Goal: Entertainment & Leisure: Browse casually

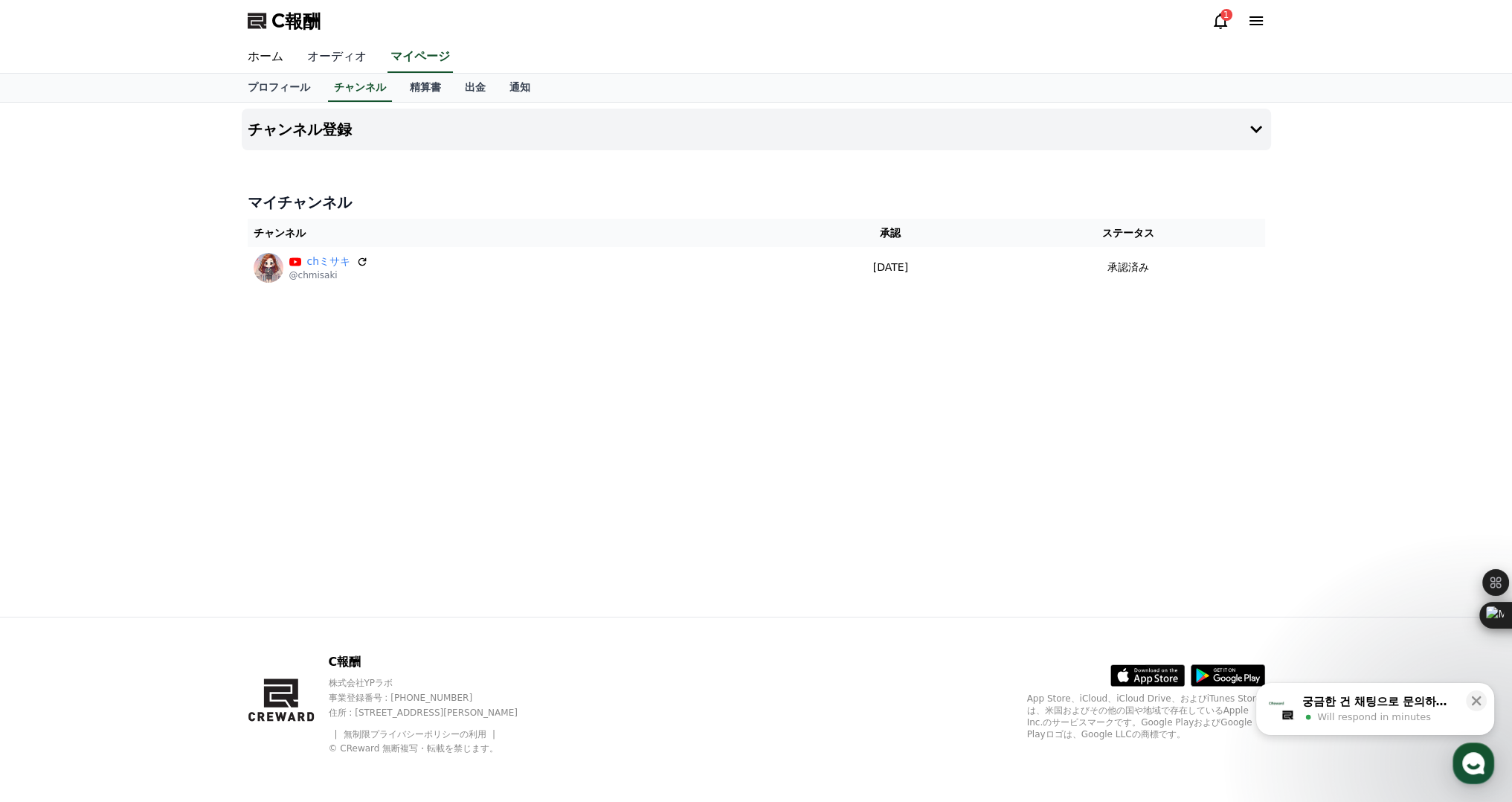
click at [307, 52] on font "オーディオ" at bounding box center [337, 55] width 59 height 14
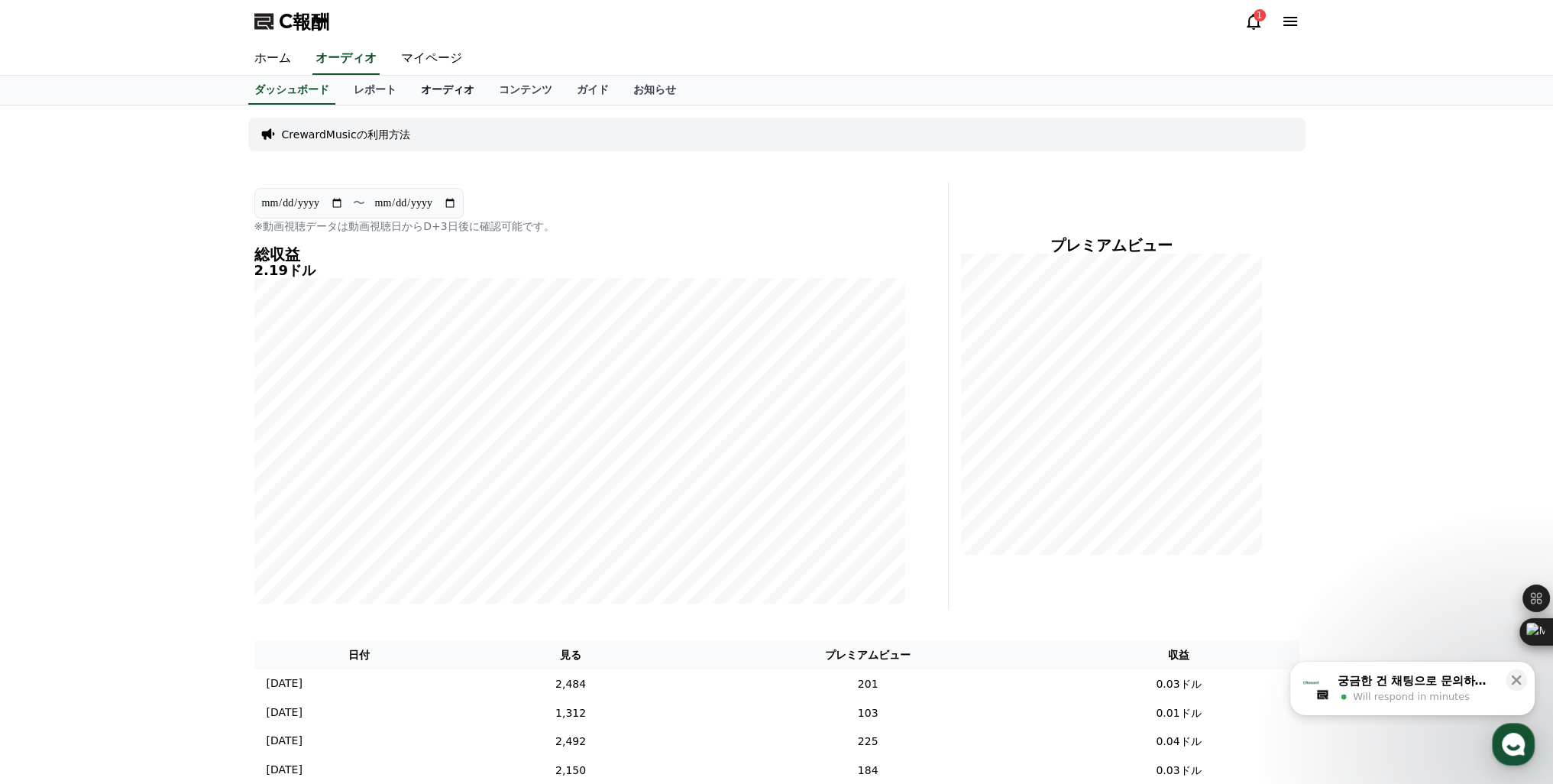
click at [421, 95] on font "オーディオ" at bounding box center [448, 89] width 53 height 12
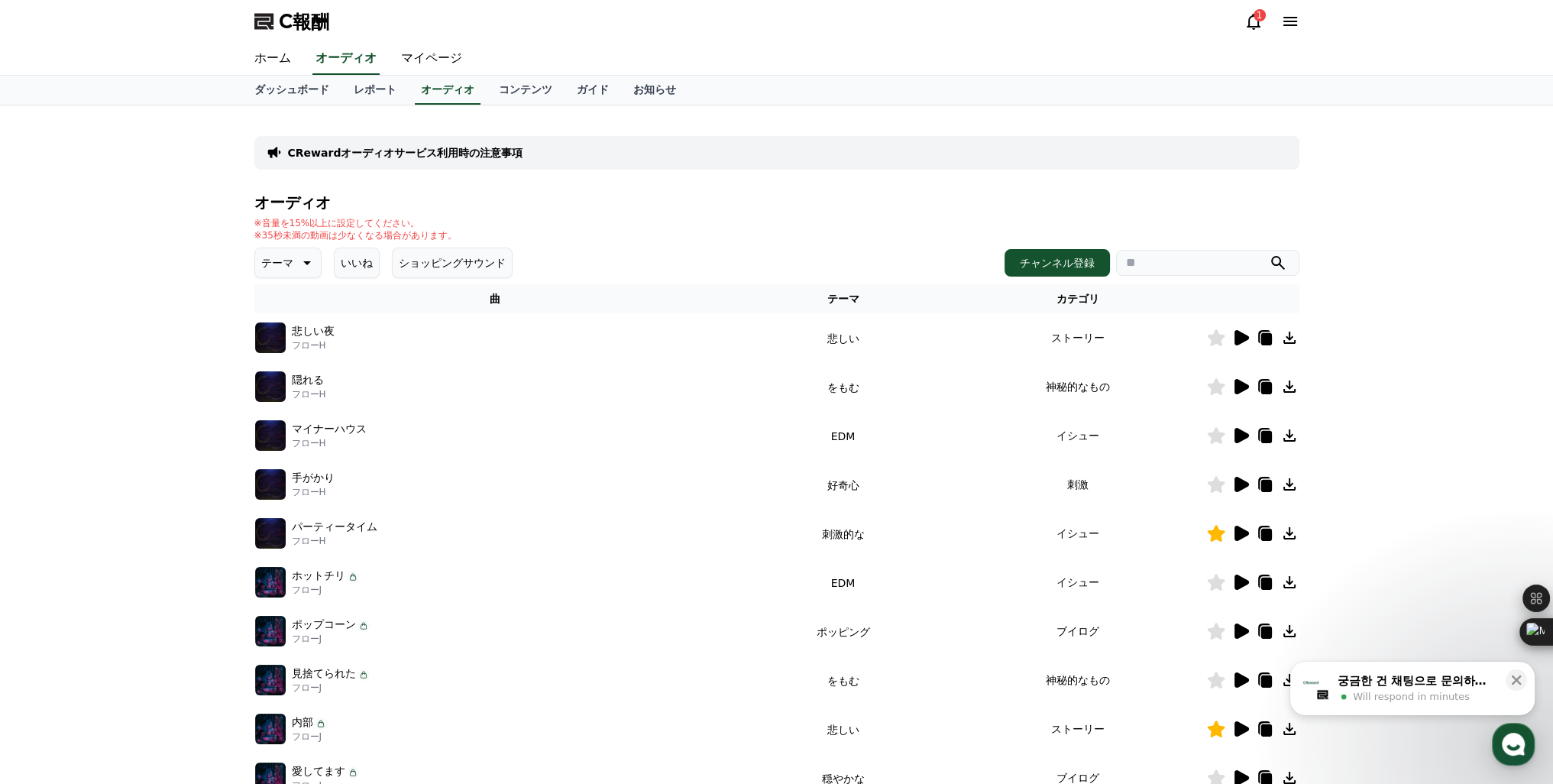
click at [264, 257] on font "テーマ" at bounding box center [277, 263] width 32 height 12
click at [275, 426] on font "喜劇的な" at bounding box center [284, 428] width 42 height 12
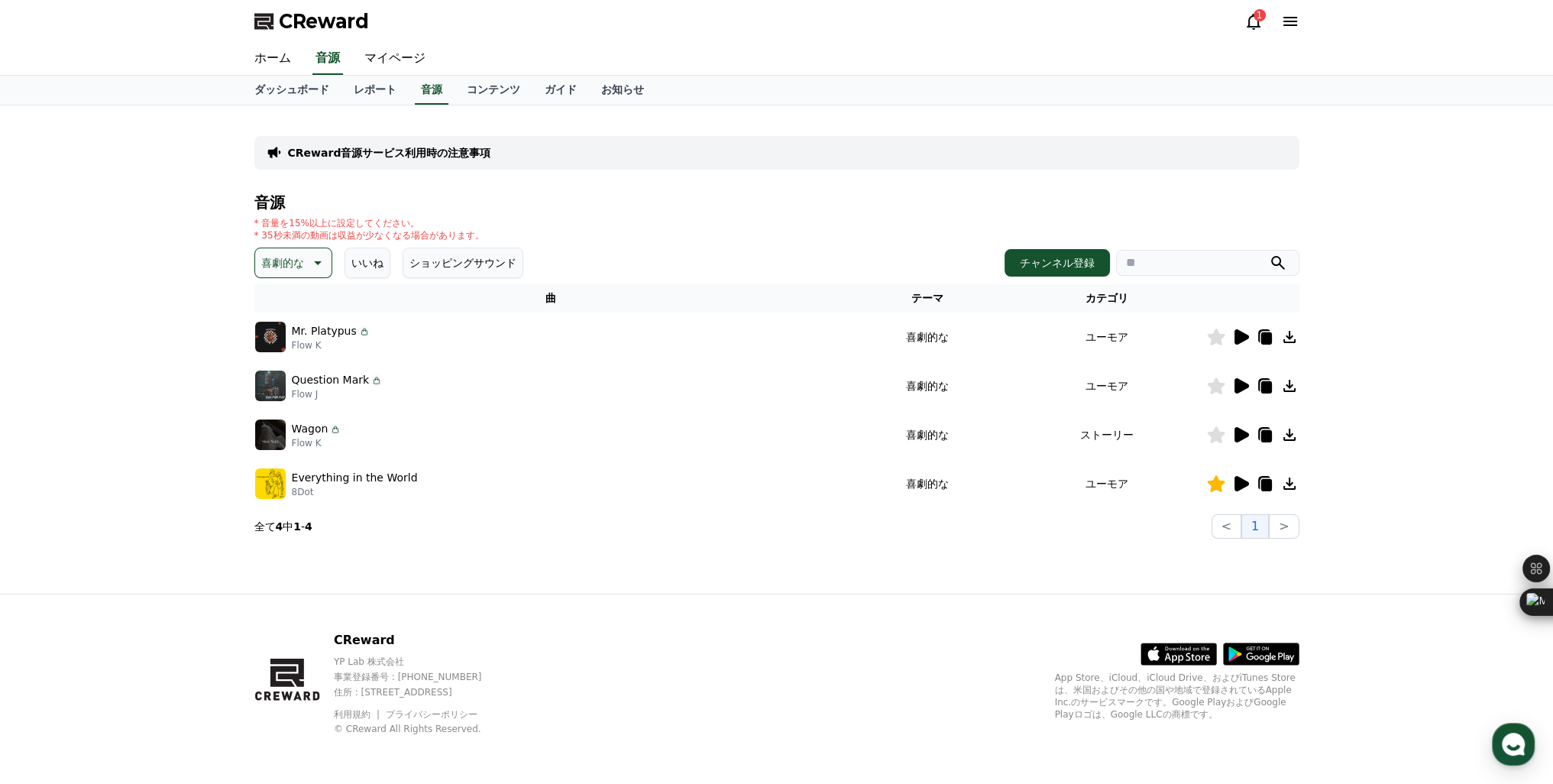
click at [1240, 479] on icon at bounding box center [1241, 483] width 14 height 15
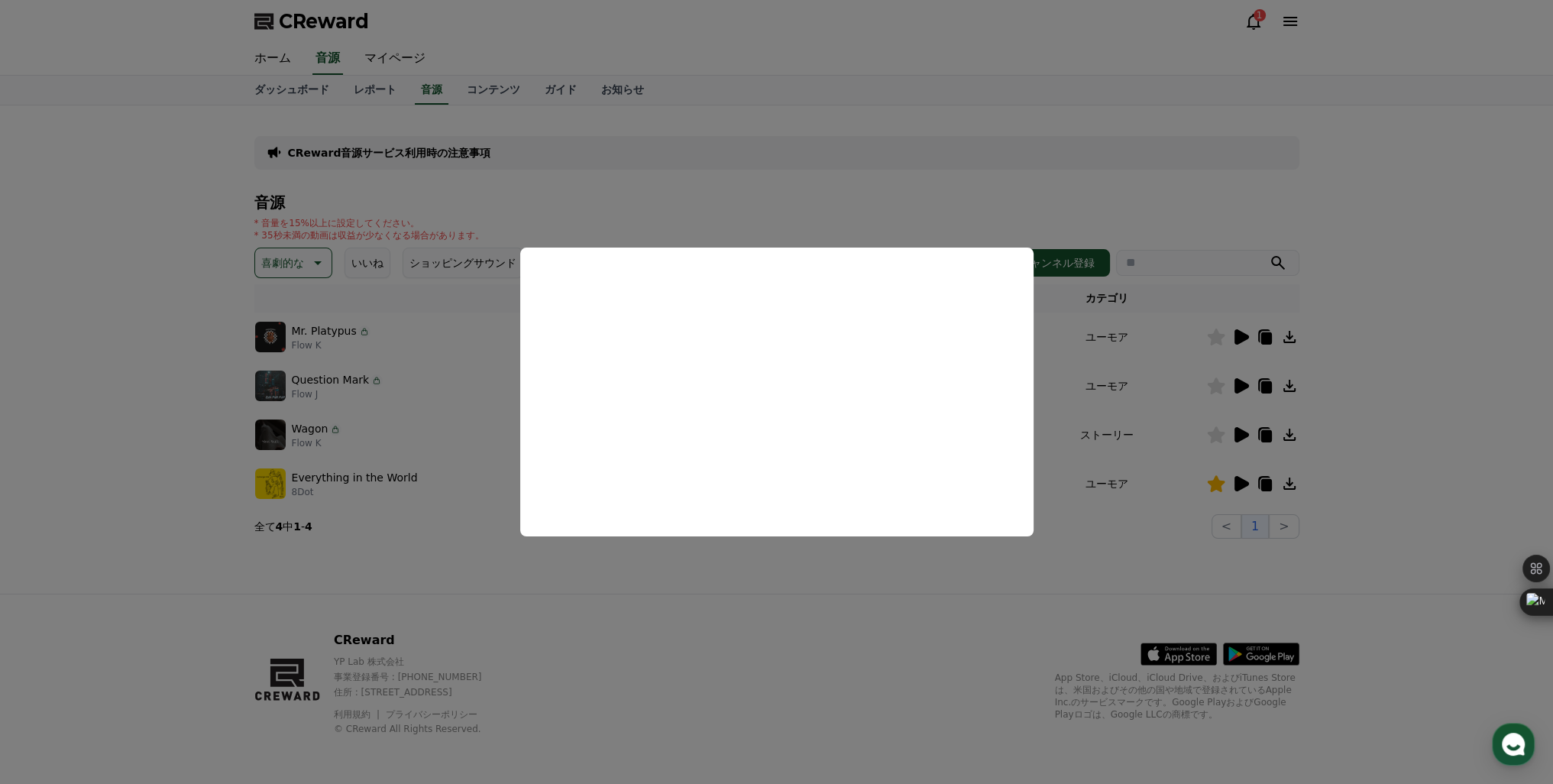
click at [1234, 482] on button "close modal" at bounding box center [776, 392] width 1553 height 784
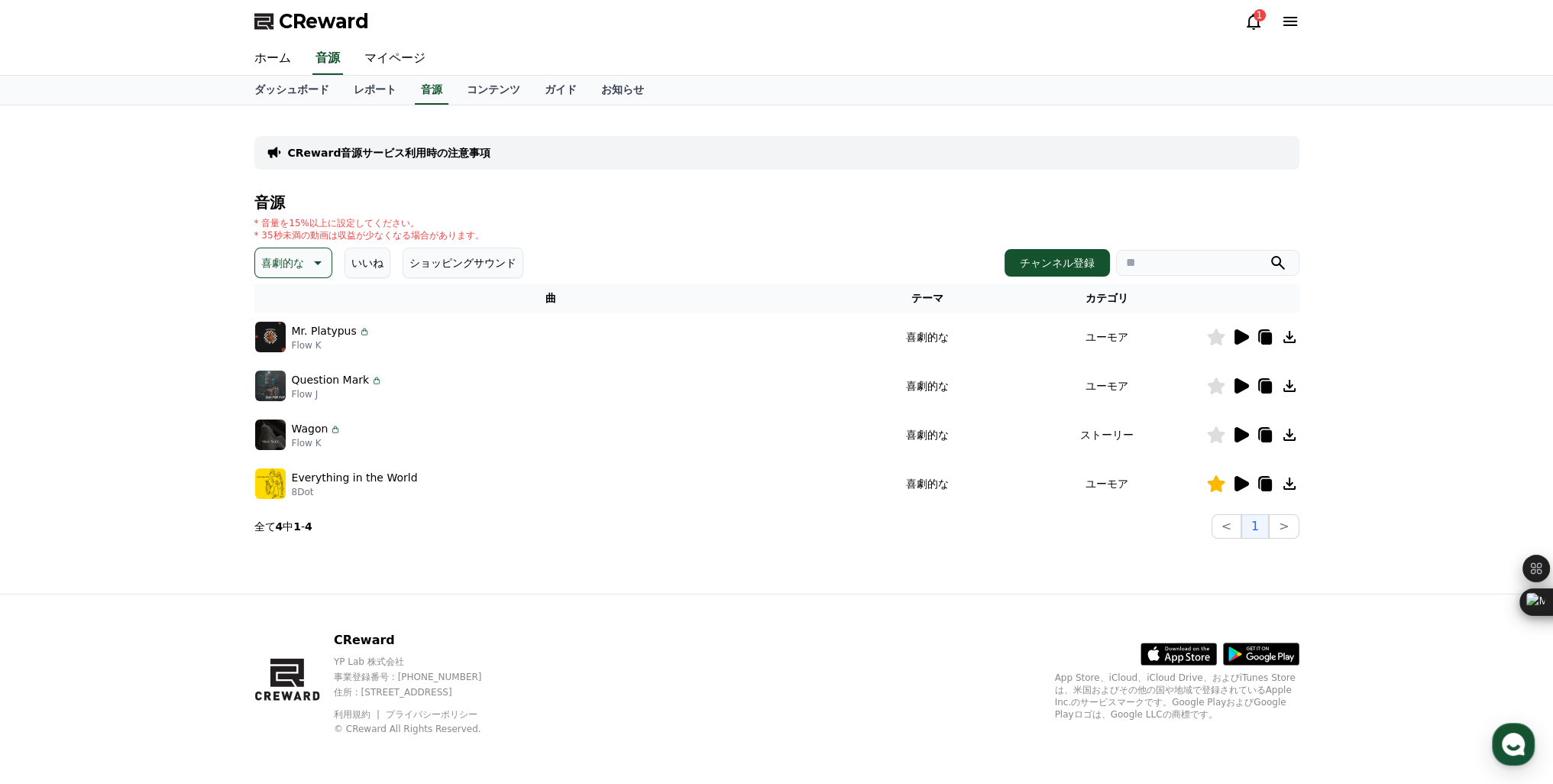
click at [1236, 431] on icon at bounding box center [1241, 435] width 14 height 15
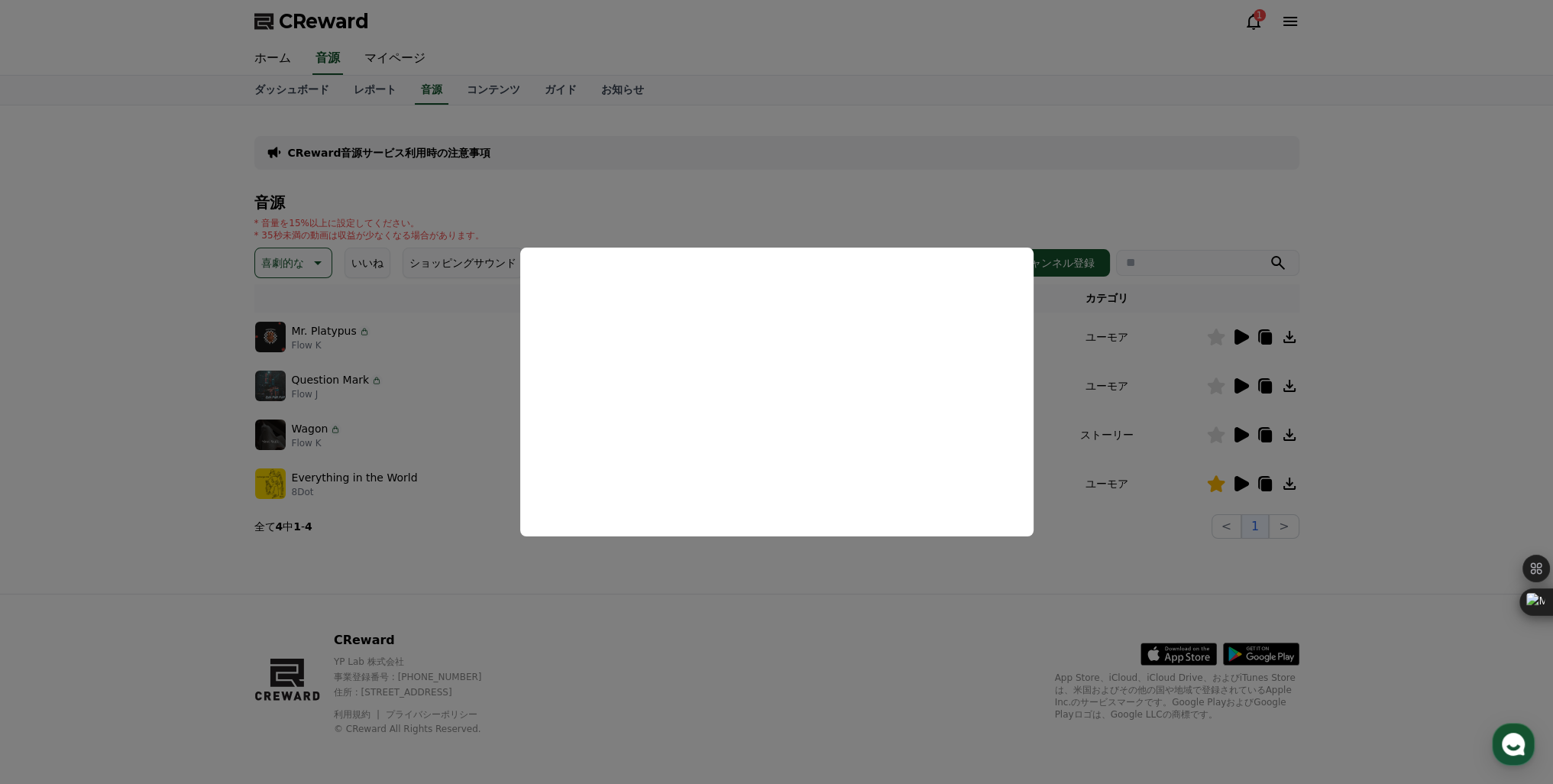
click at [1247, 386] on button "close modal" at bounding box center [776, 392] width 1553 height 784
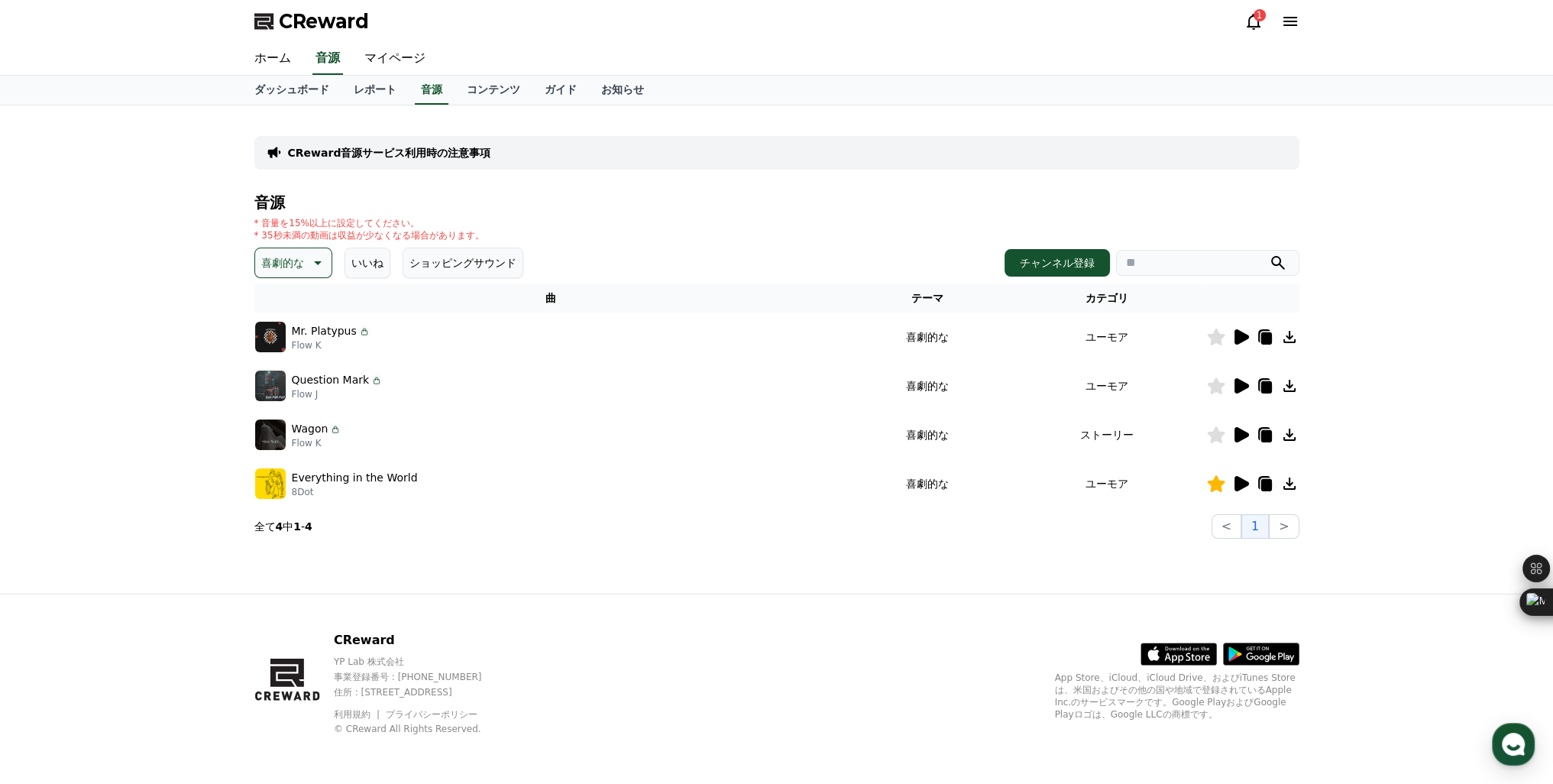
click at [1247, 386] on icon at bounding box center [1241, 386] width 14 height 15
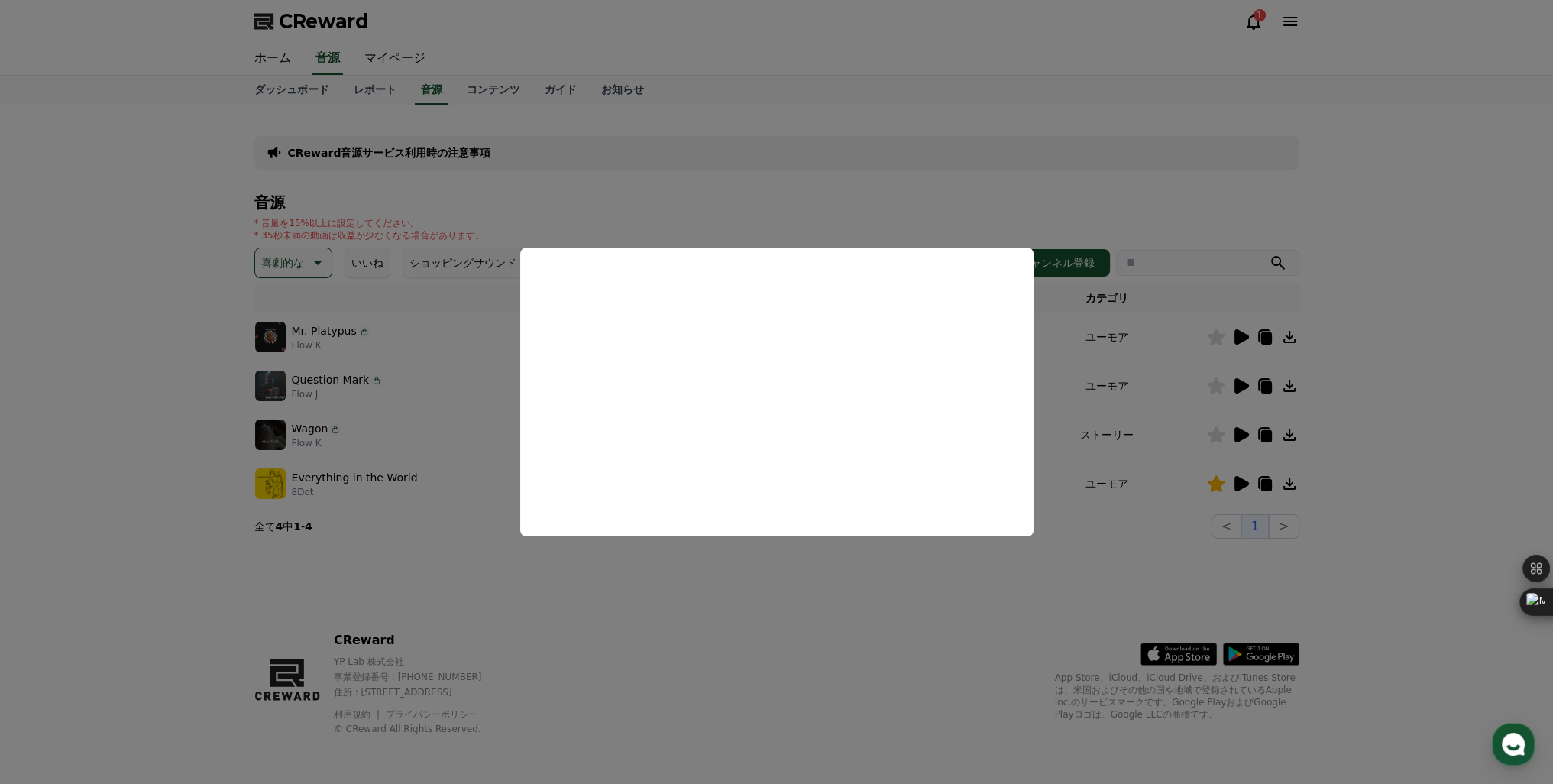
click at [1244, 336] on button "close modal" at bounding box center [776, 392] width 1553 height 784
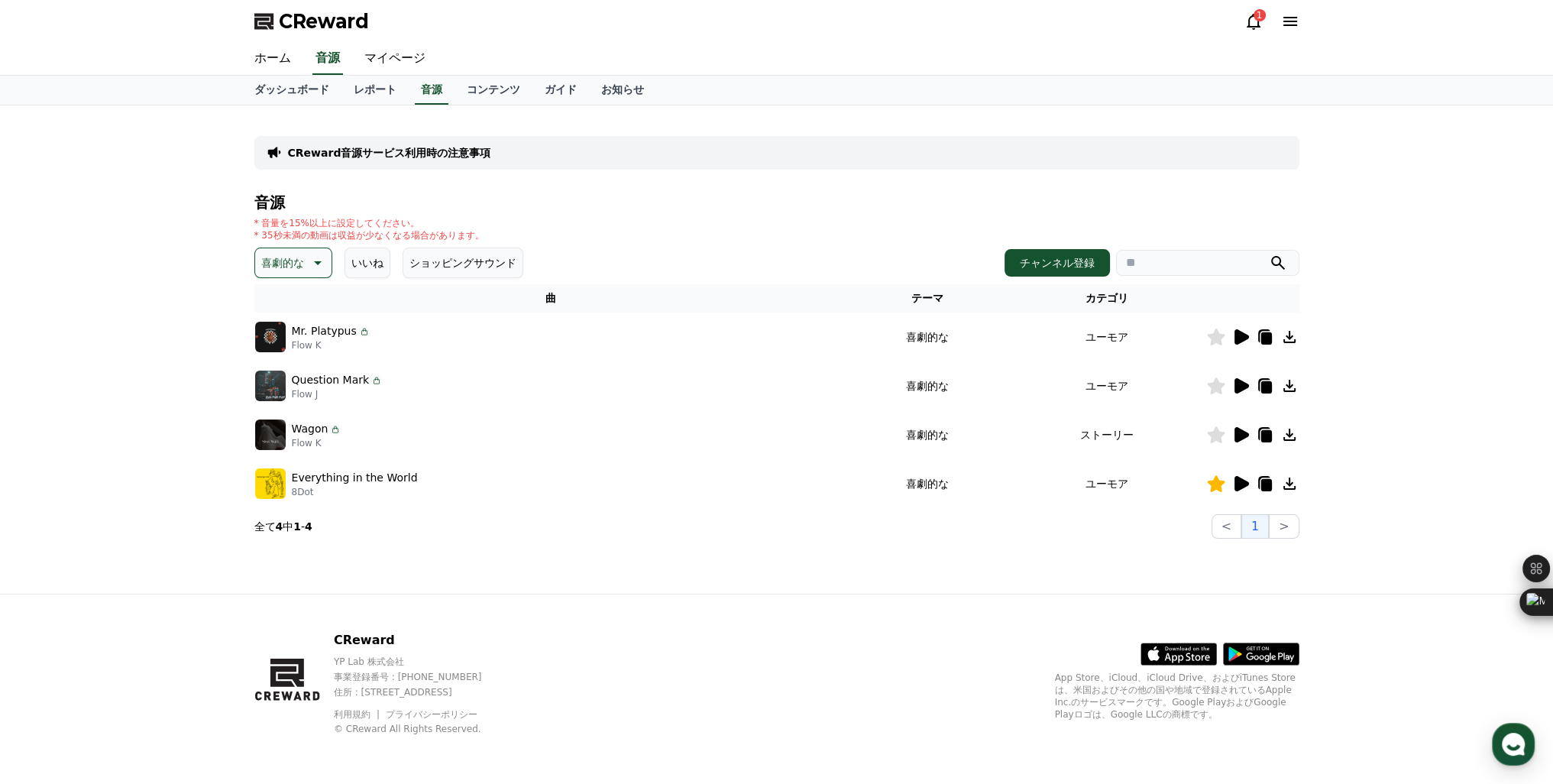
click at [1244, 336] on icon at bounding box center [1241, 336] width 14 height 15
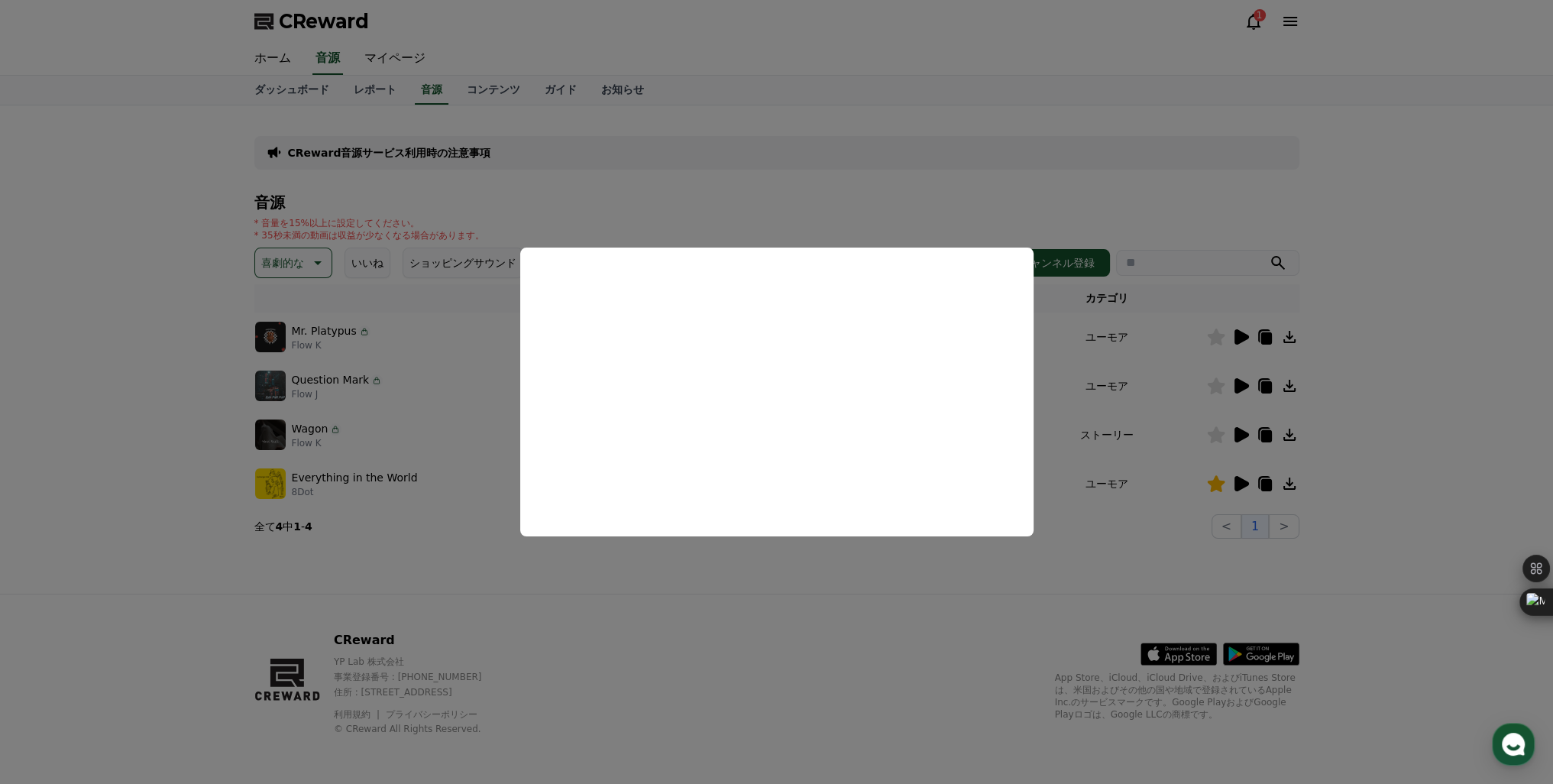
click at [1070, 386] on button "close modal" at bounding box center [776, 392] width 1553 height 784
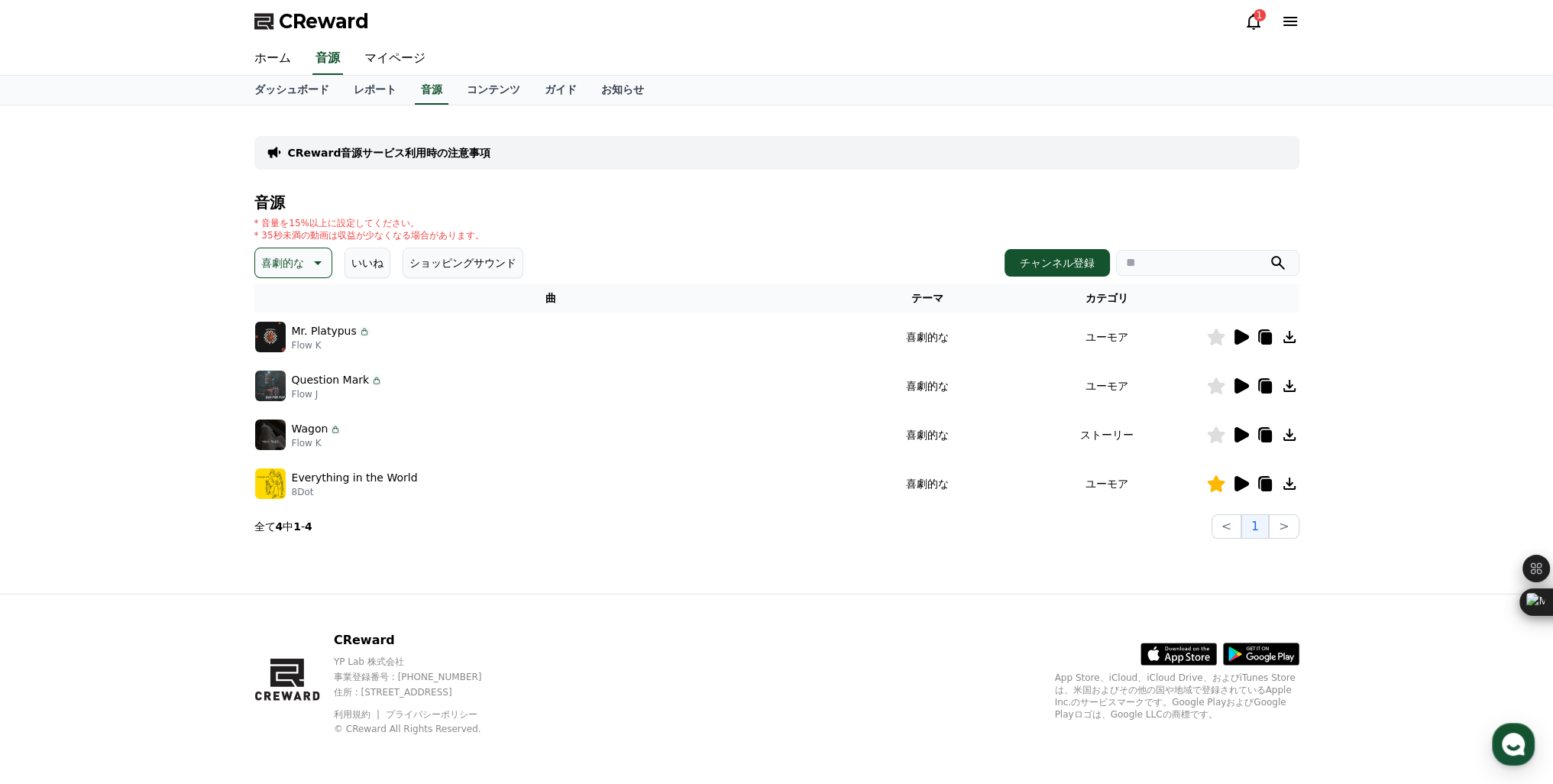
click at [277, 262] on p "喜劇的な" at bounding box center [282, 262] width 42 height 21
click at [292, 383] on button "気をもむ" at bounding box center [284, 389] width 55 height 34
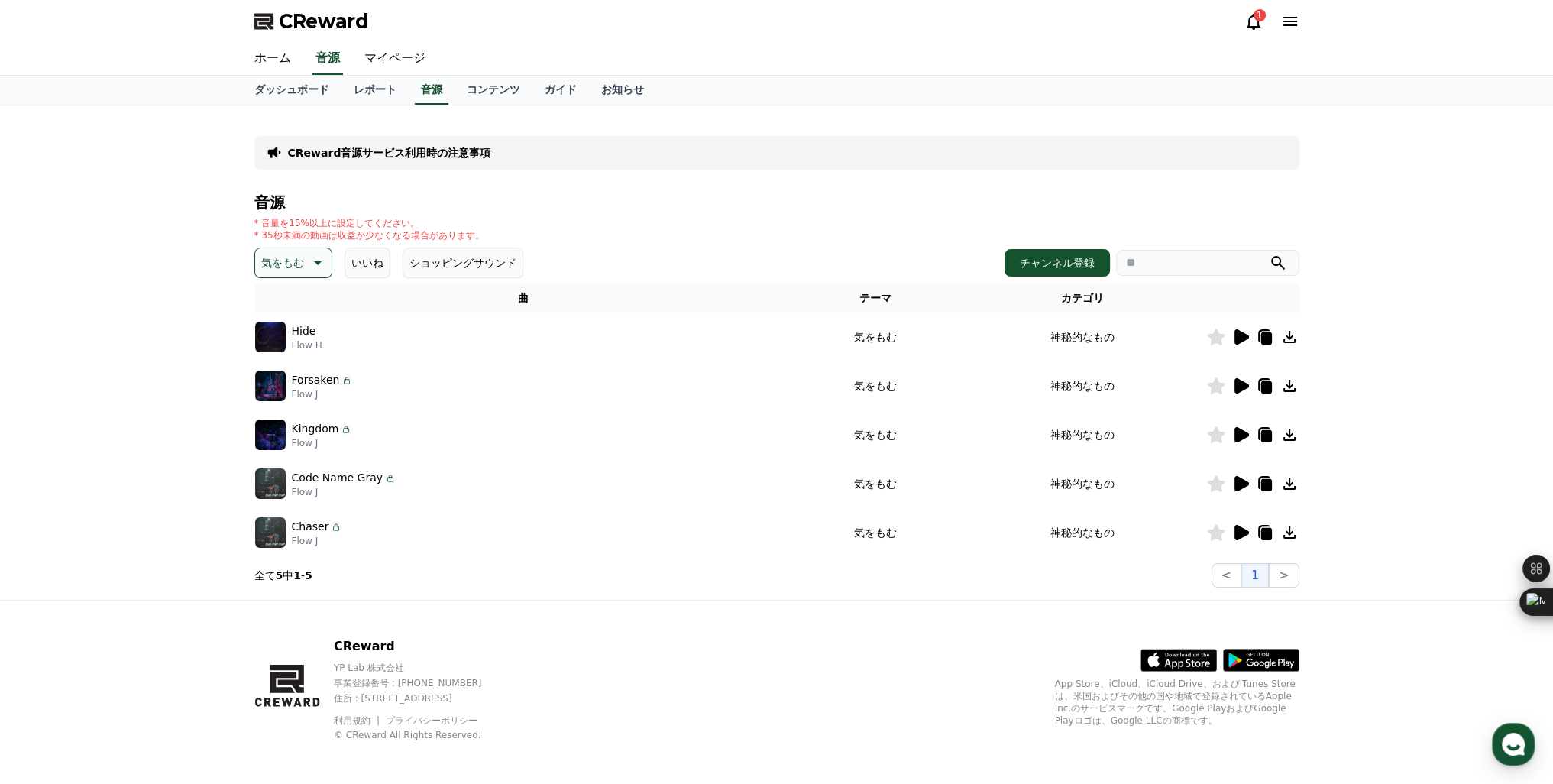
click at [1238, 525] on icon at bounding box center [1241, 532] width 14 height 15
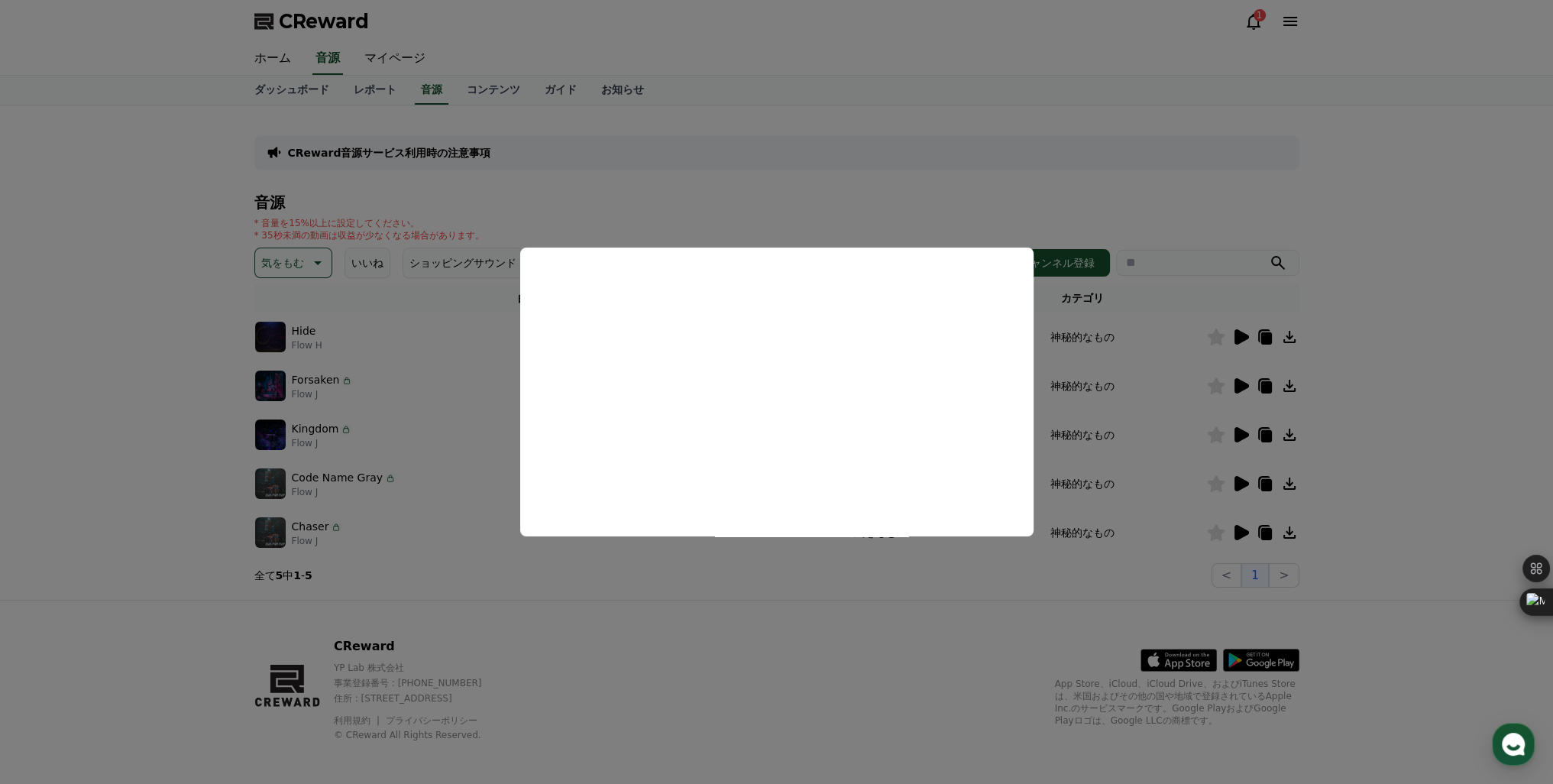
click at [1242, 485] on button "close modal" at bounding box center [776, 392] width 1553 height 784
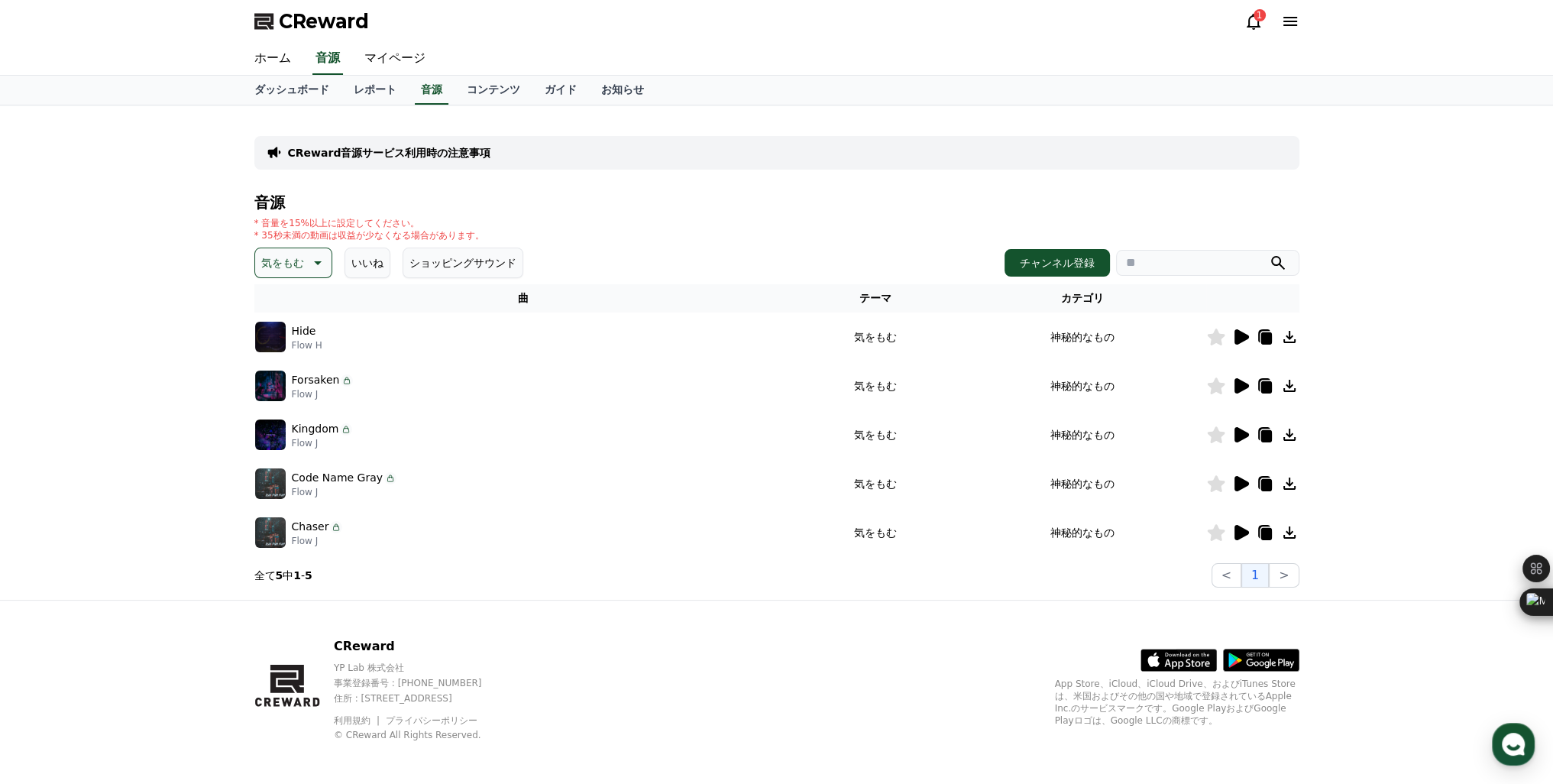
click at [1242, 485] on icon at bounding box center [1241, 483] width 14 height 15
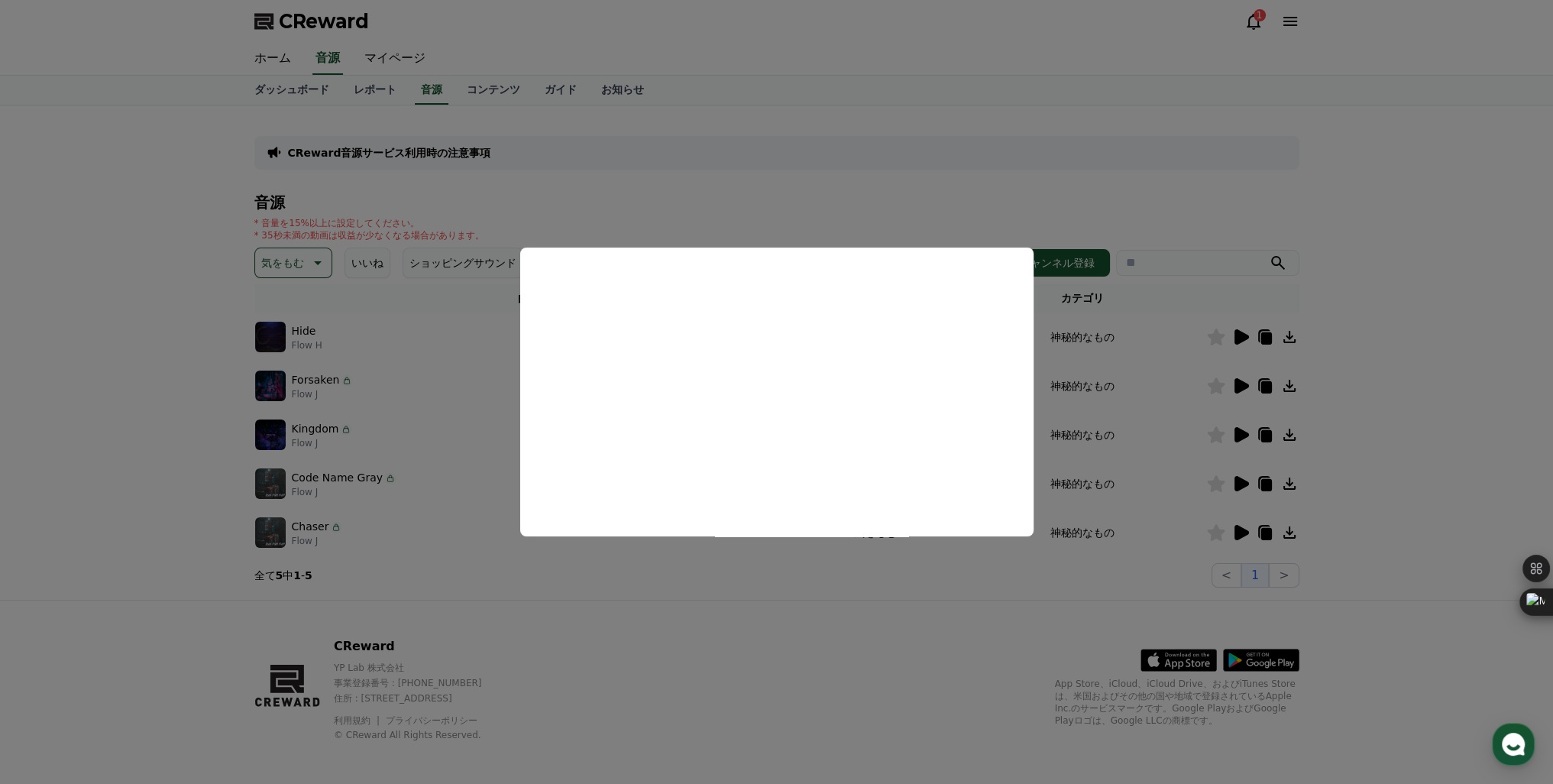
click at [1243, 436] on button "close modal" at bounding box center [776, 392] width 1553 height 784
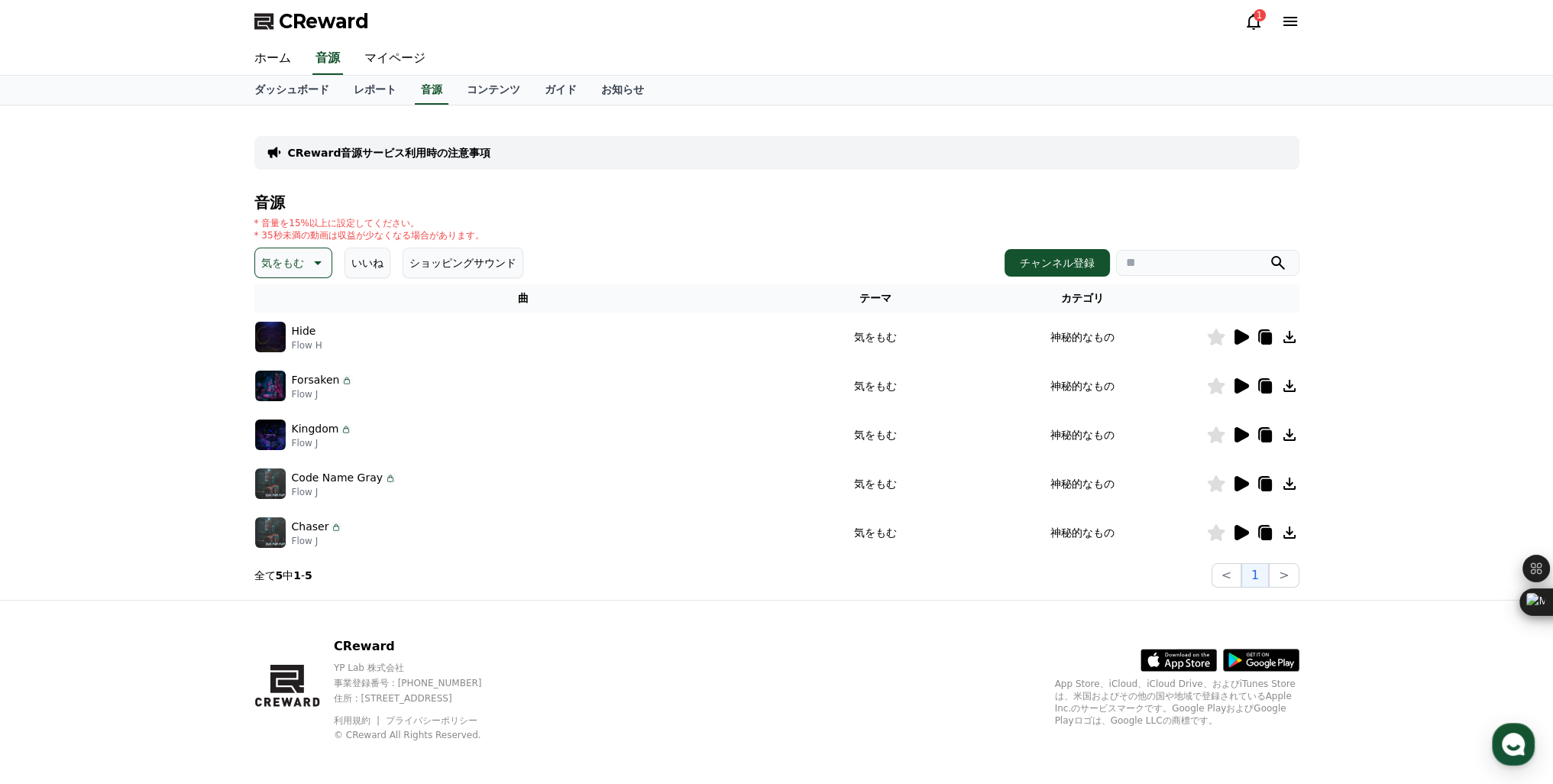
click at [1243, 436] on icon at bounding box center [1241, 435] width 14 height 15
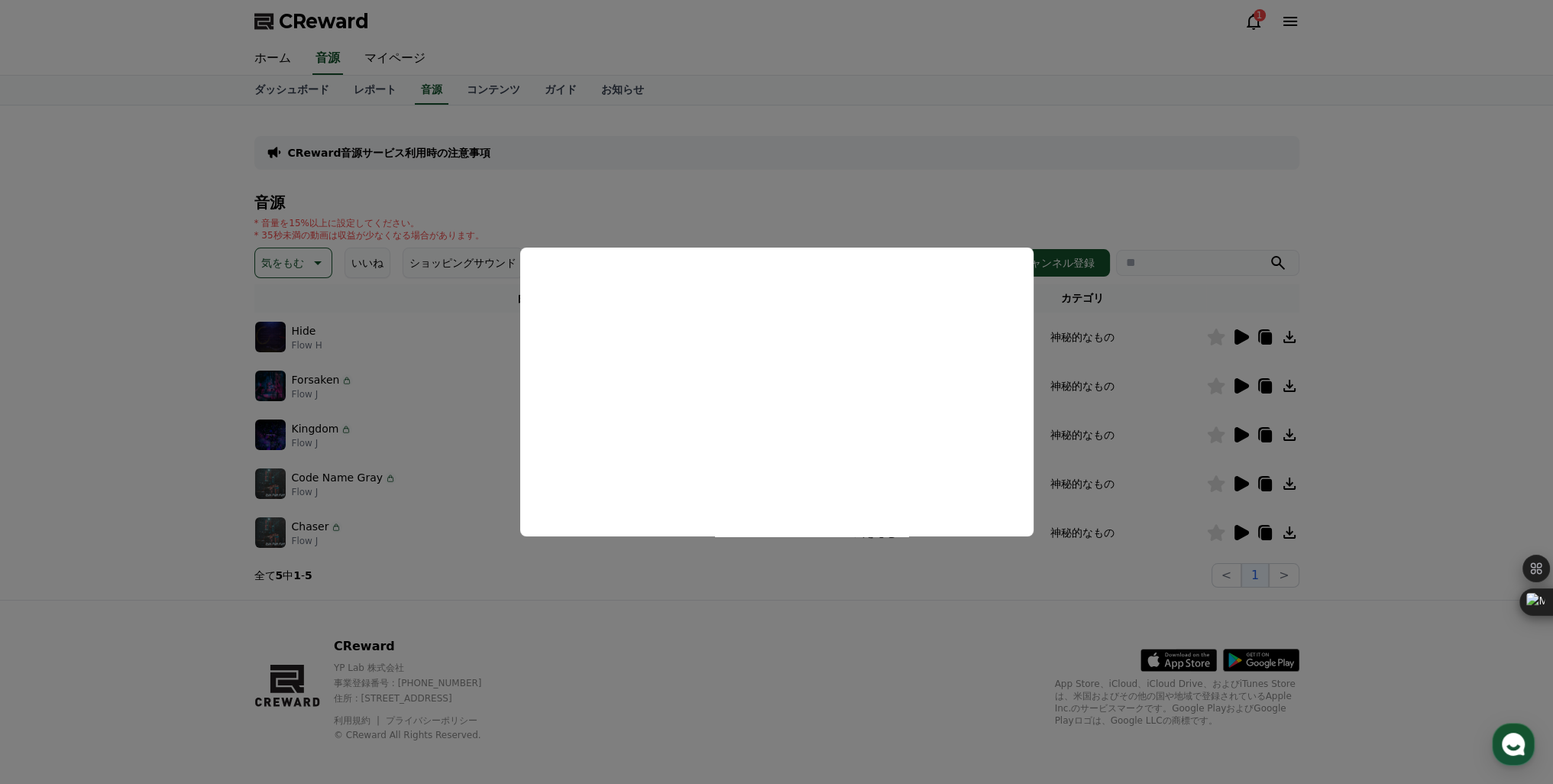
click at [1242, 391] on button "close modal" at bounding box center [776, 392] width 1553 height 784
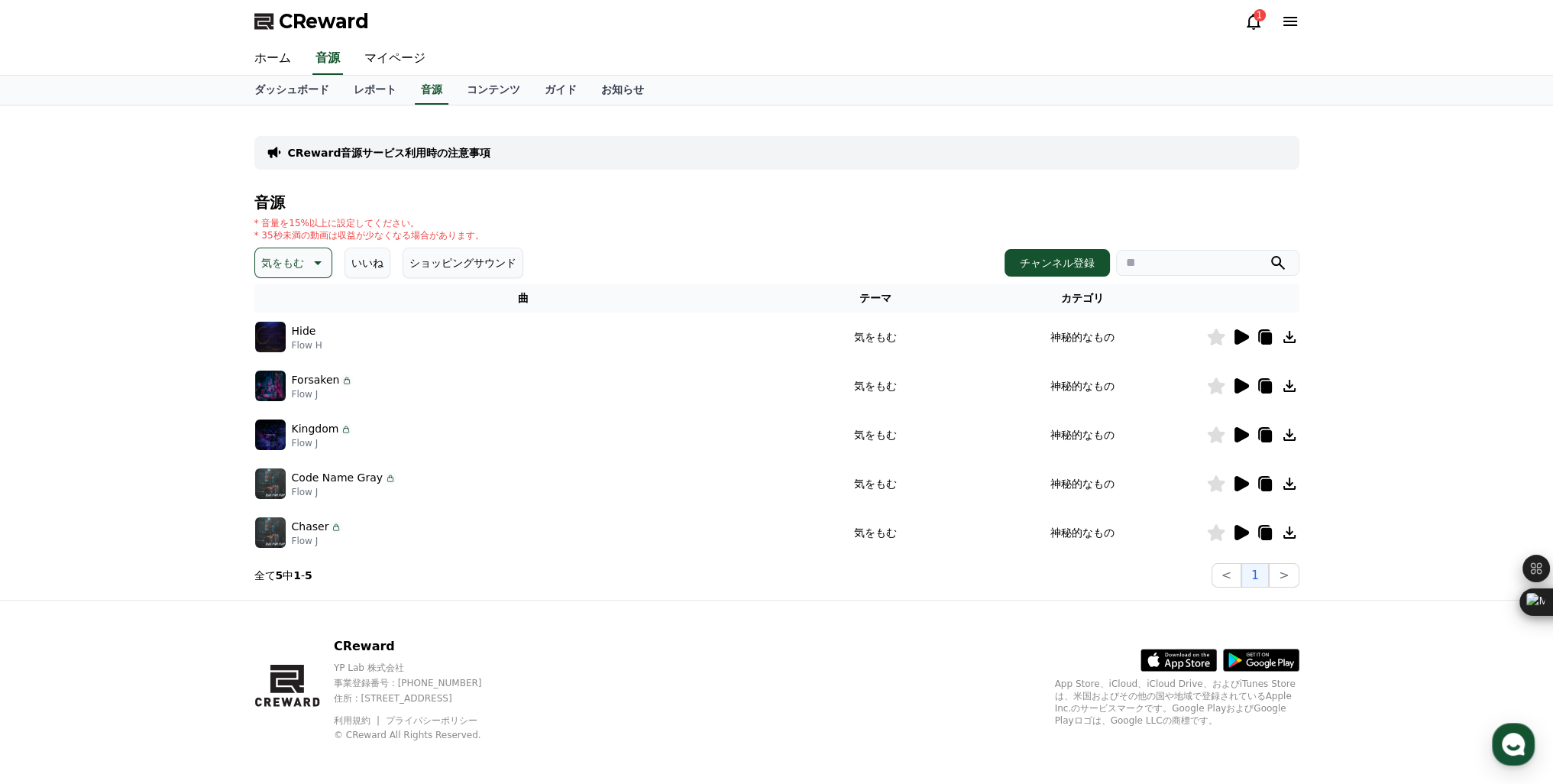
click at [1242, 391] on icon at bounding box center [1241, 386] width 19 height 19
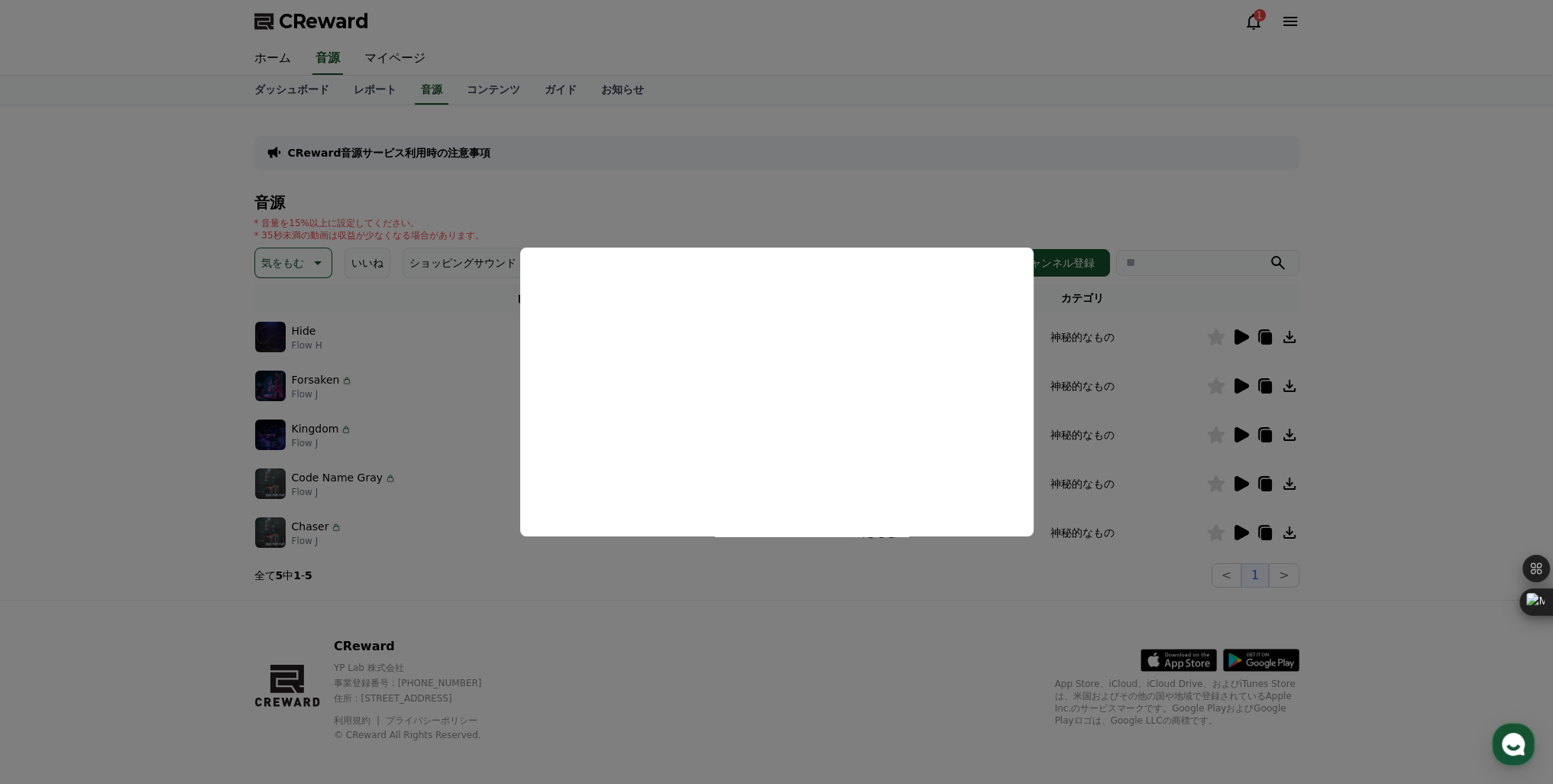
click at [1242, 336] on button "close modal" at bounding box center [776, 392] width 1553 height 784
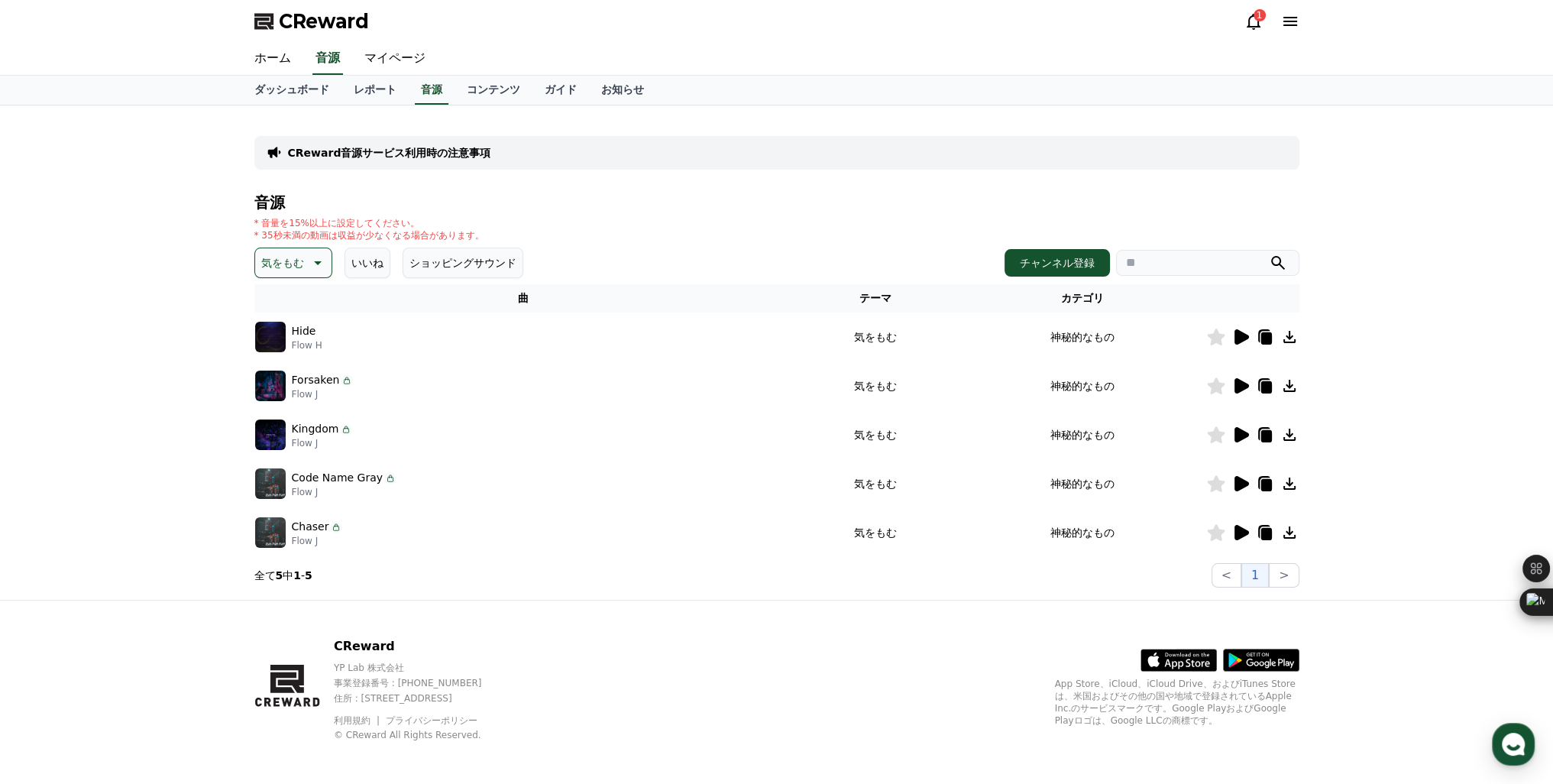
click at [1242, 336] on icon at bounding box center [1241, 336] width 14 height 15
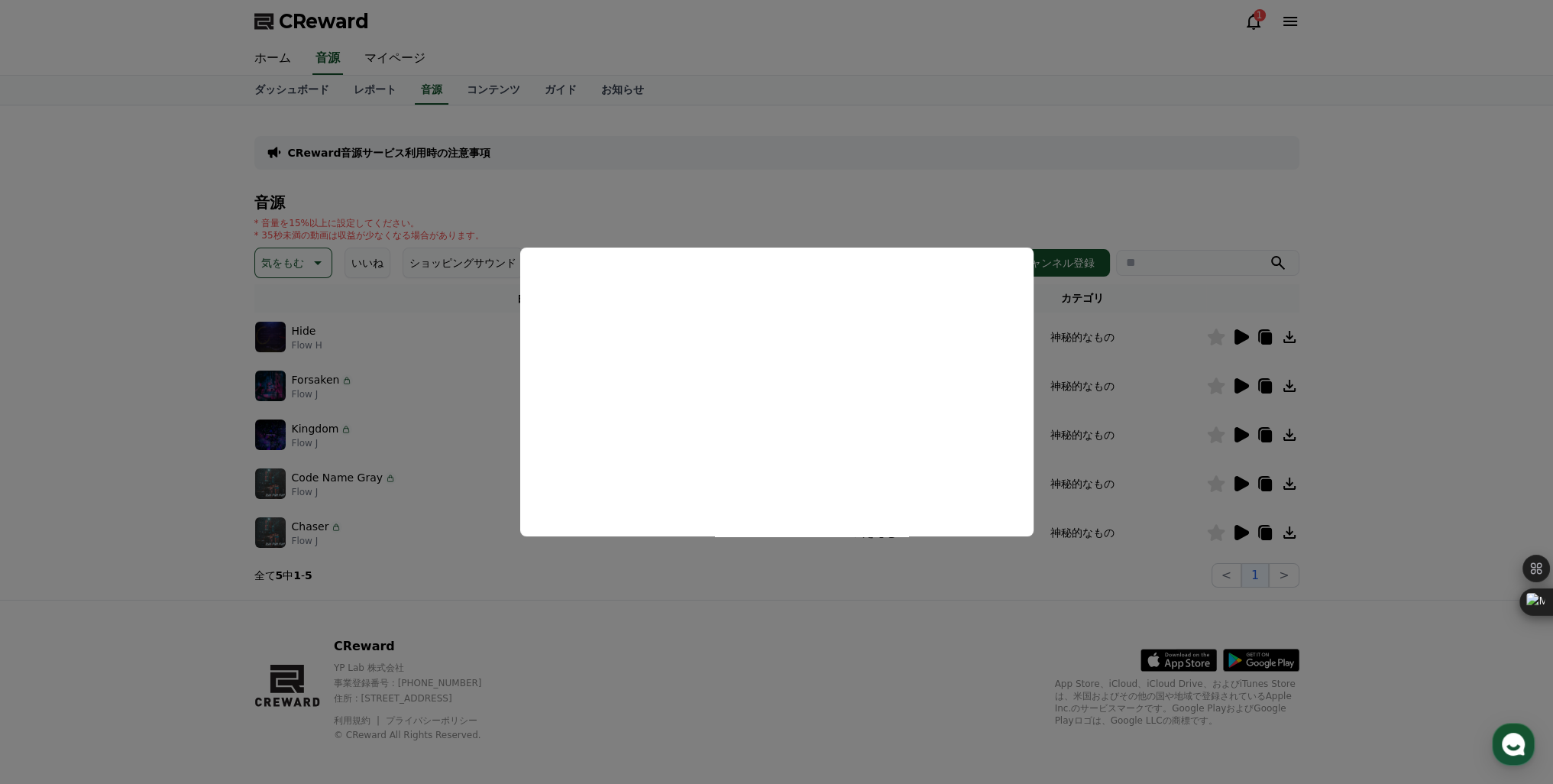
click at [893, 586] on button "close modal" at bounding box center [776, 392] width 1553 height 784
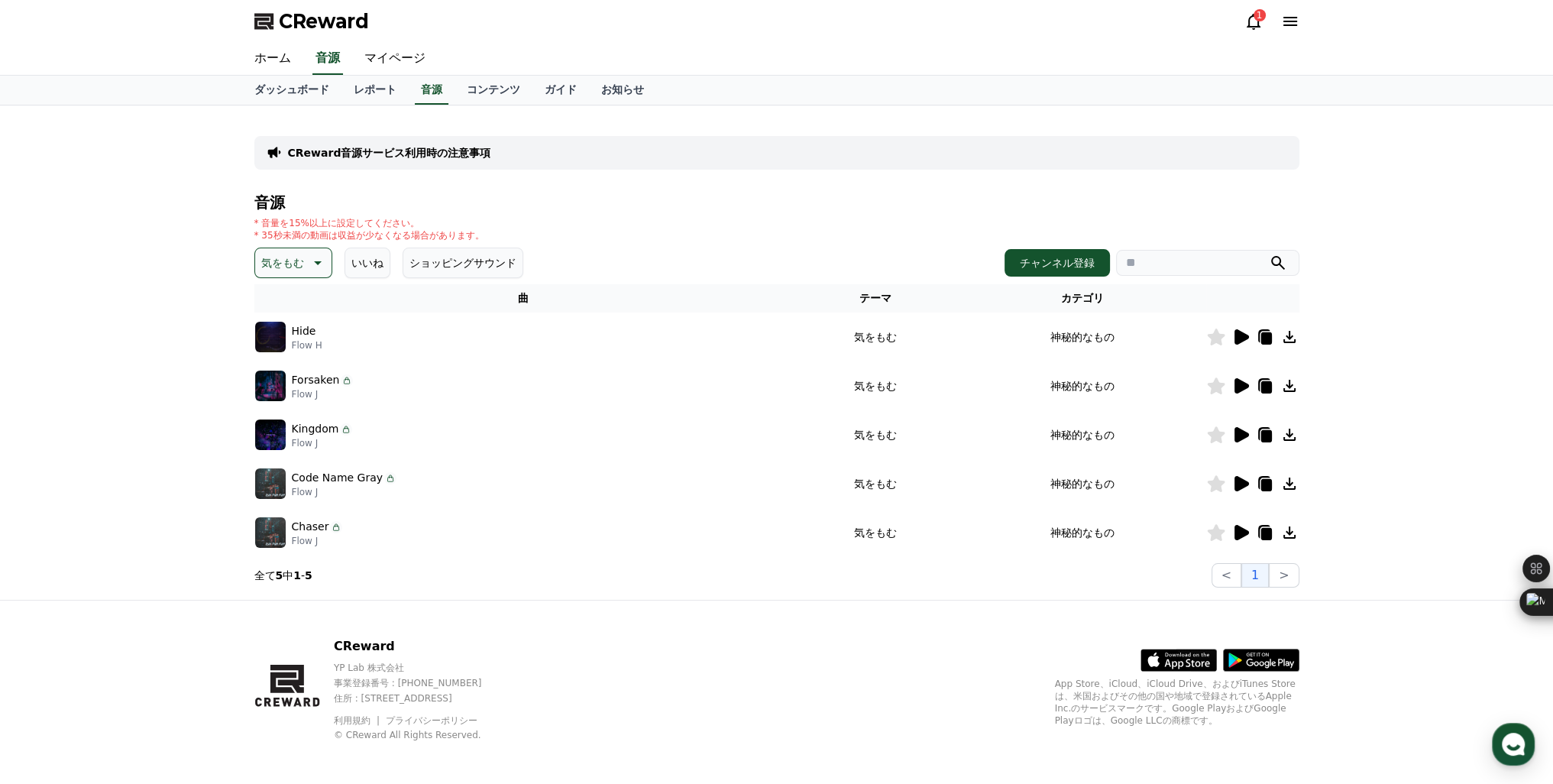
click at [1217, 337] on icon at bounding box center [1216, 337] width 18 height 17
click at [1288, 336] on icon at bounding box center [1289, 336] width 12 height 12
click at [287, 269] on p "気をもむ" at bounding box center [282, 262] width 42 height 21
click at [280, 350] on button "感動的な" at bounding box center [284, 349] width 55 height 34
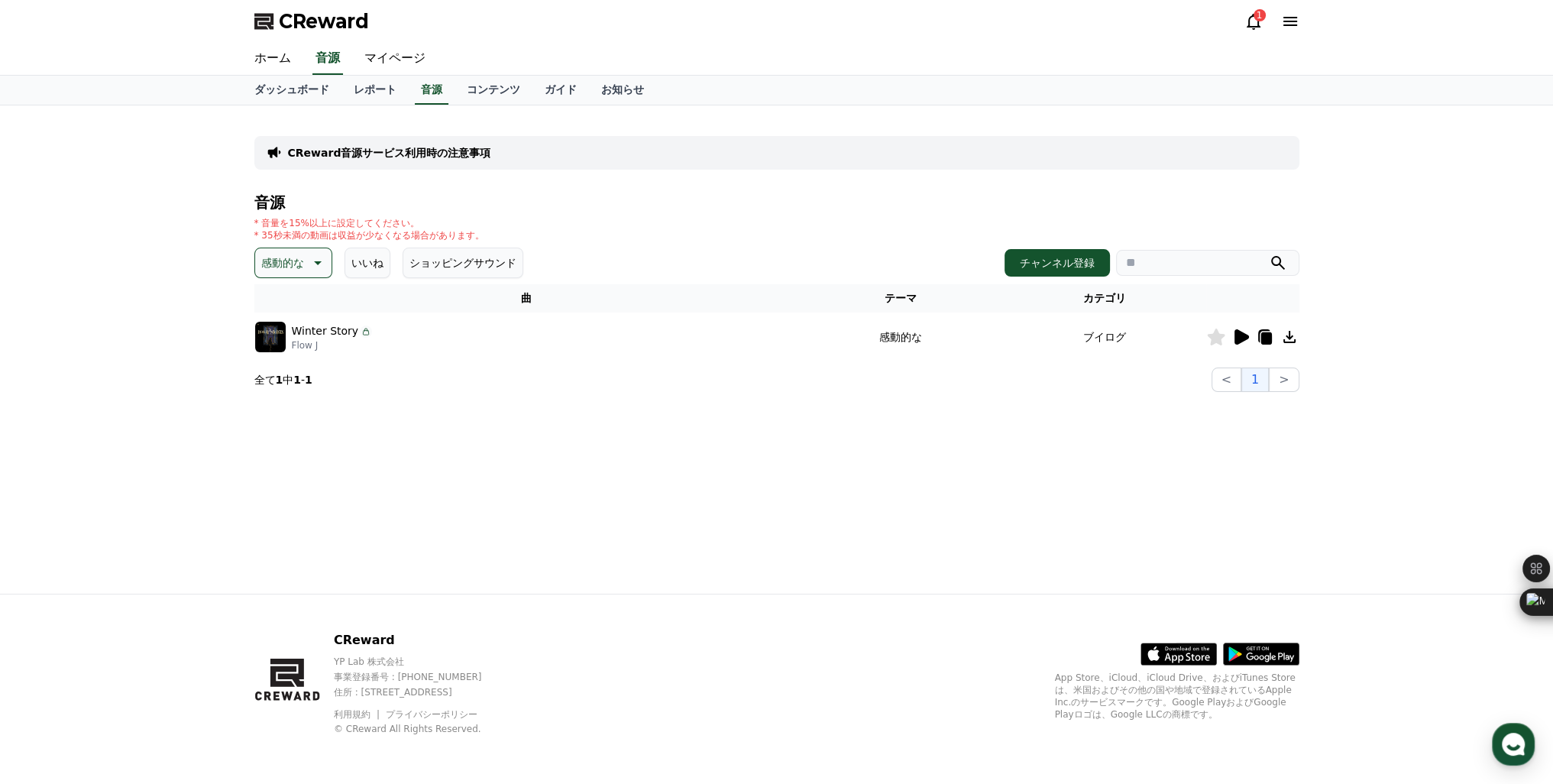
click at [1241, 336] on icon at bounding box center [1241, 336] width 14 height 15
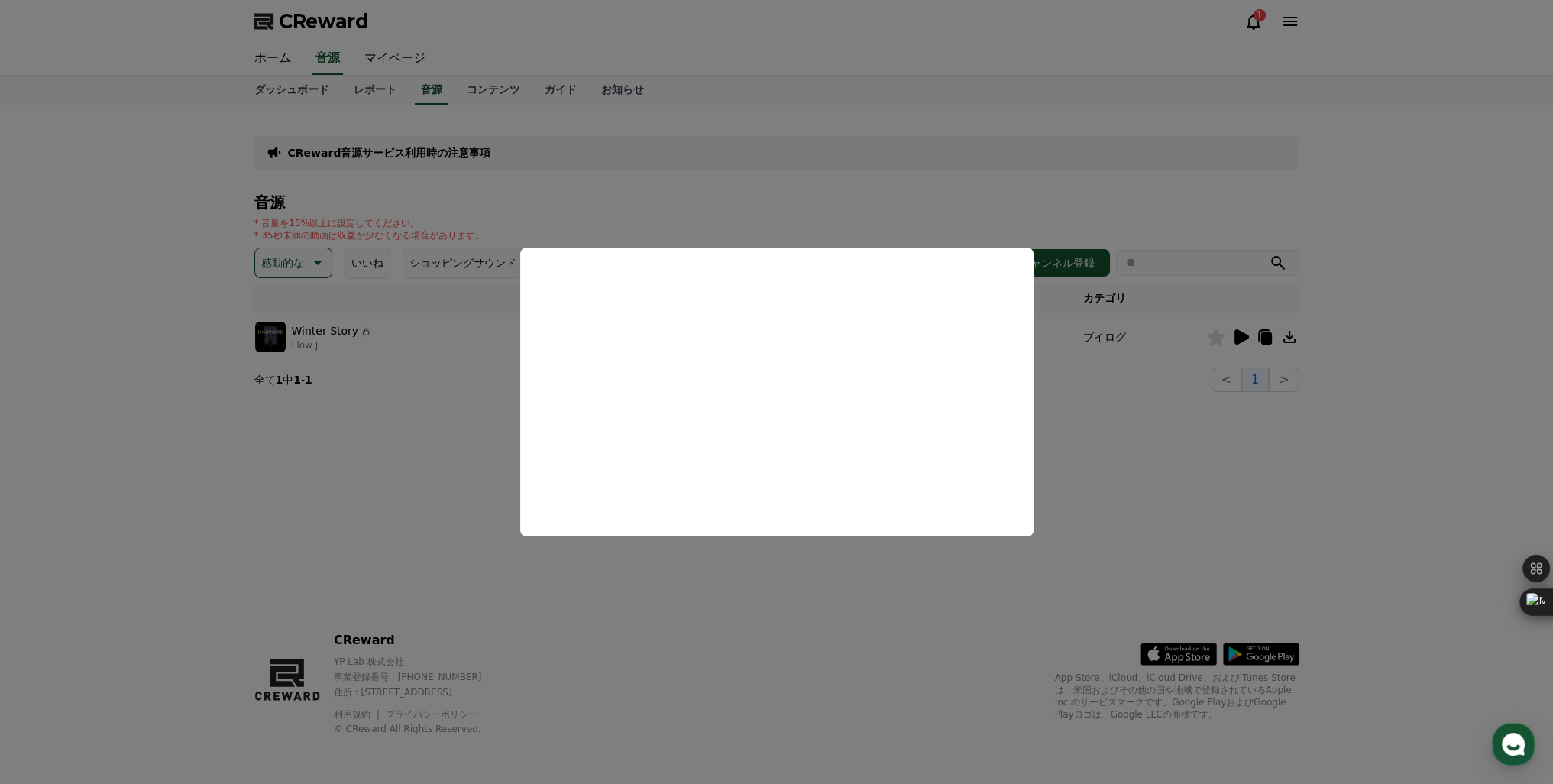
click at [1094, 381] on button "close modal" at bounding box center [776, 392] width 1553 height 784
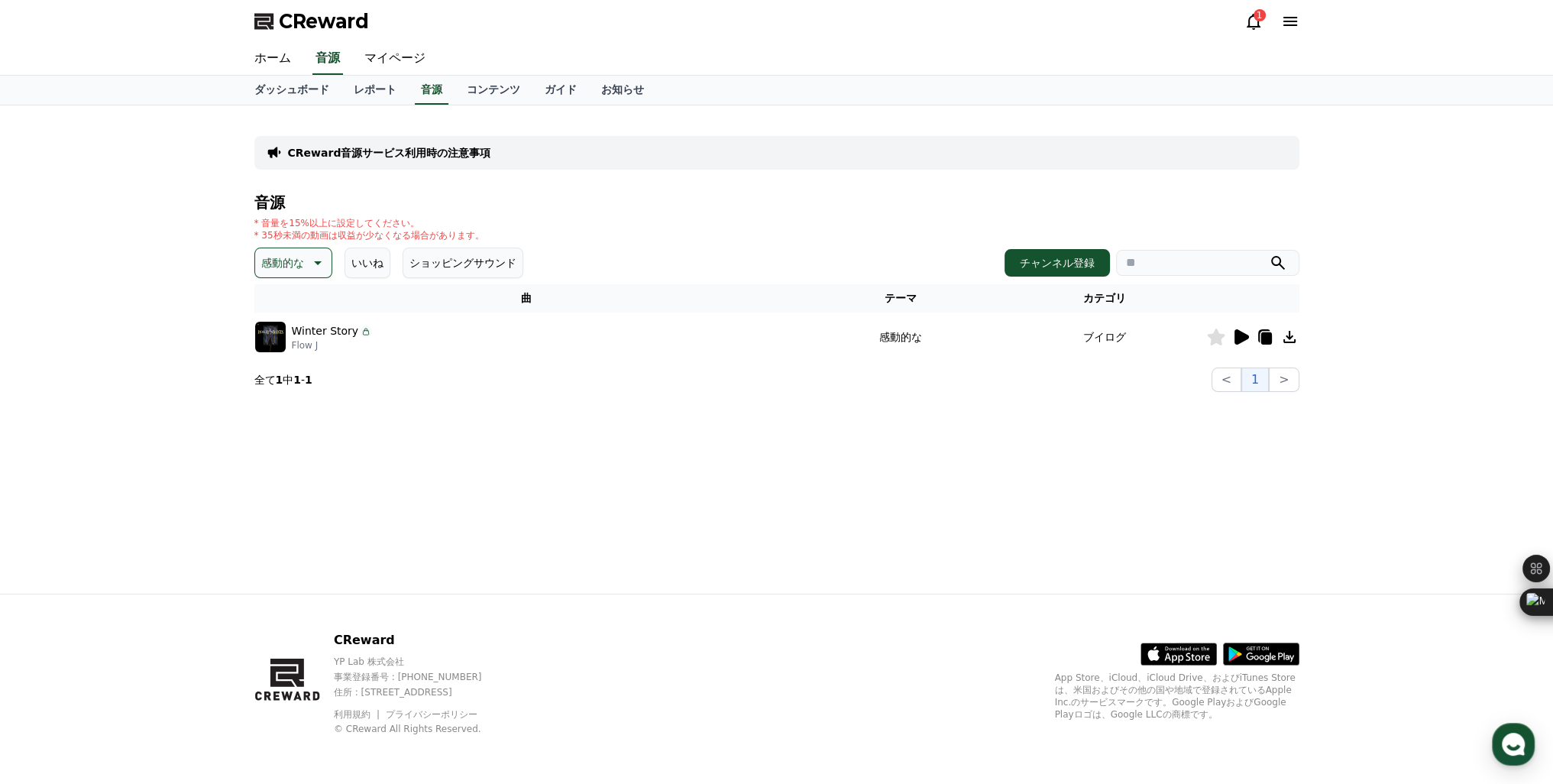
click at [286, 264] on p "感動的な" at bounding box center [282, 262] width 42 height 21
click at [287, 389] on button "穏やかな" at bounding box center [284, 390] width 55 height 34
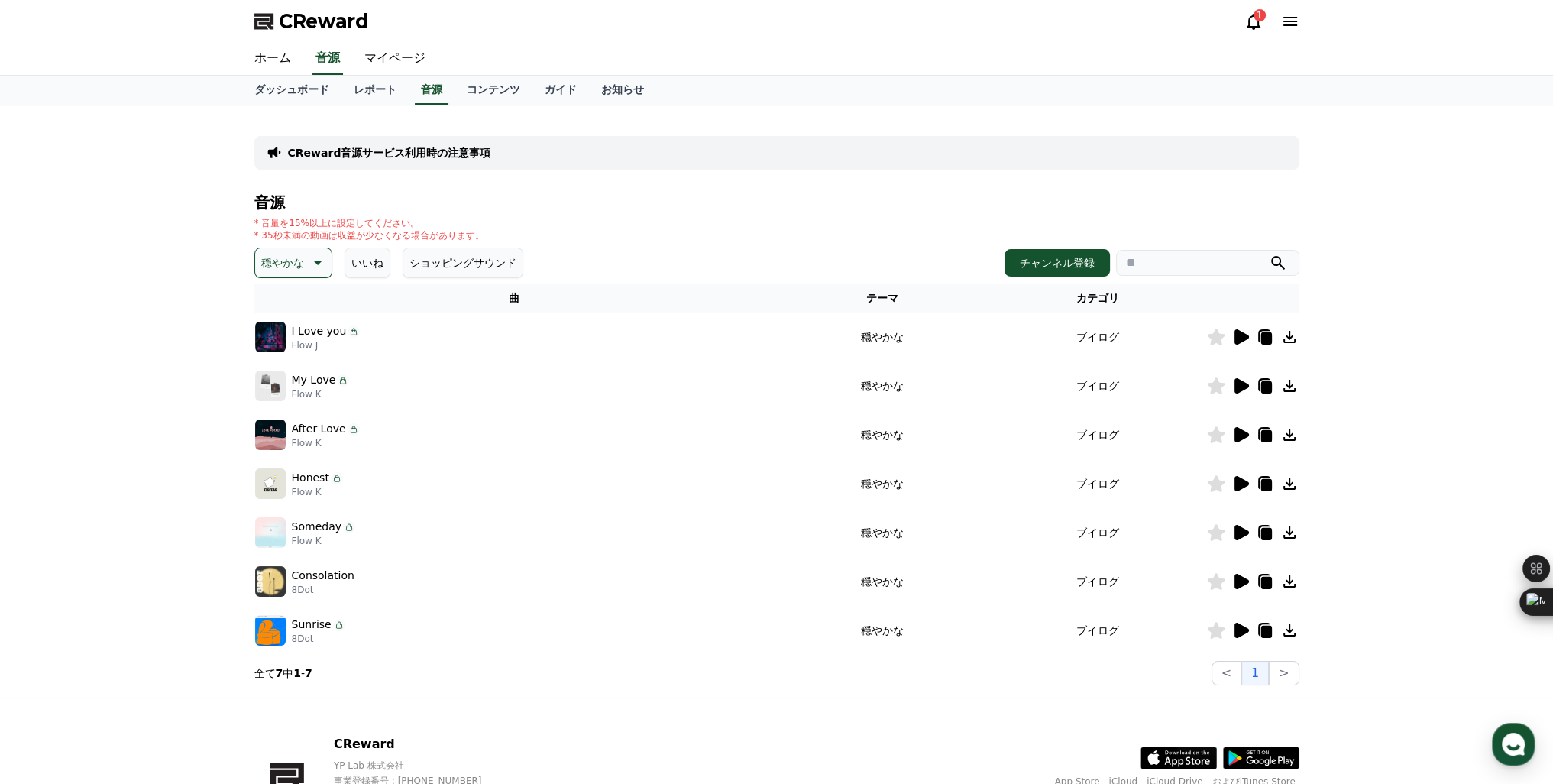
scroll to position [103, 0]
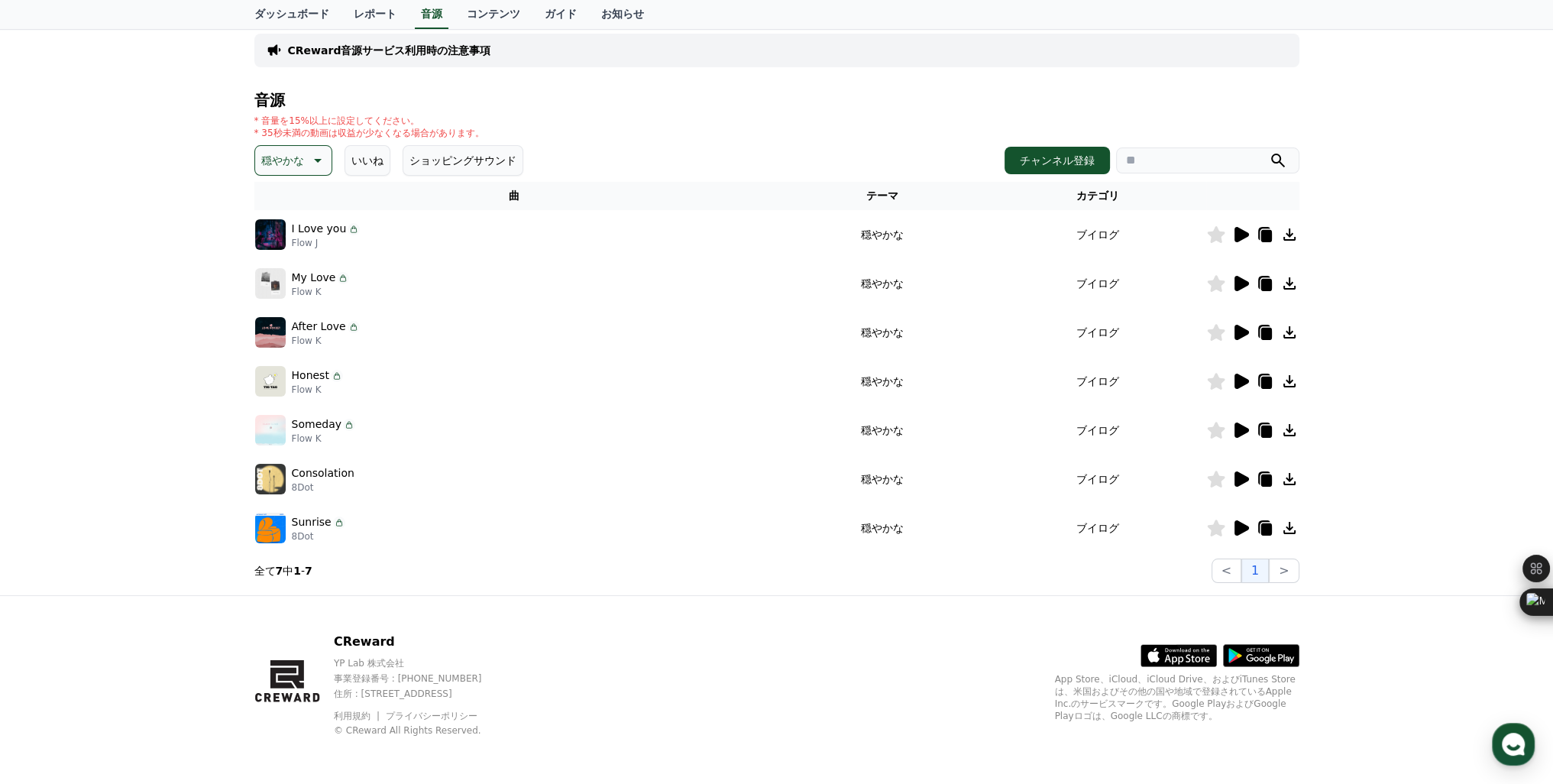
click at [1243, 530] on icon at bounding box center [1241, 528] width 14 height 15
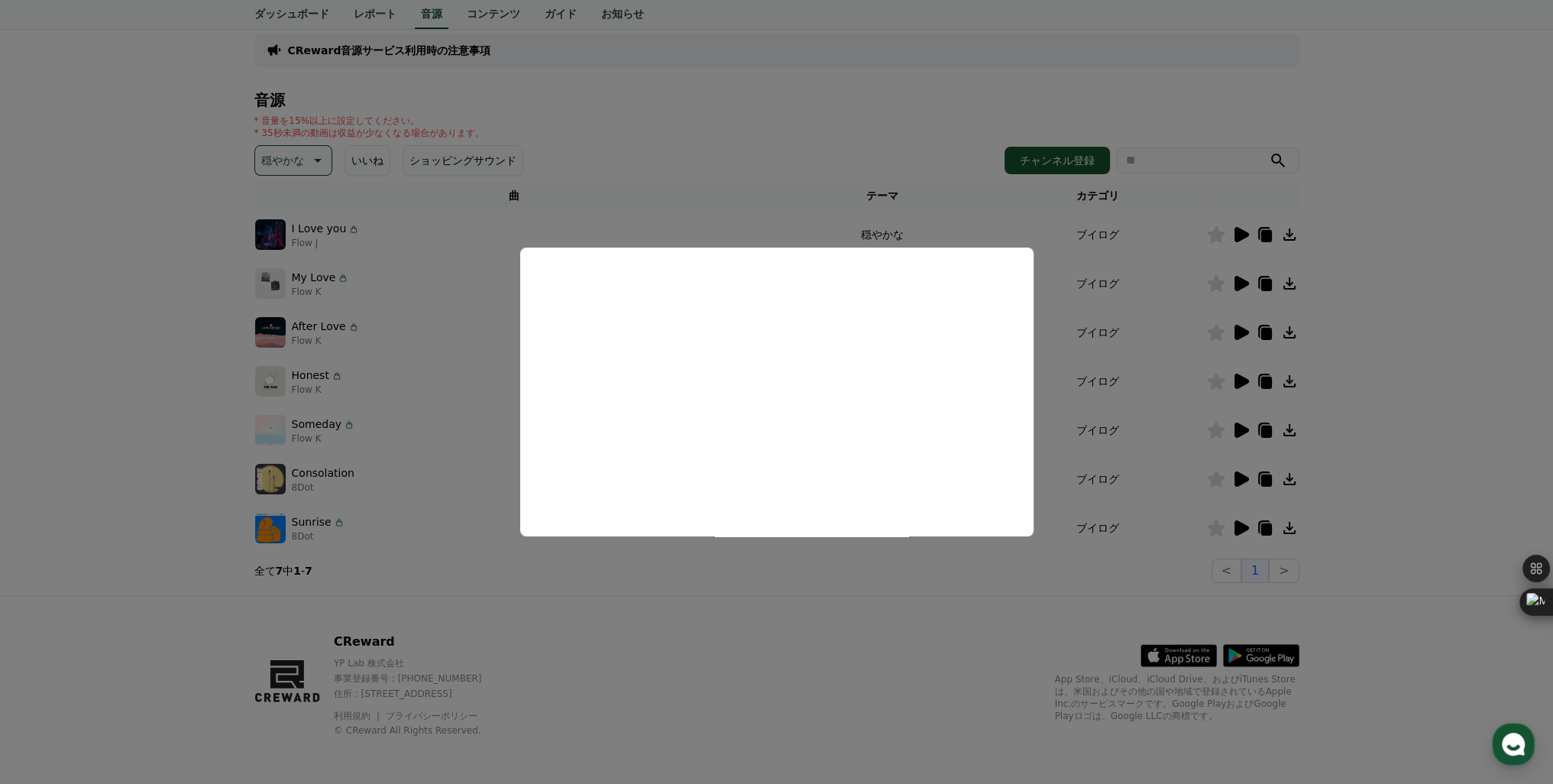
click at [1241, 479] on button "close modal" at bounding box center [776, 392] width 1553 height 784
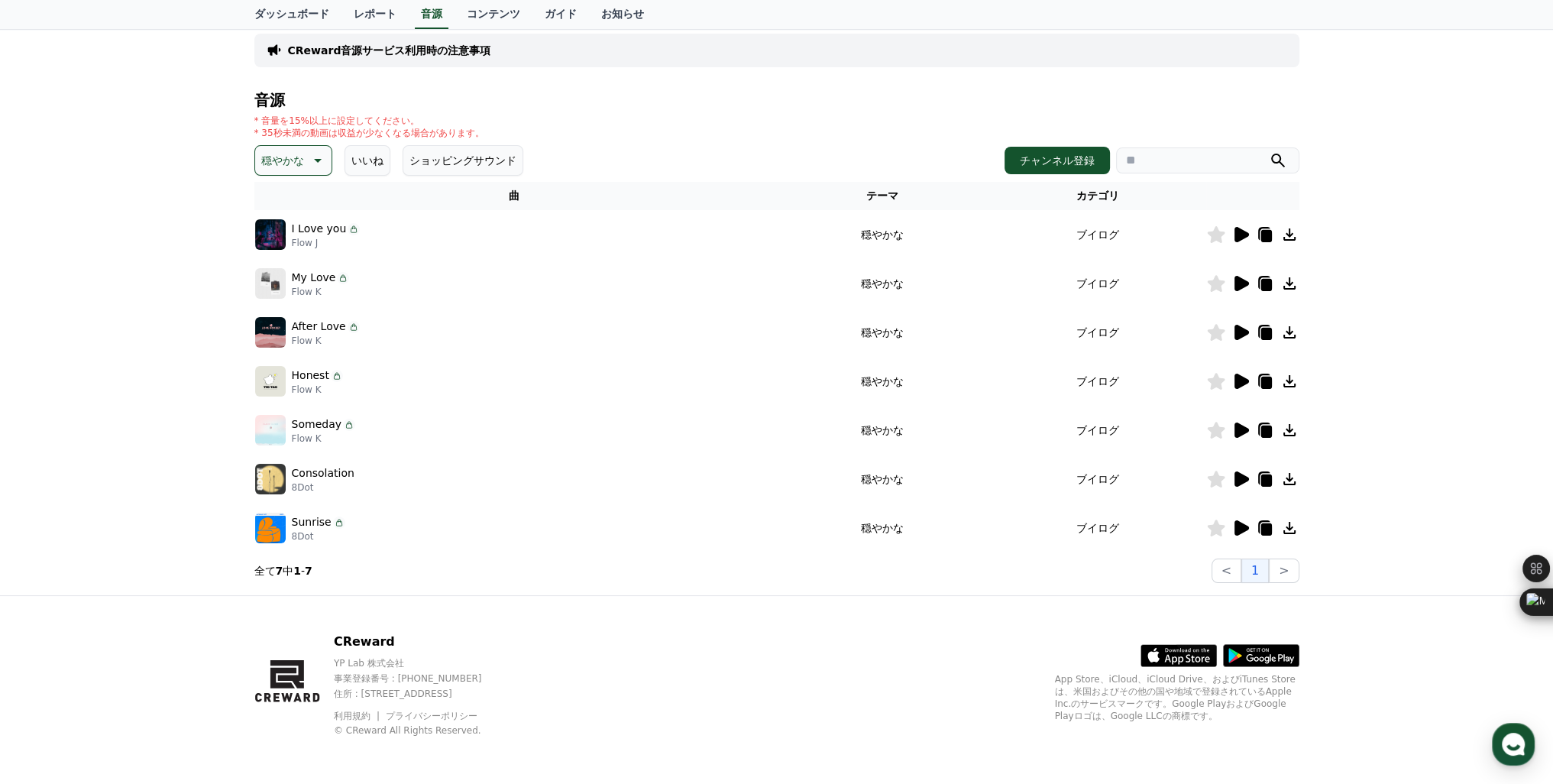
click at [1244, 472] on icon at bounding box center [1241, 479] width 19 height 19
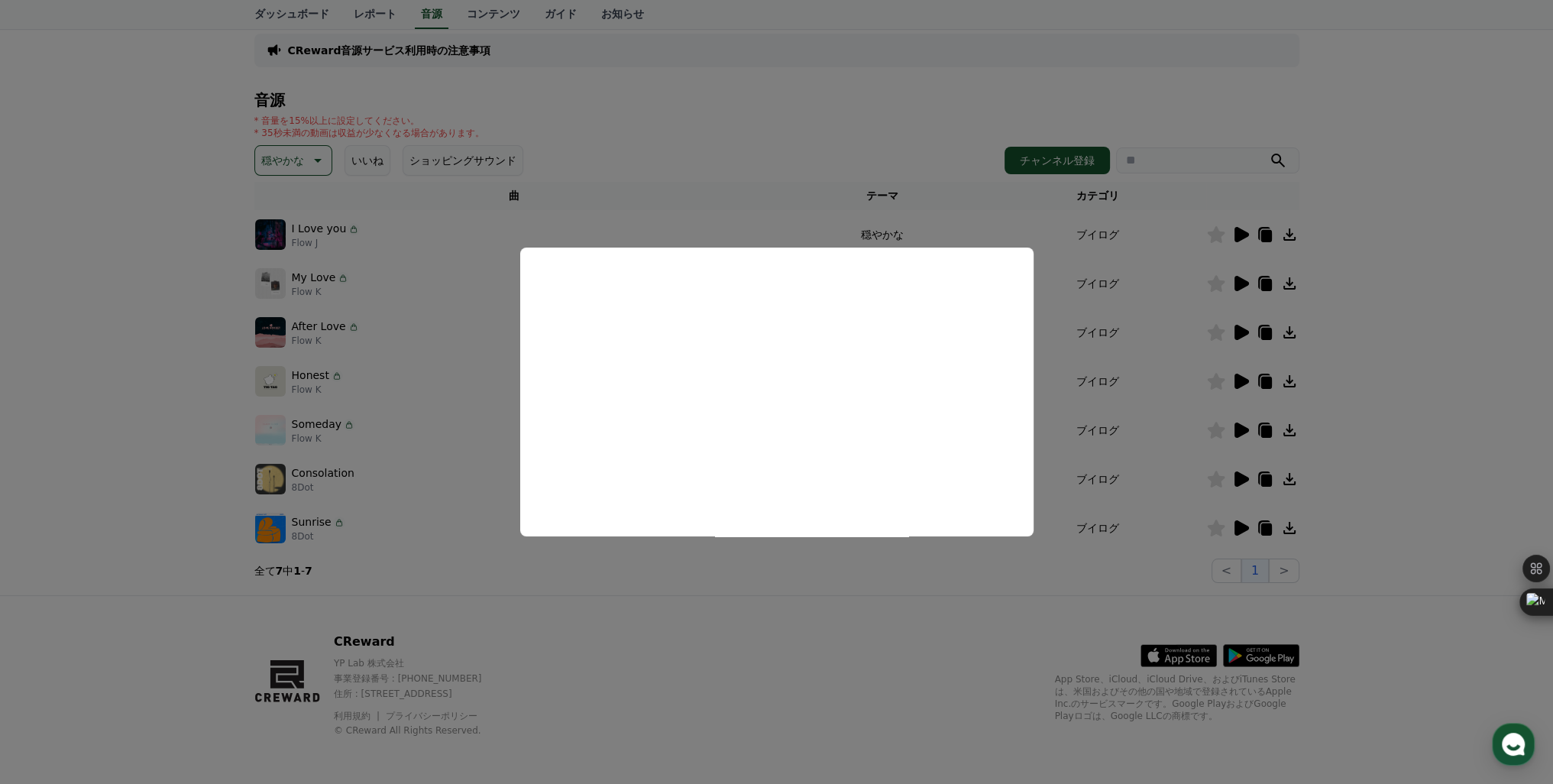
click at [1241, 430] on button "close modal" at bounding box center [776, 392] width 1553 height 784
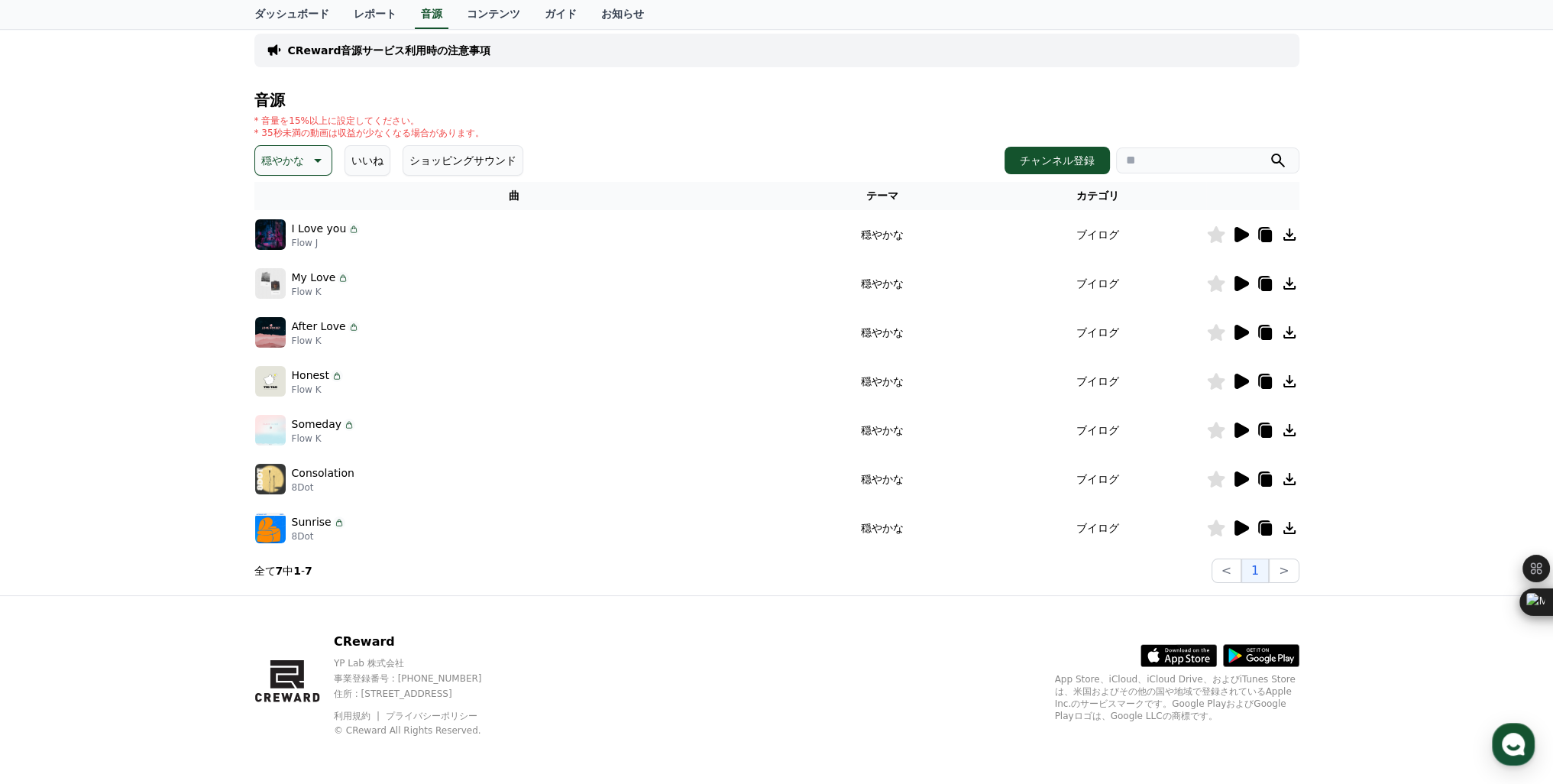
click at [1241, 430] on icon at bounding box center [1241, 430] width 14 height 15
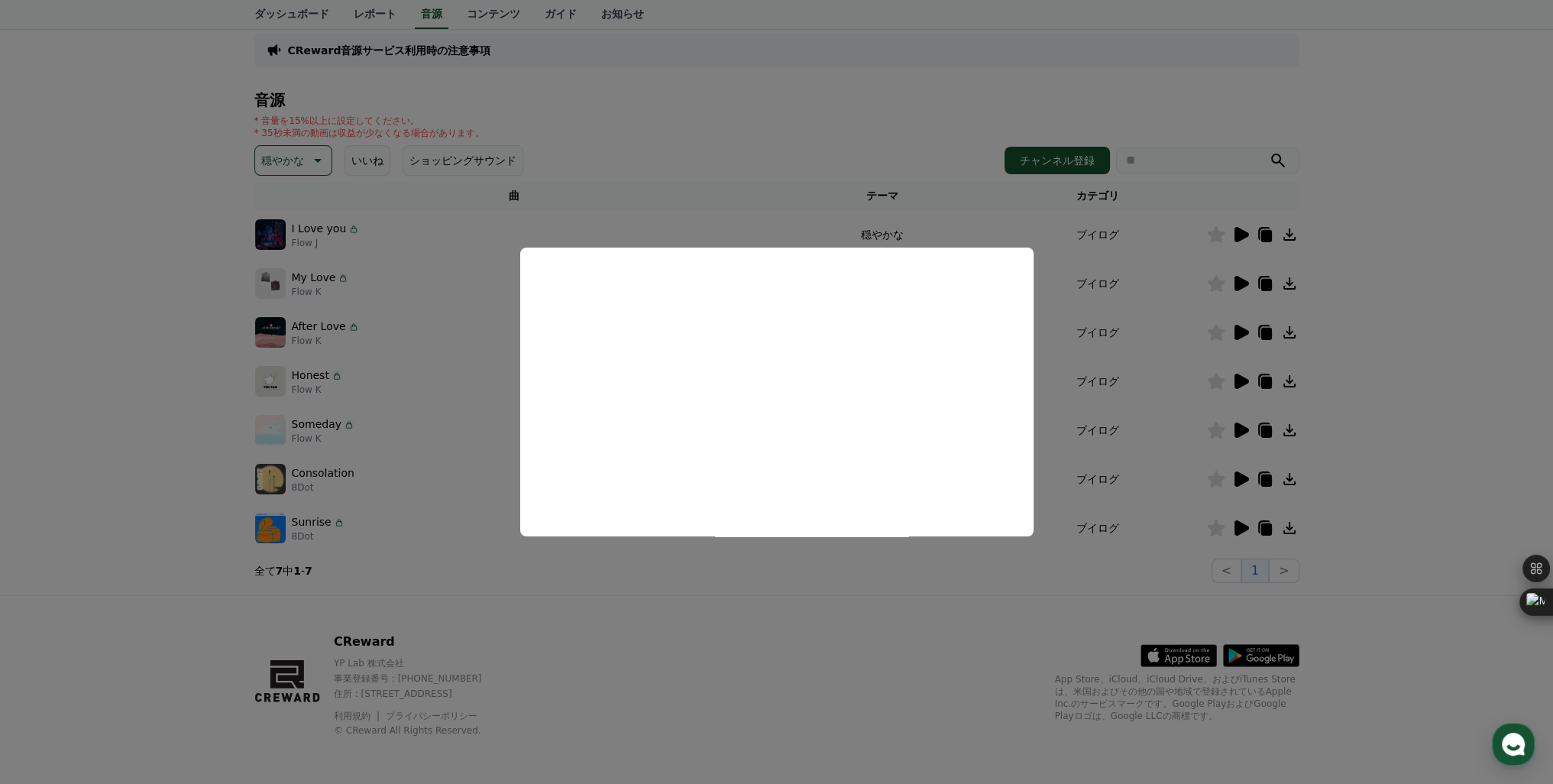
click at [1241, 381] on button "close modal" at bounding box center [776, 392] width 1553 height 784
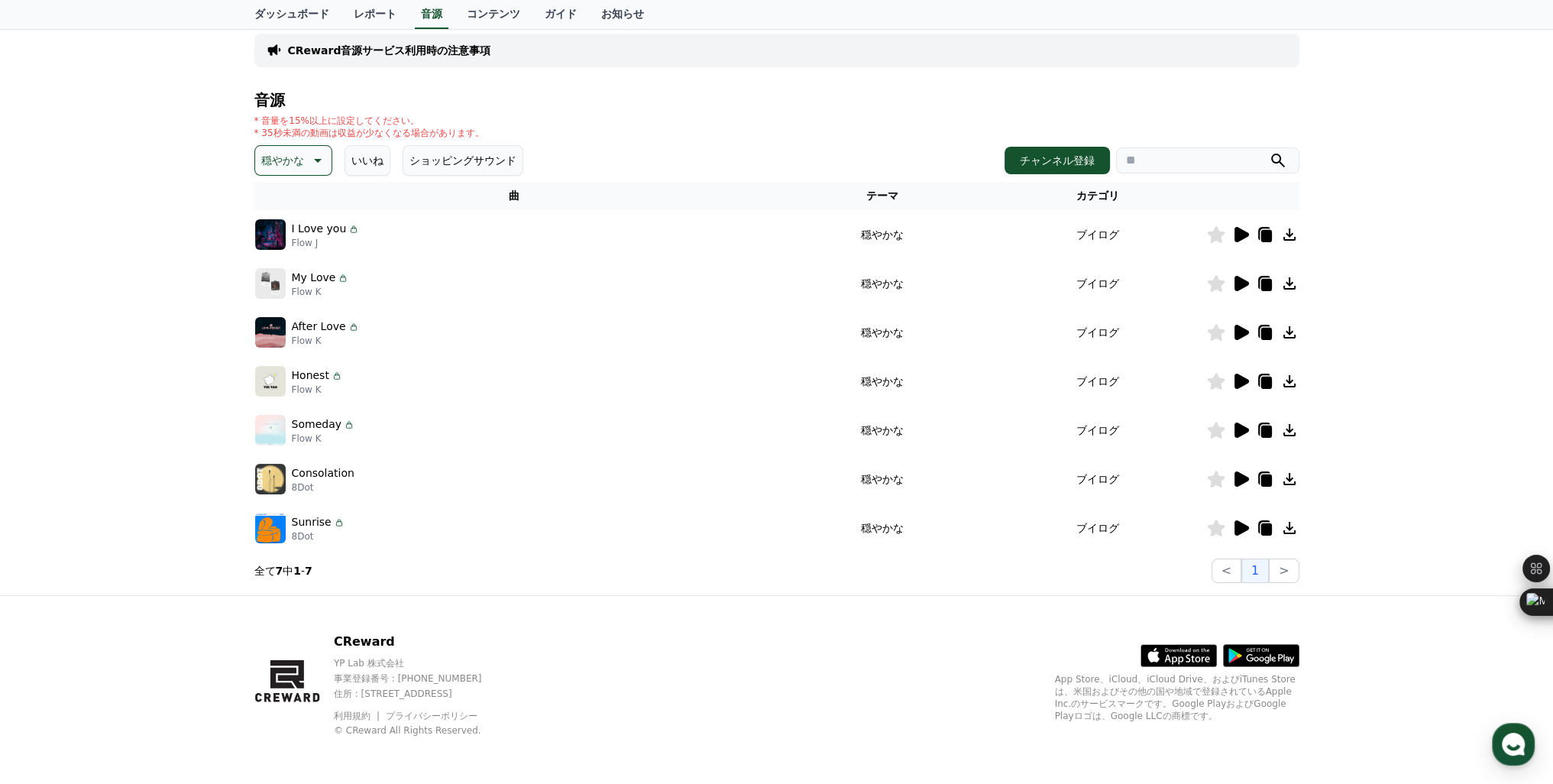
click at [1241, 381] on icon at bounding box center [1241, 381] width 14 height 15
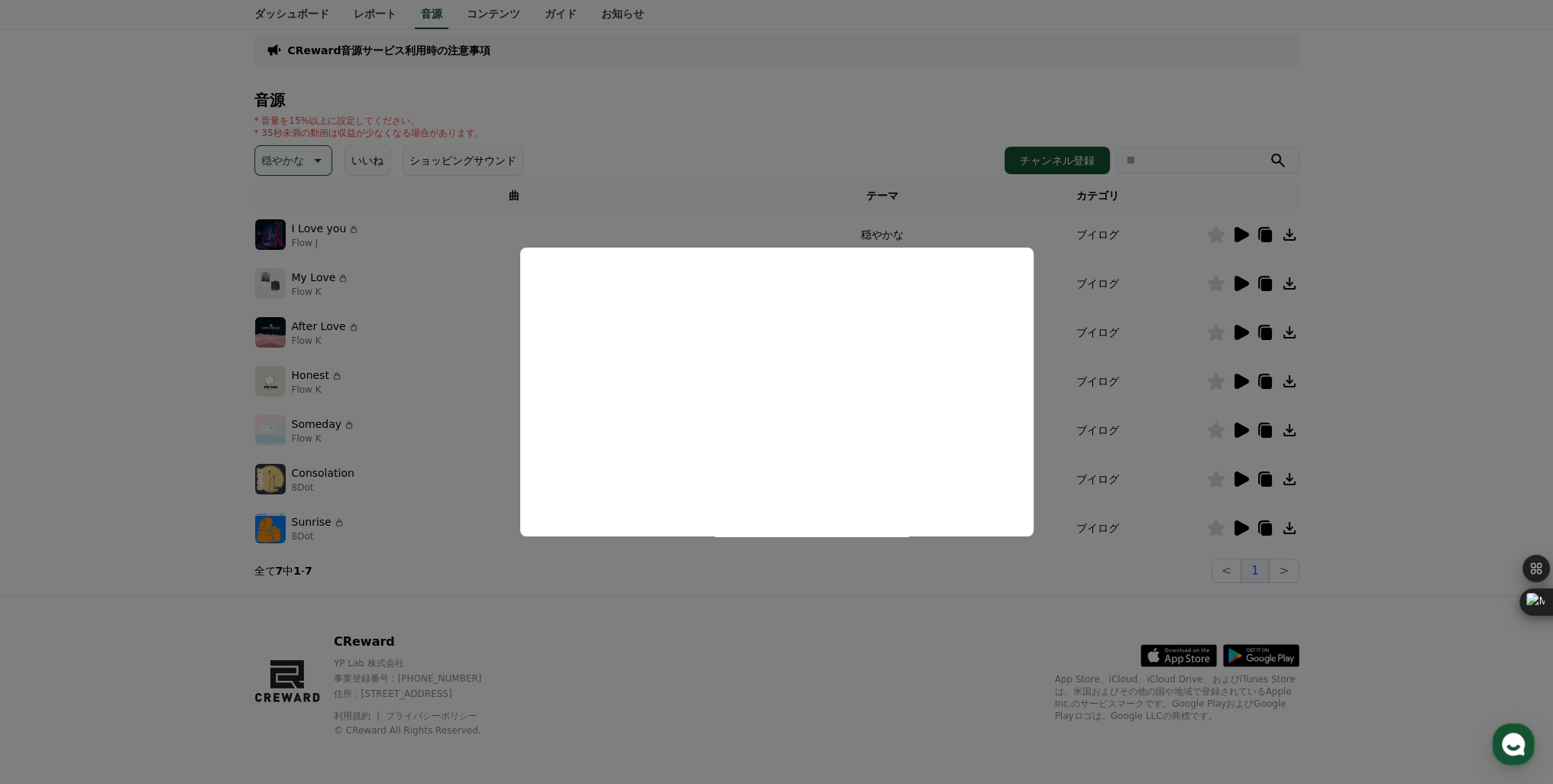
click at [1239, 332] on button "close modal" at bounding box center [776, 392] width 1553 height 784
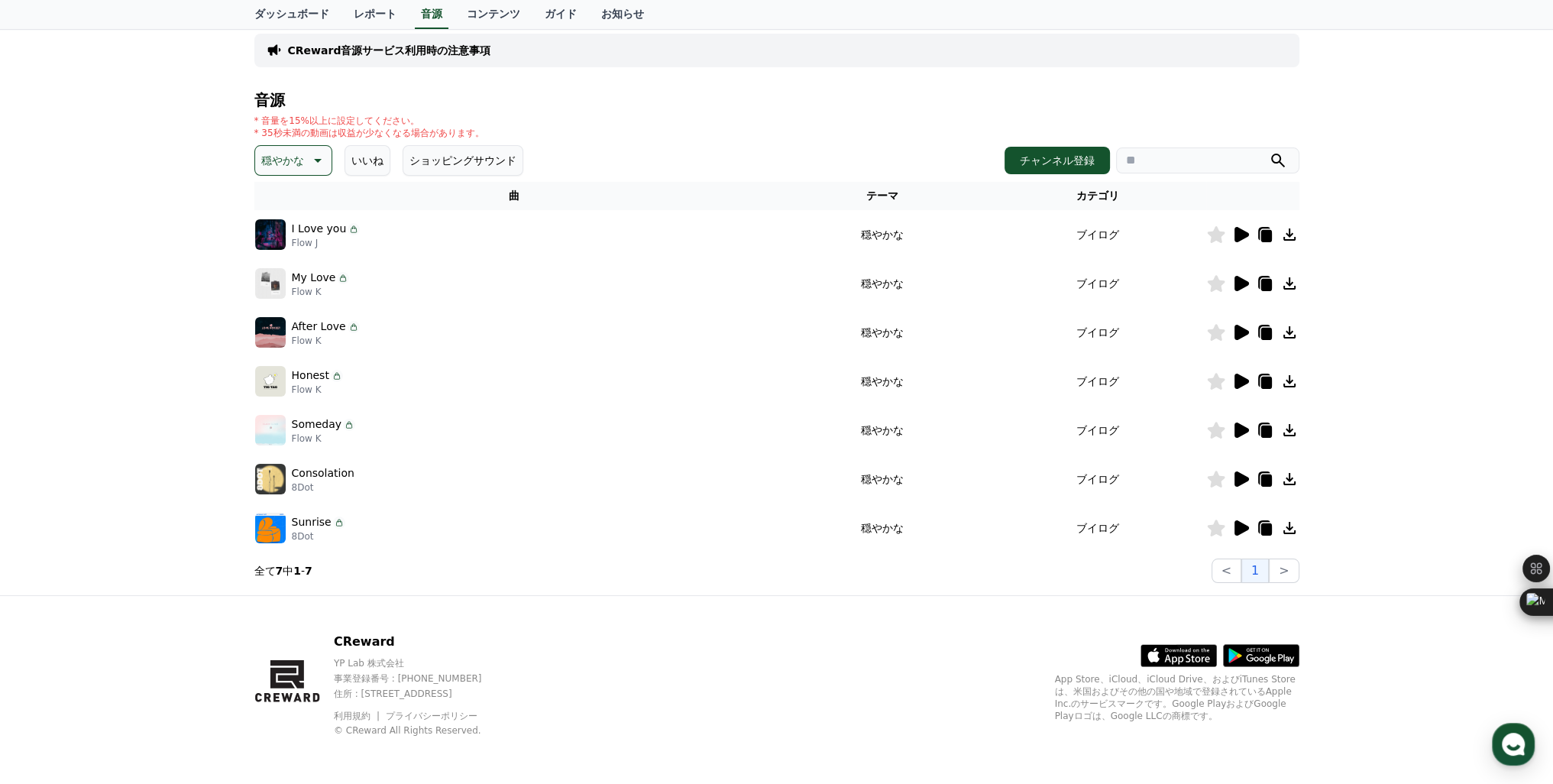
click at [1239, 332] on icon at bounding box center [1241, 332] width 14 height 15
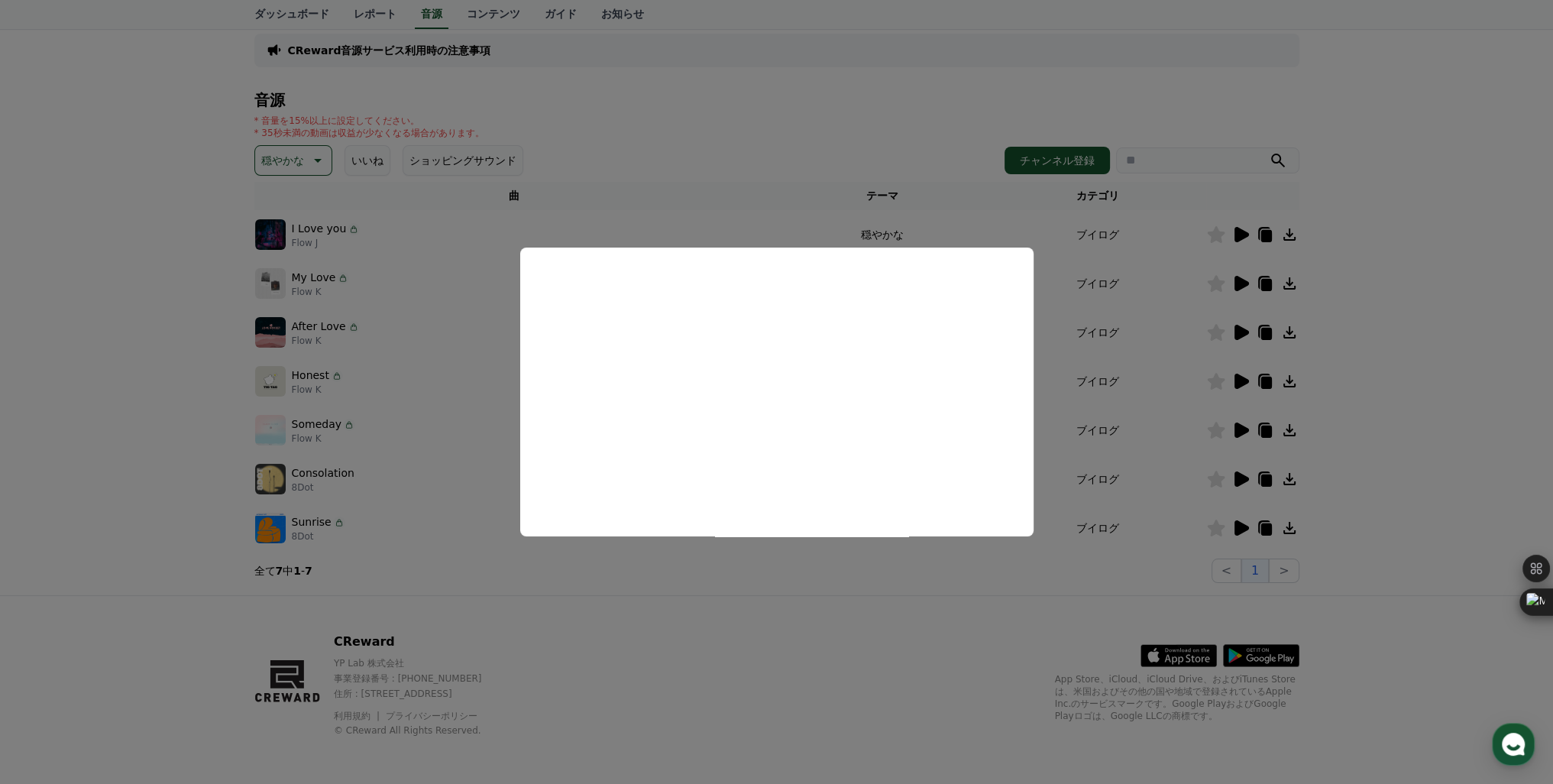
click at [1234, 282] on button "close modal" at bounding box center [776, 392] width 1553 height 784
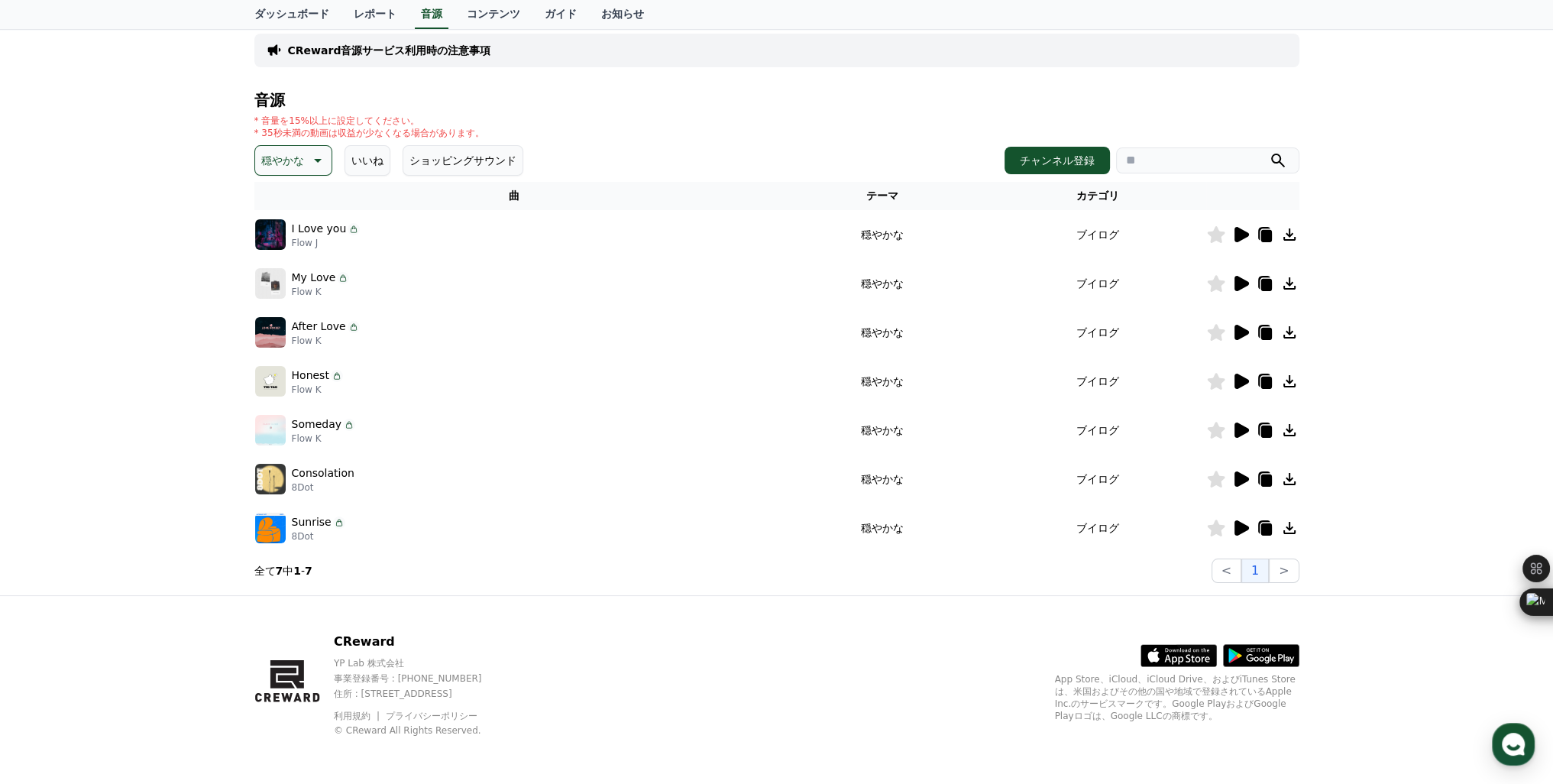
click at [1234, 282] on icon at bounding box center [1241, 284] width 19 height 19
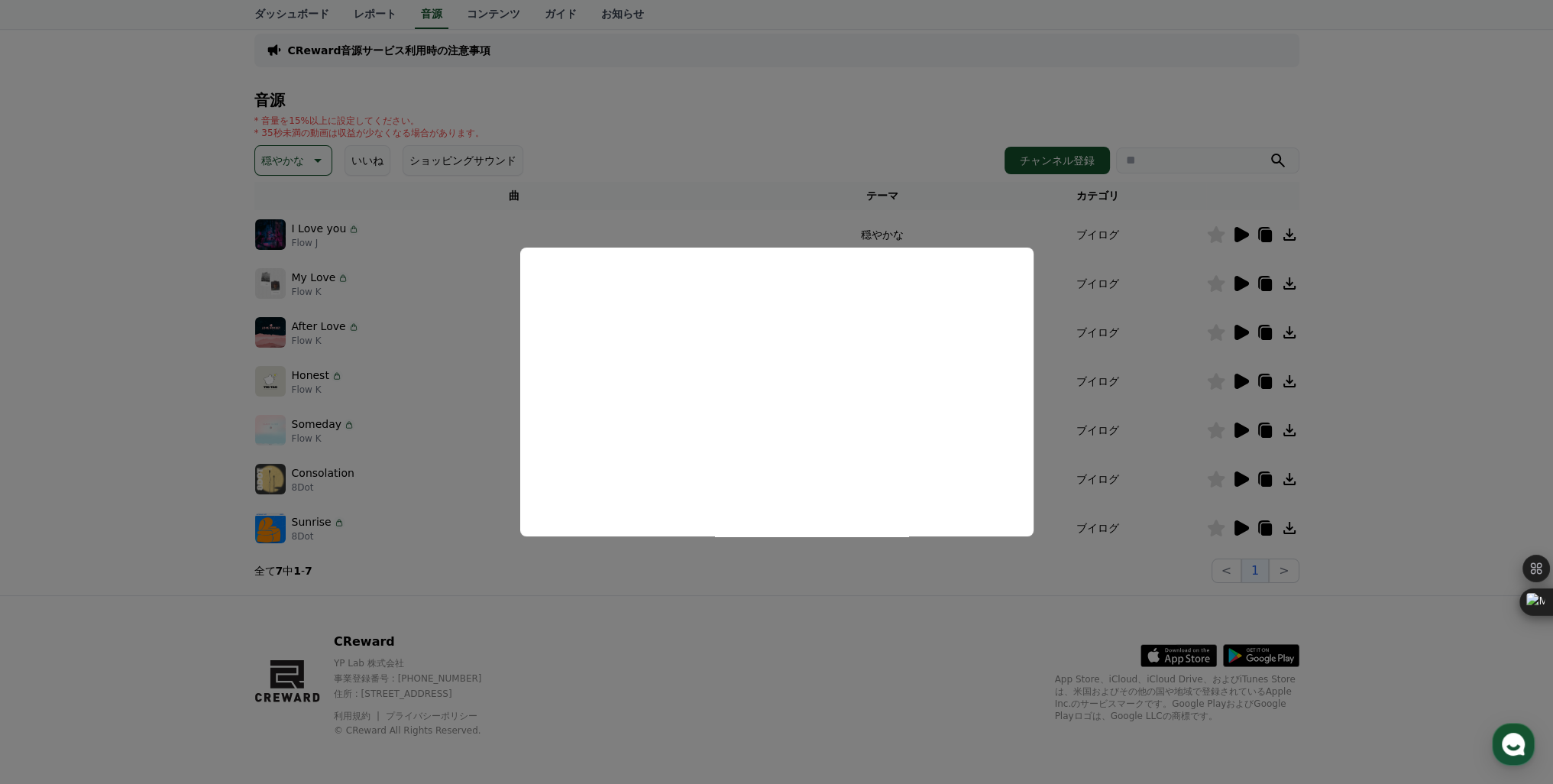
click at [1246, 231] on button "close modal" at bounding box center [776, 392] width 1553 height 784
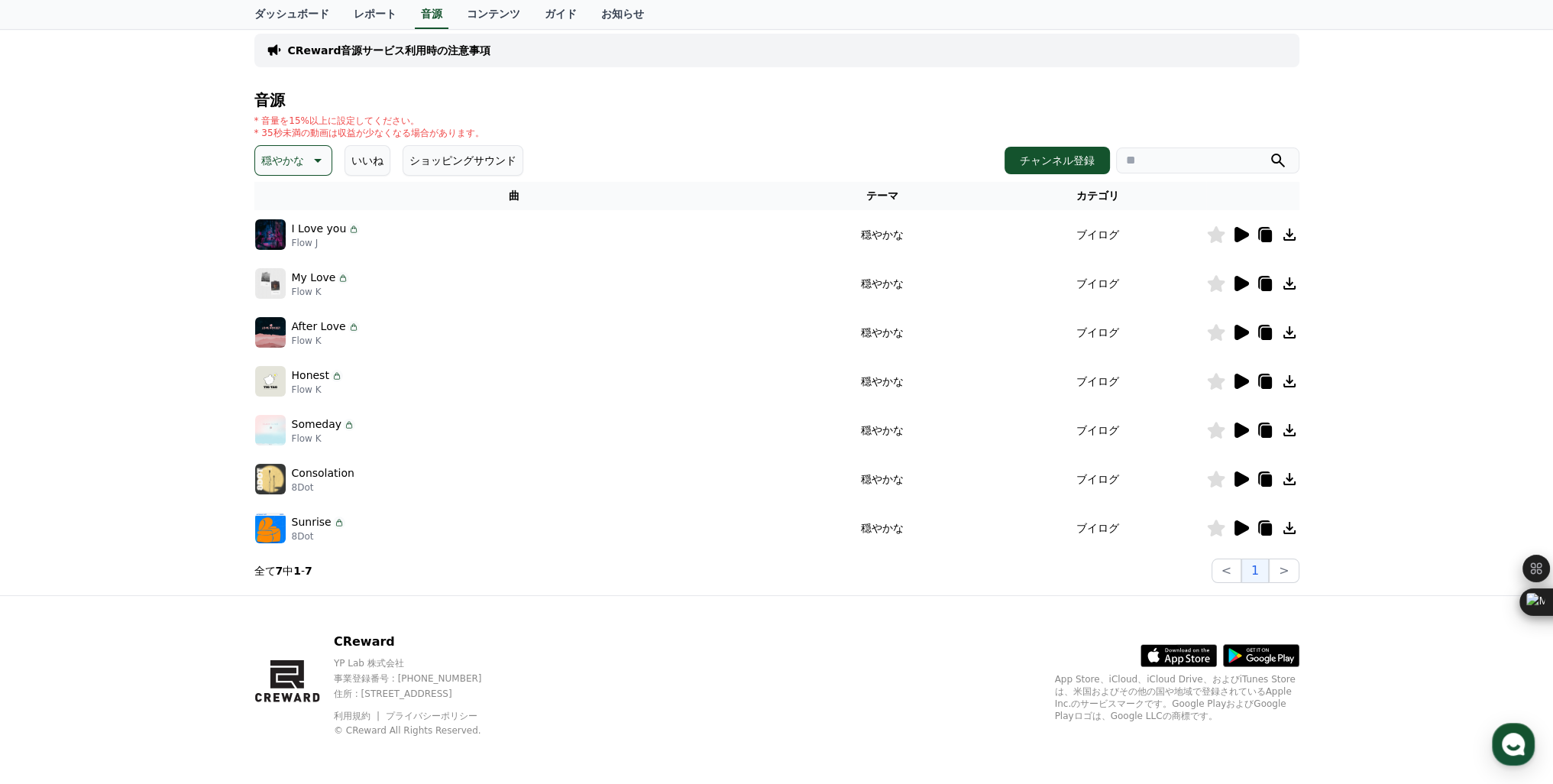
click at [1246, 231] on icon at bounding box center [1241, 235] width 14 height 15
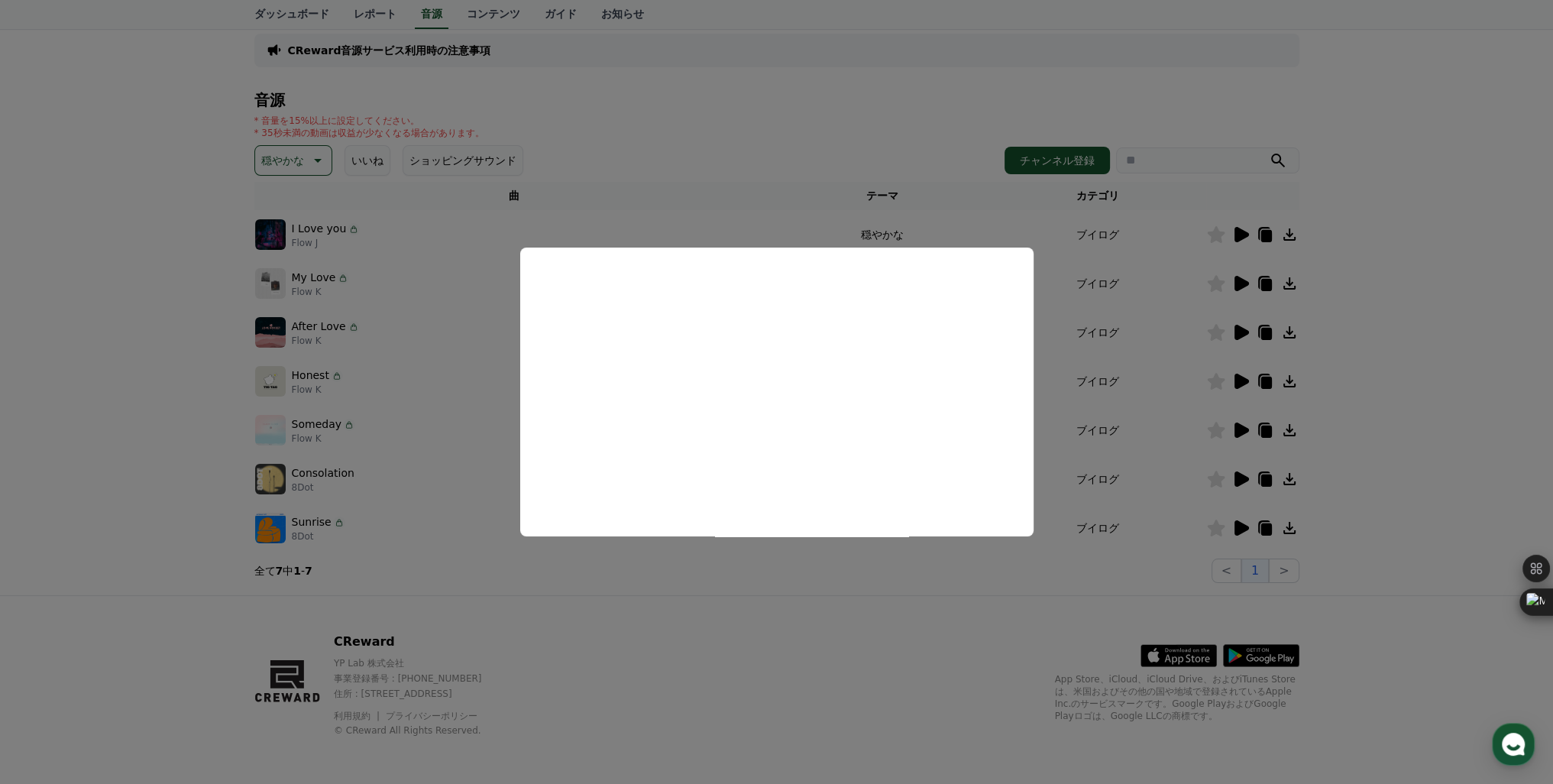
click at [807, 221] on button "close modal" at bounding box center [776, 392] width 1553 height 784
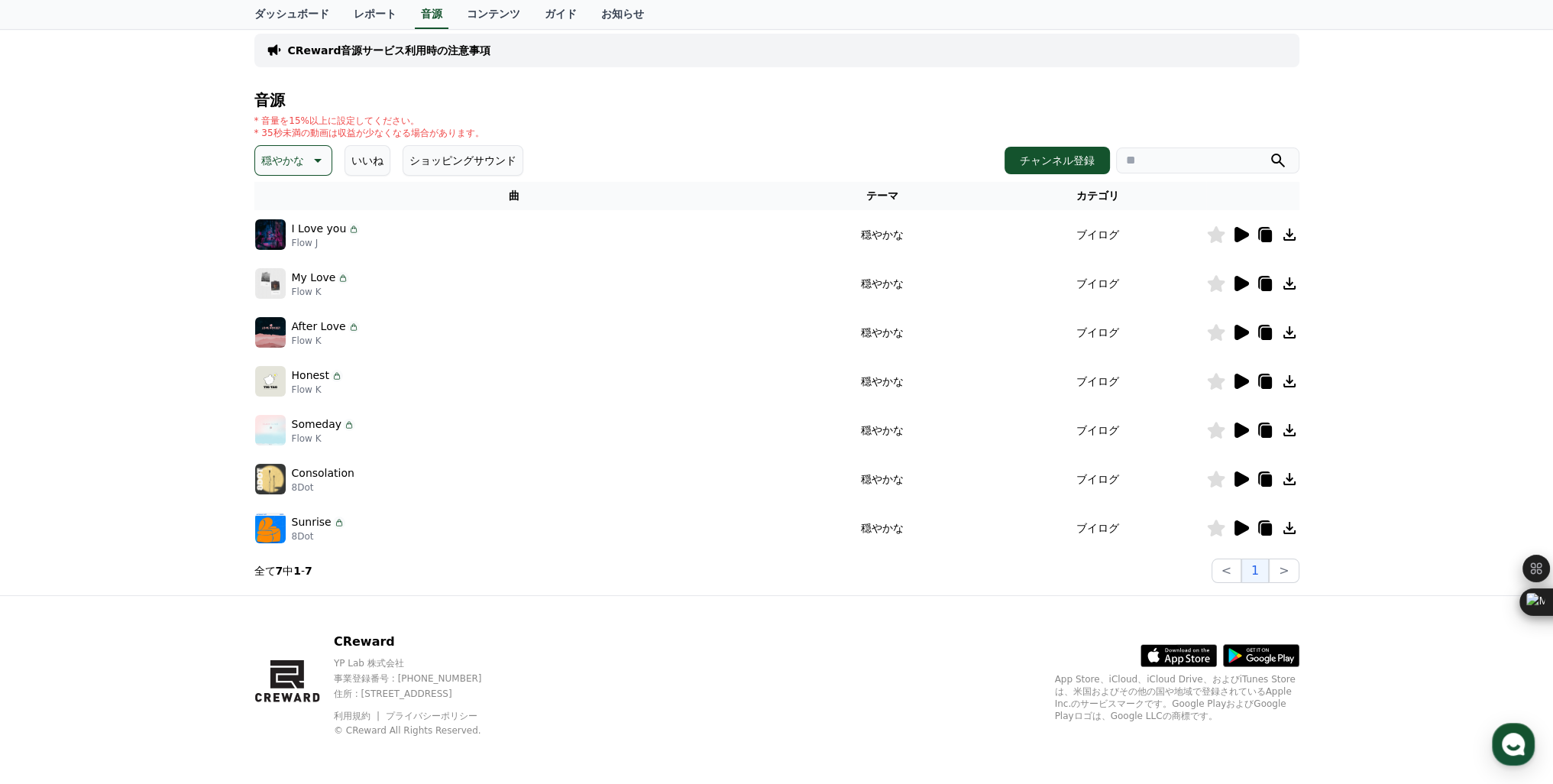
click at [281, 162] on p "穏やかな" at bounding box center [282, 160] width 42 height 21
click at [270, 294] on button "悲しい" at bounding box center [279, 293] width 44 height 34
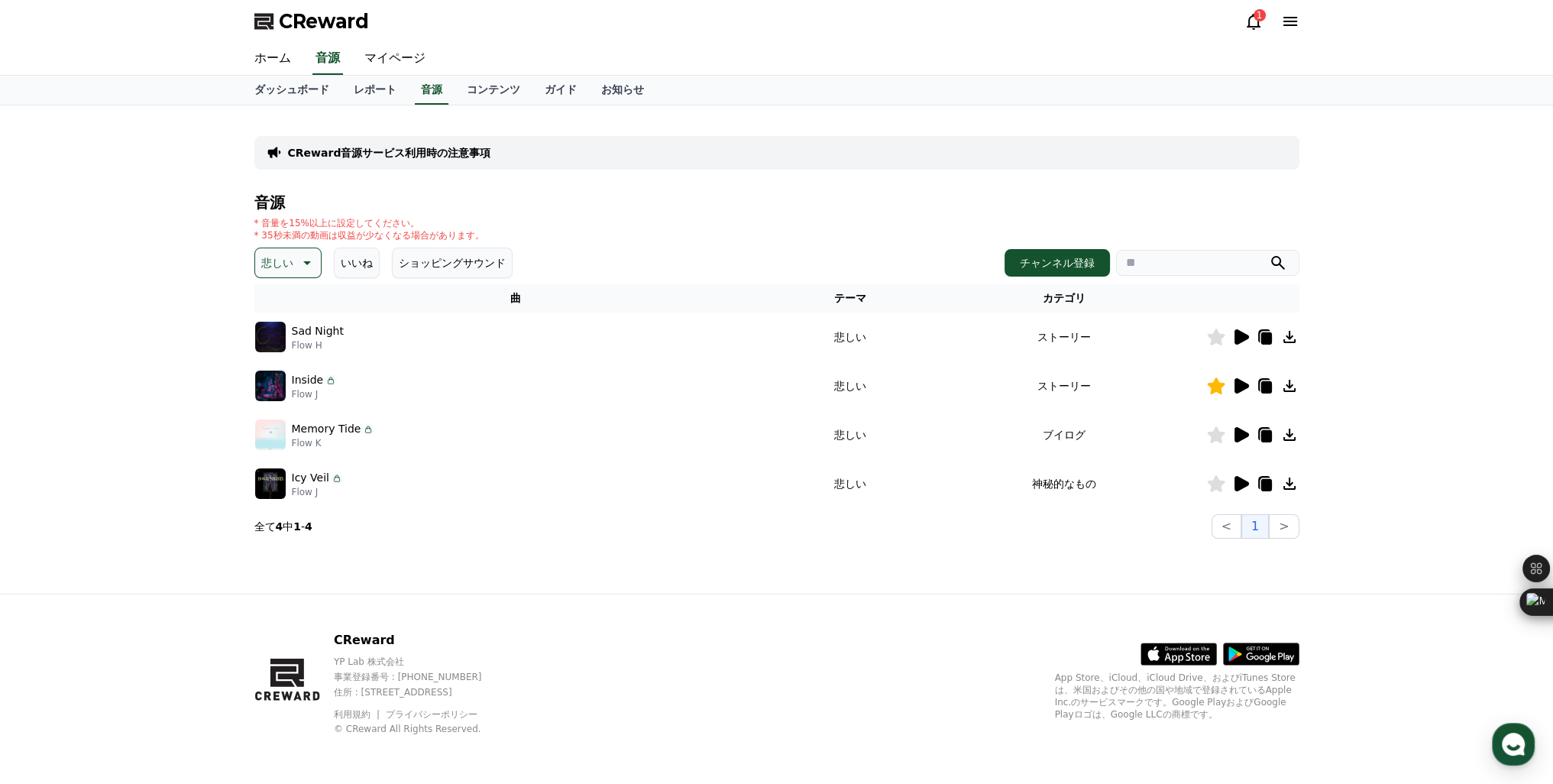
click at [1247, 481] on icon at bounding box center [1241, 483] width 14 height 15
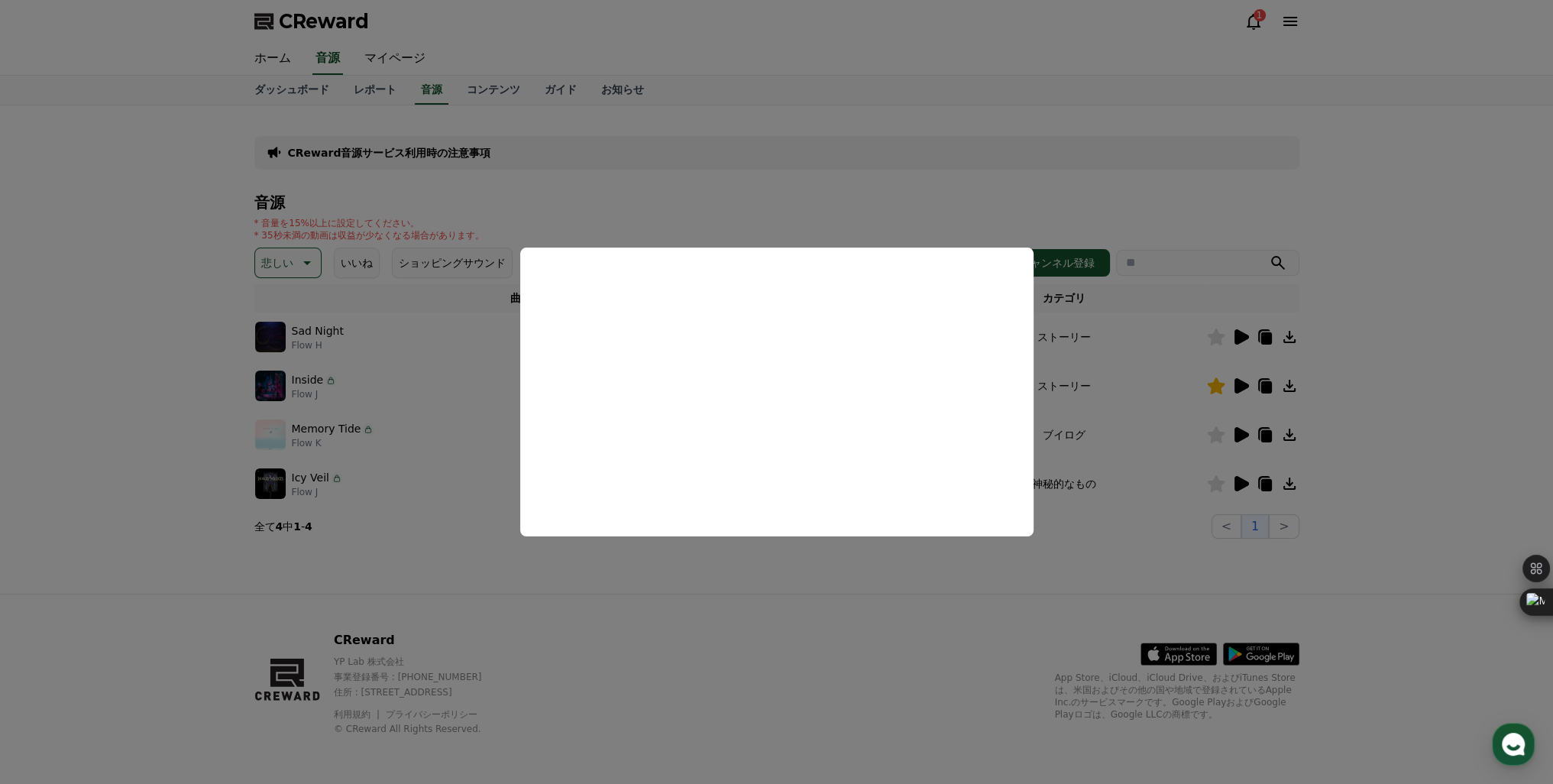
click at [1243, 433] on button "close modal" at bounding box center [776, 392] width 1553 height 784
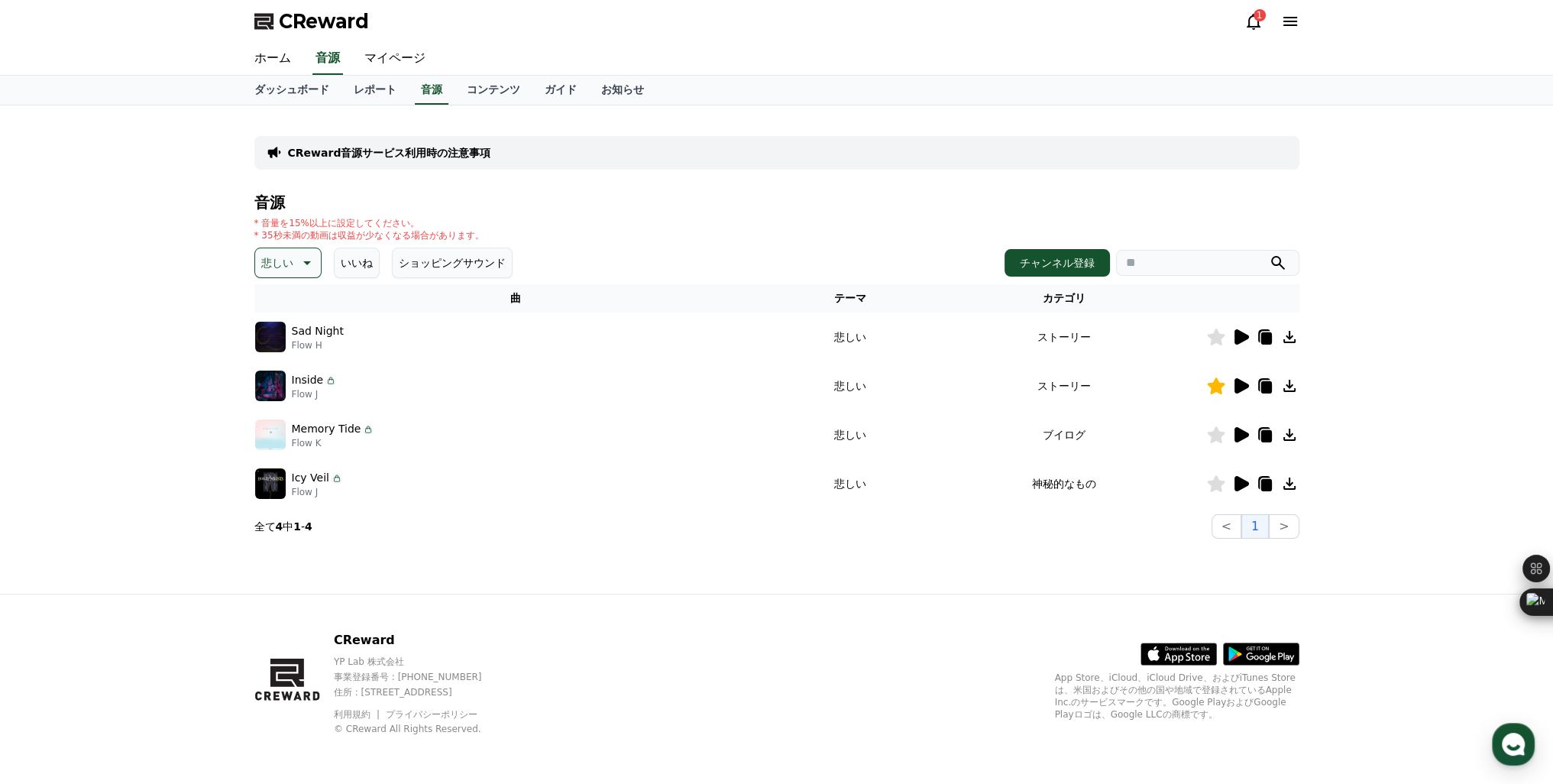
click at [1243, 433] on icon at bounding box center [1241, 435] width 14 height 15
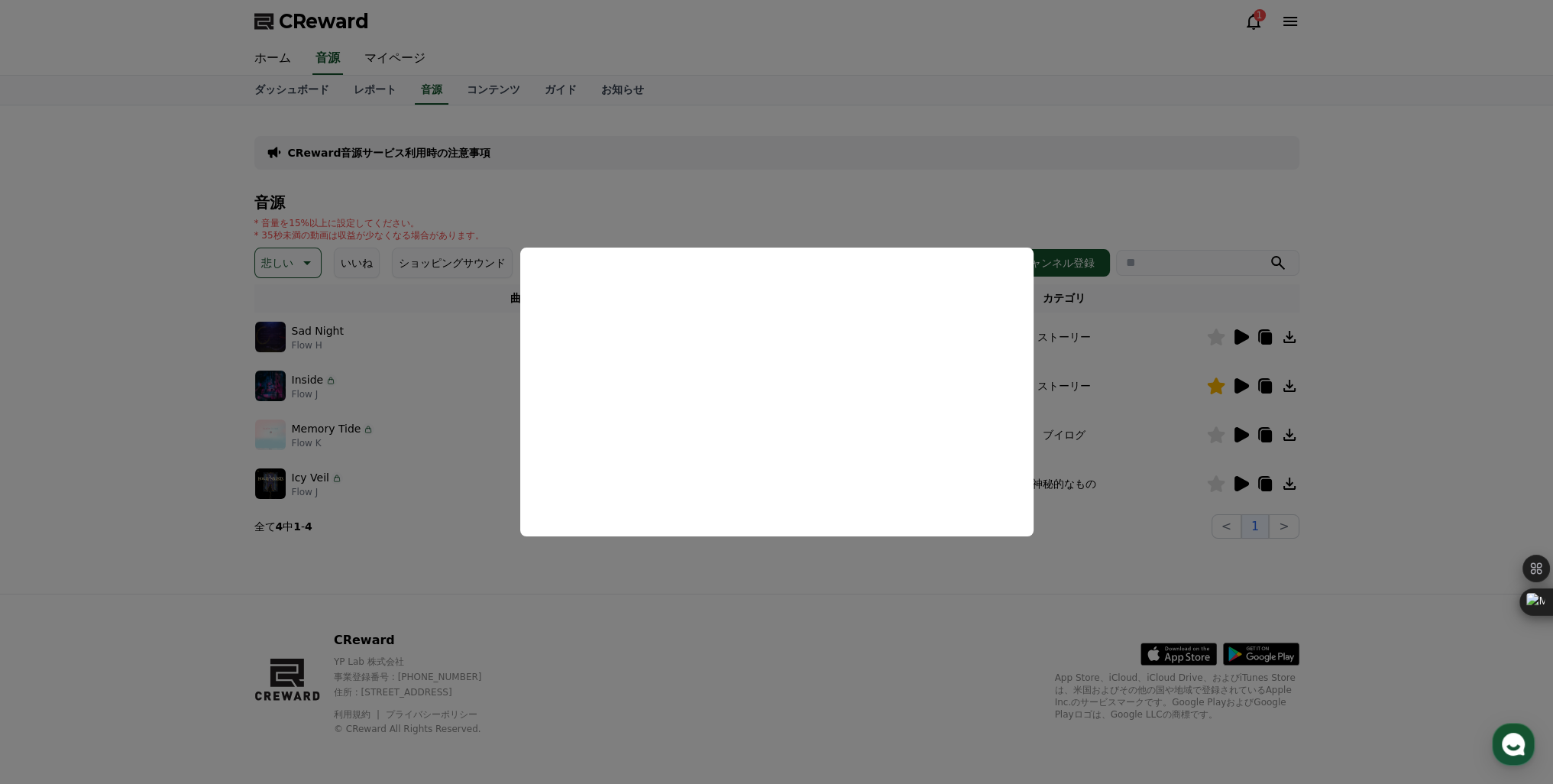
click at [1244, 383] on button "close modal" at bounding box center [776, 392] width 1553 height 784
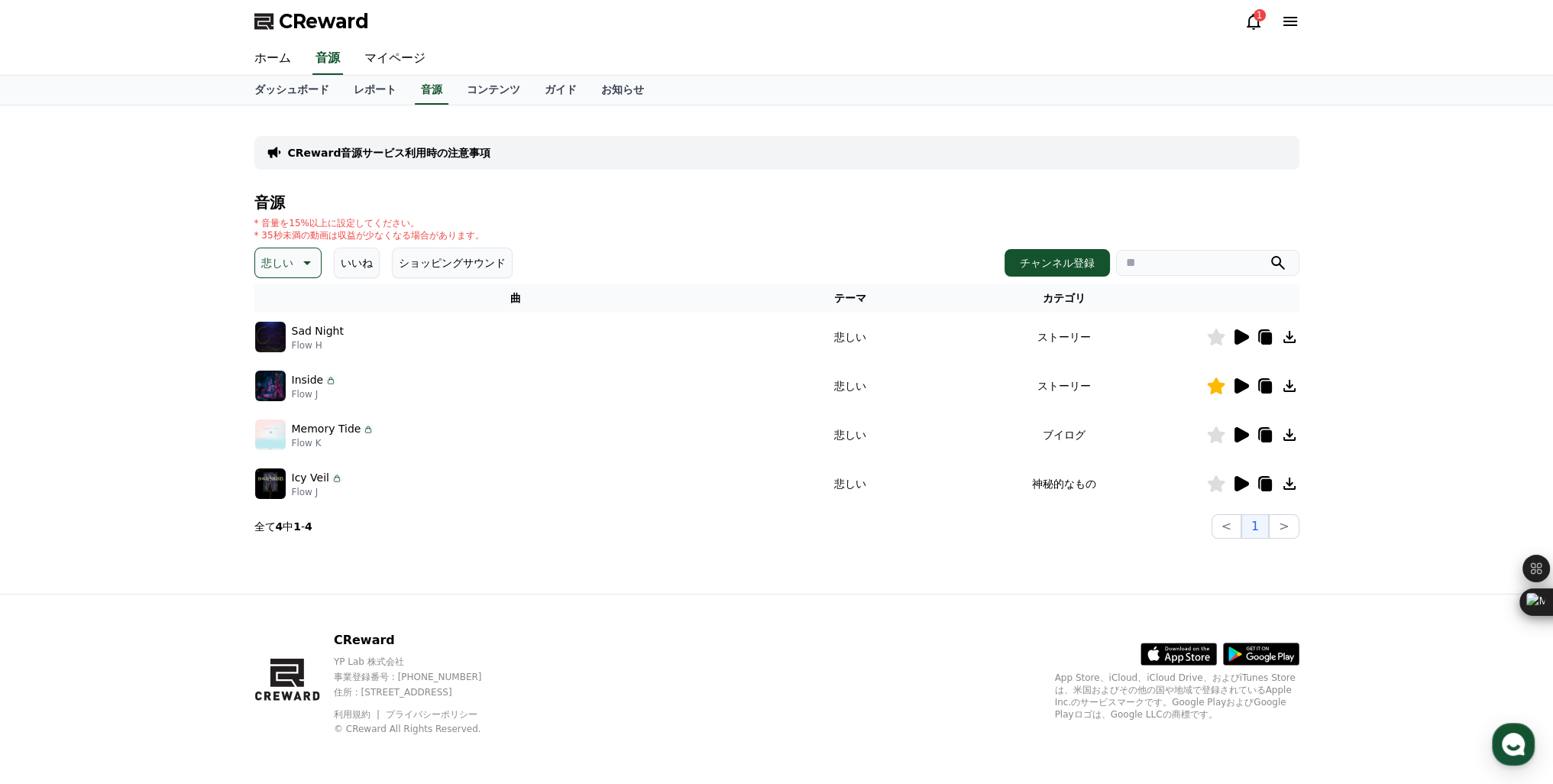
click at [1244, 383] on icon at bounding box center [1241, 386] width 14 height 15
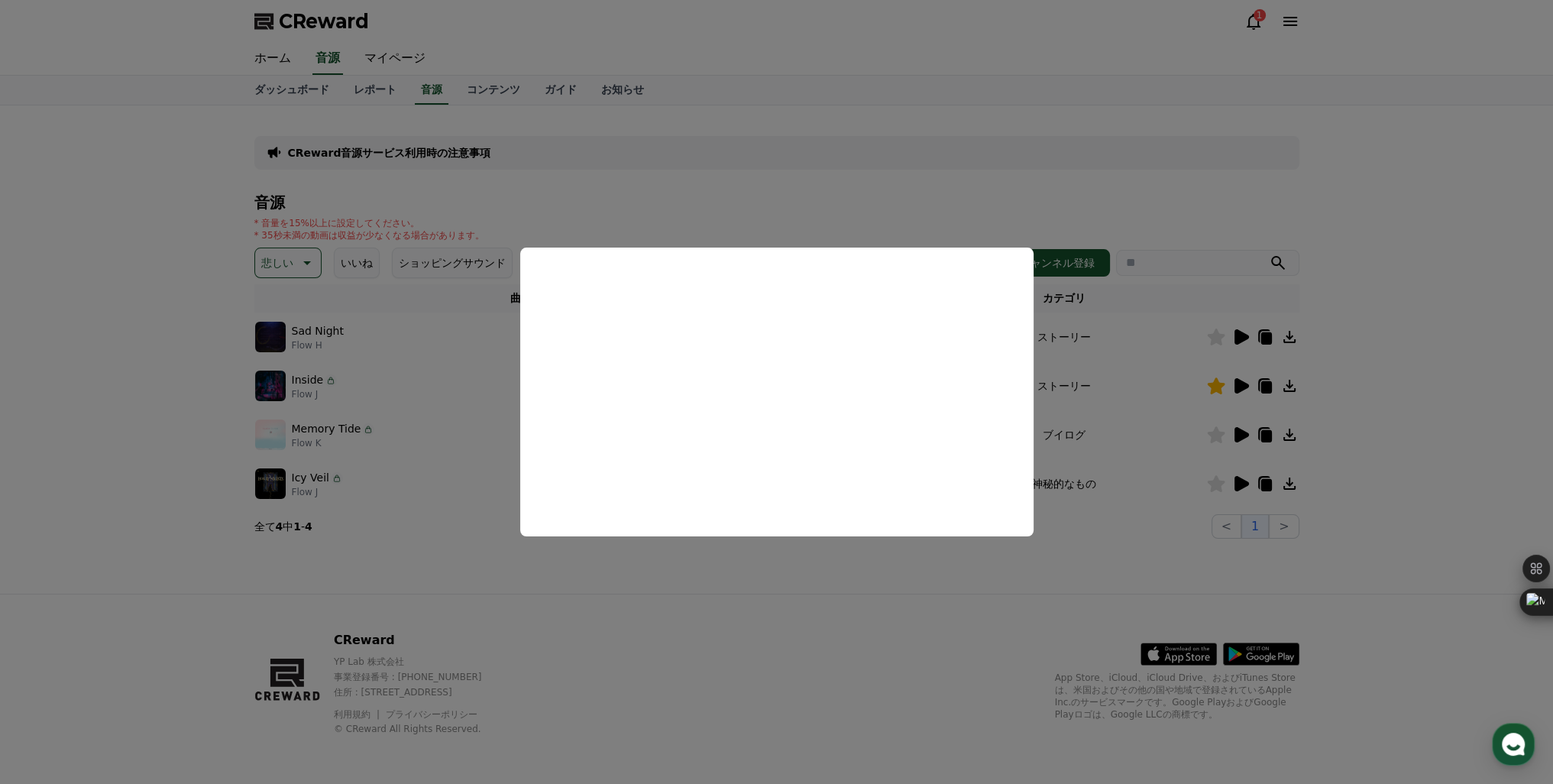
click at [1241, 336] on button "close modal" at bounding box center [776, 392] width 1553 height 784
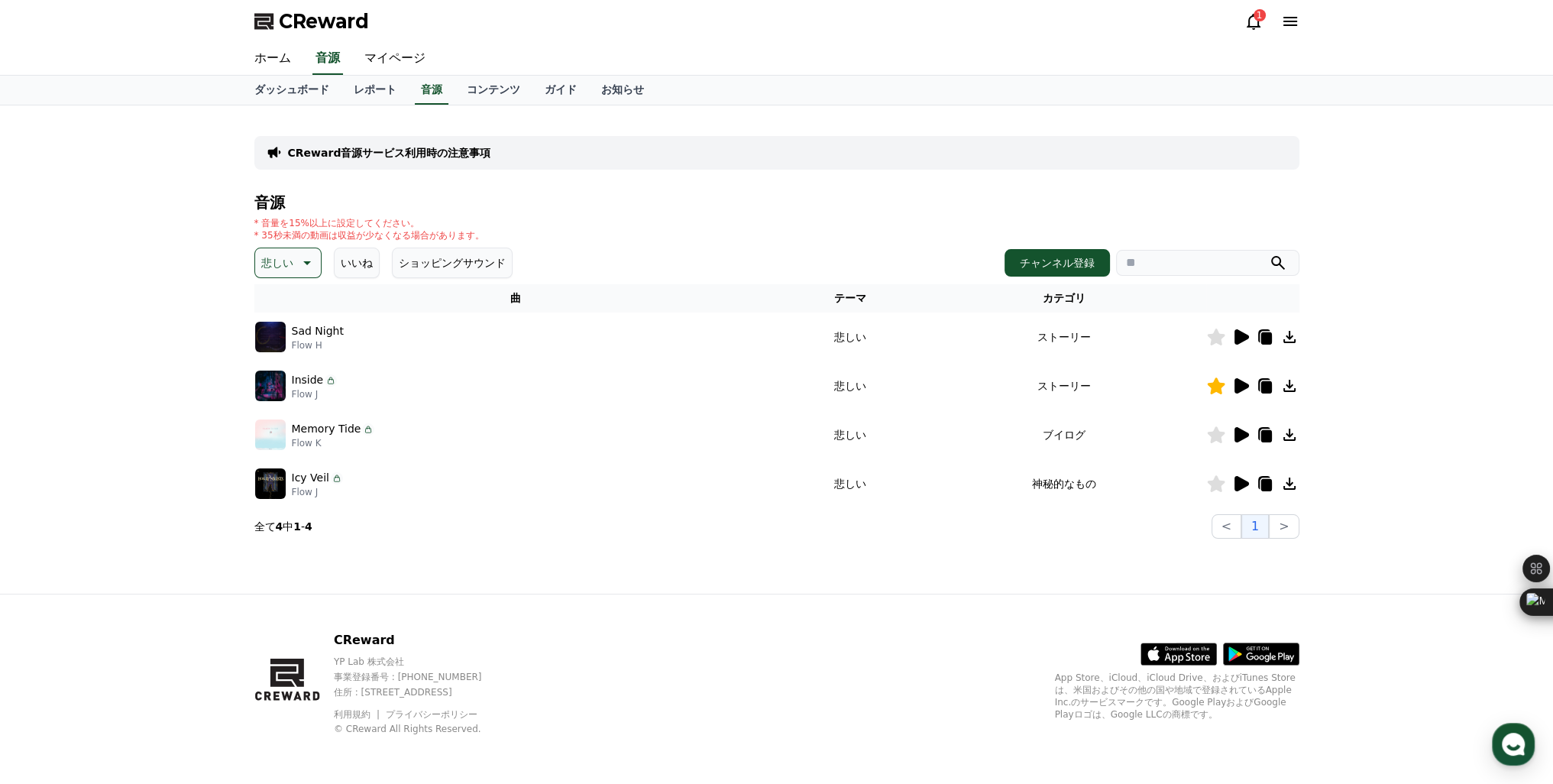
click at [1241, 336] on icon at bounding box center [1241, 336] width 14 height 15
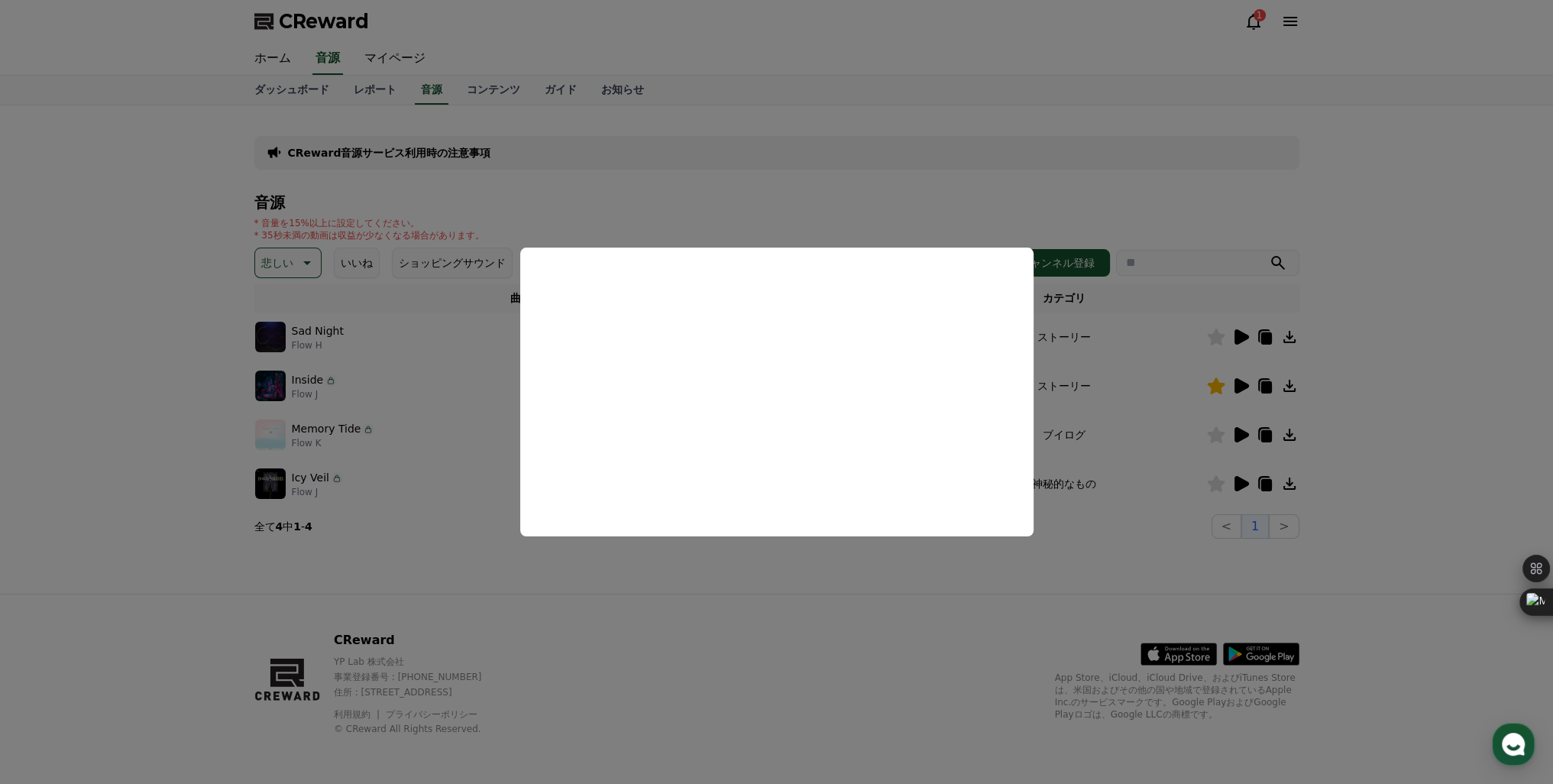
click at [703, 620] on button "close modal" at bounding box center [776, 392] width 1553 height 784
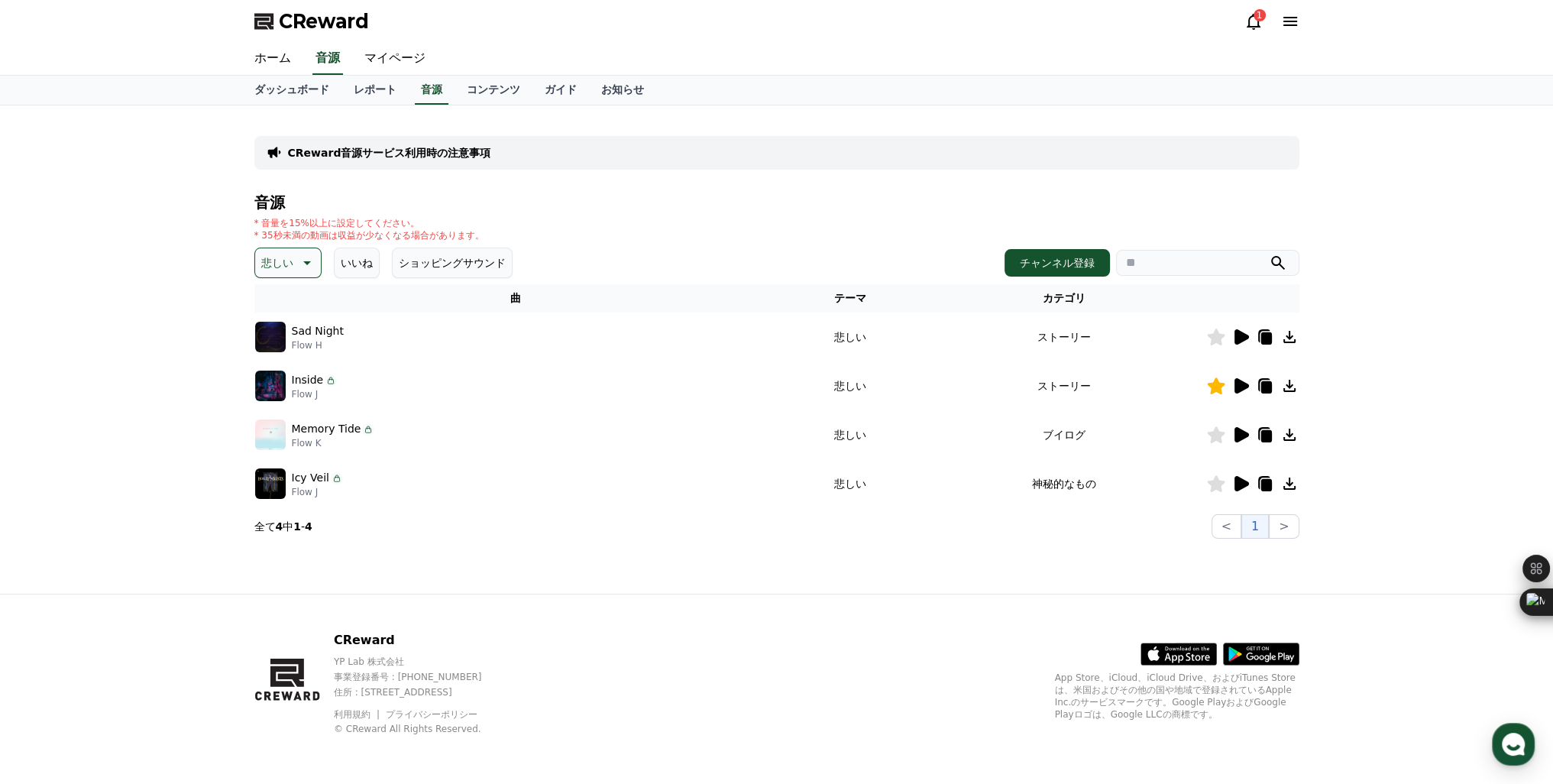
click at [1293, 389] on icon at bounding box center [1290, 386] width 19 height 19
click at [297, 259] on icon at bounding box center [306, 263] width 19 height 19
click at [266, 344] on button "溝" at bounding box center [268, 345] width 23 height 34
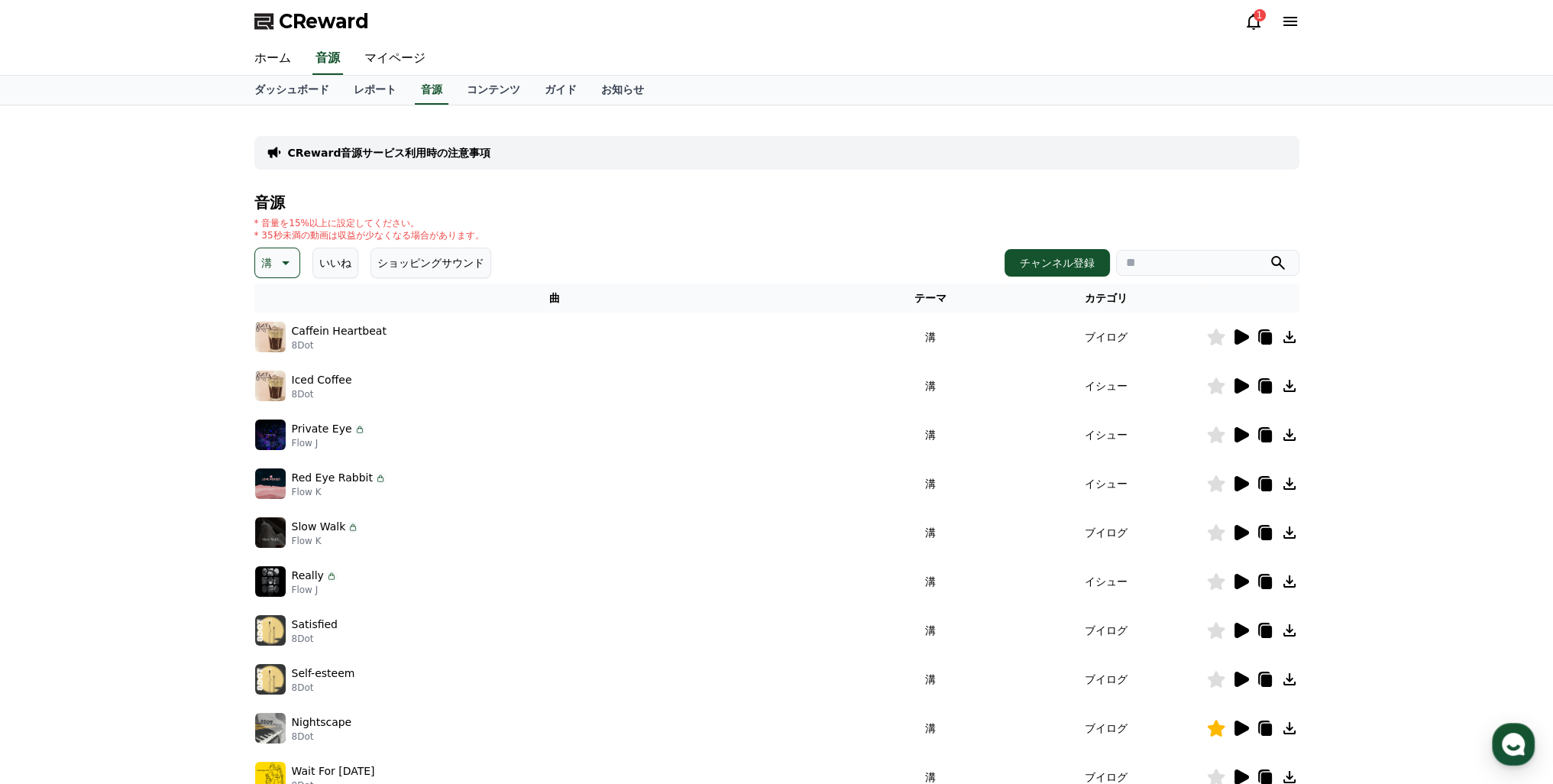
scroll to position [229, 0]
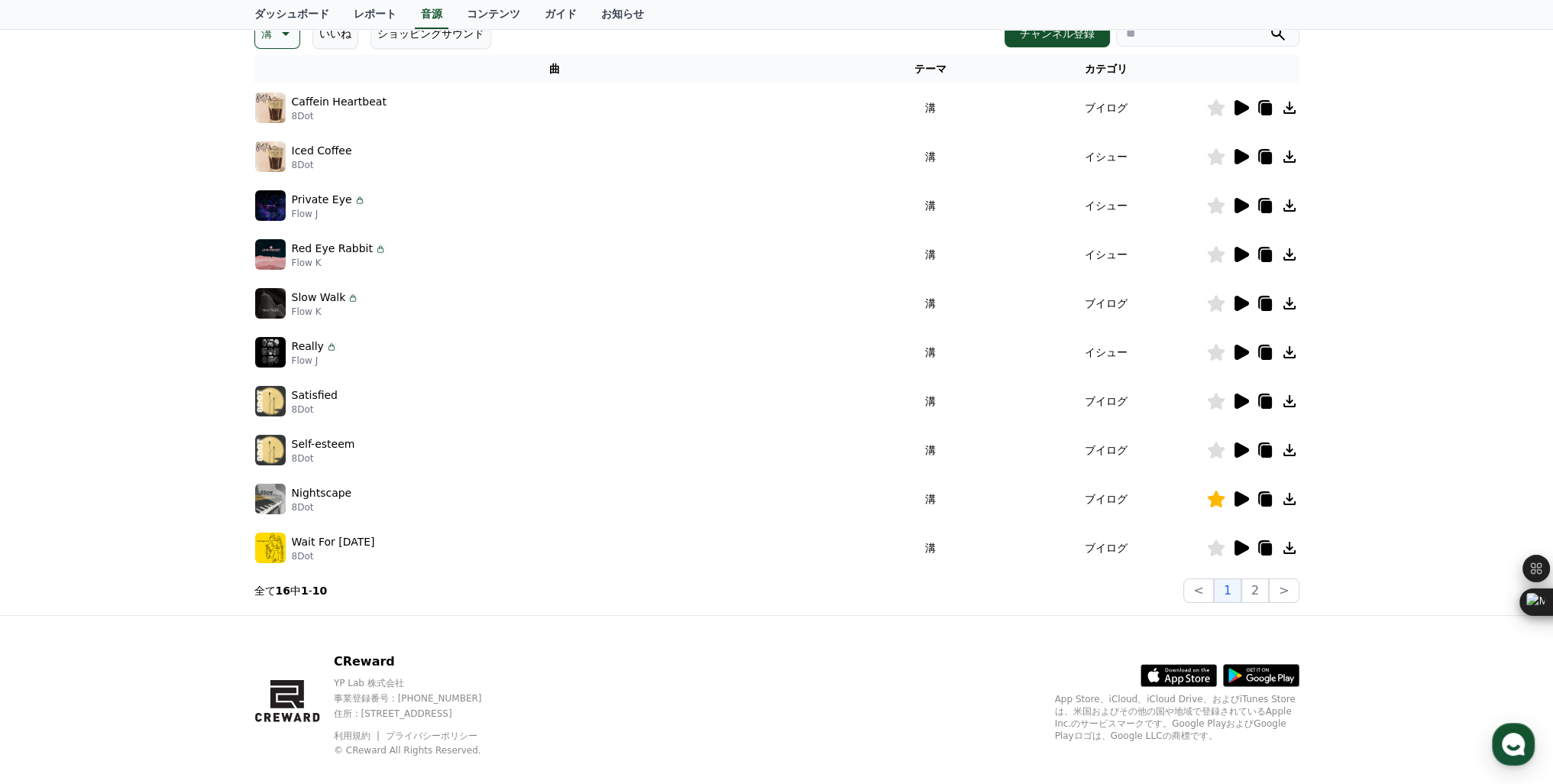
click at [1242, 543] on icon at bounding box center [1241, 548] width 14 height 15
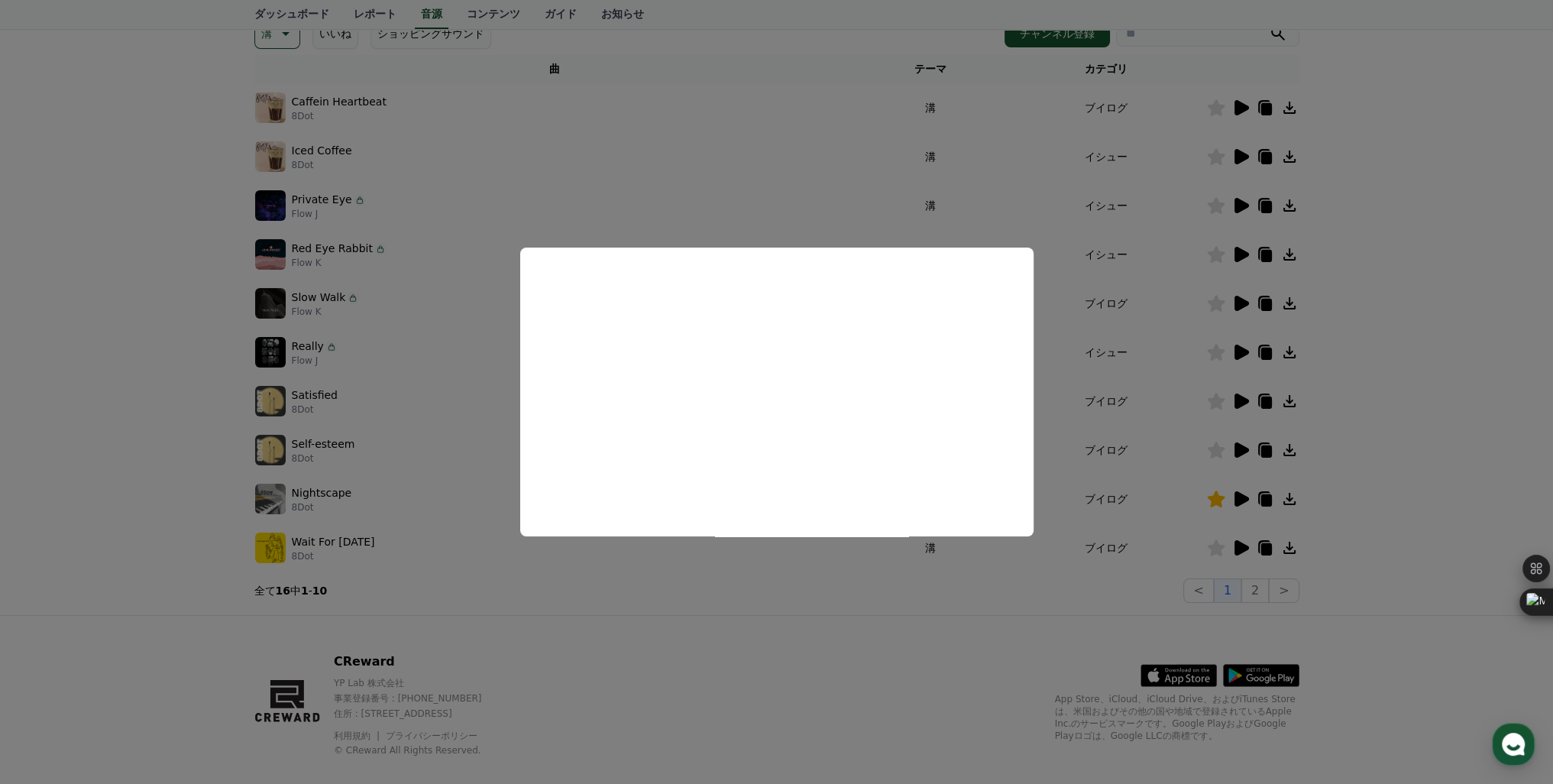
click at [1240, 498] on button "close modal" at bounding box center [776, 392] width 1553 height 784
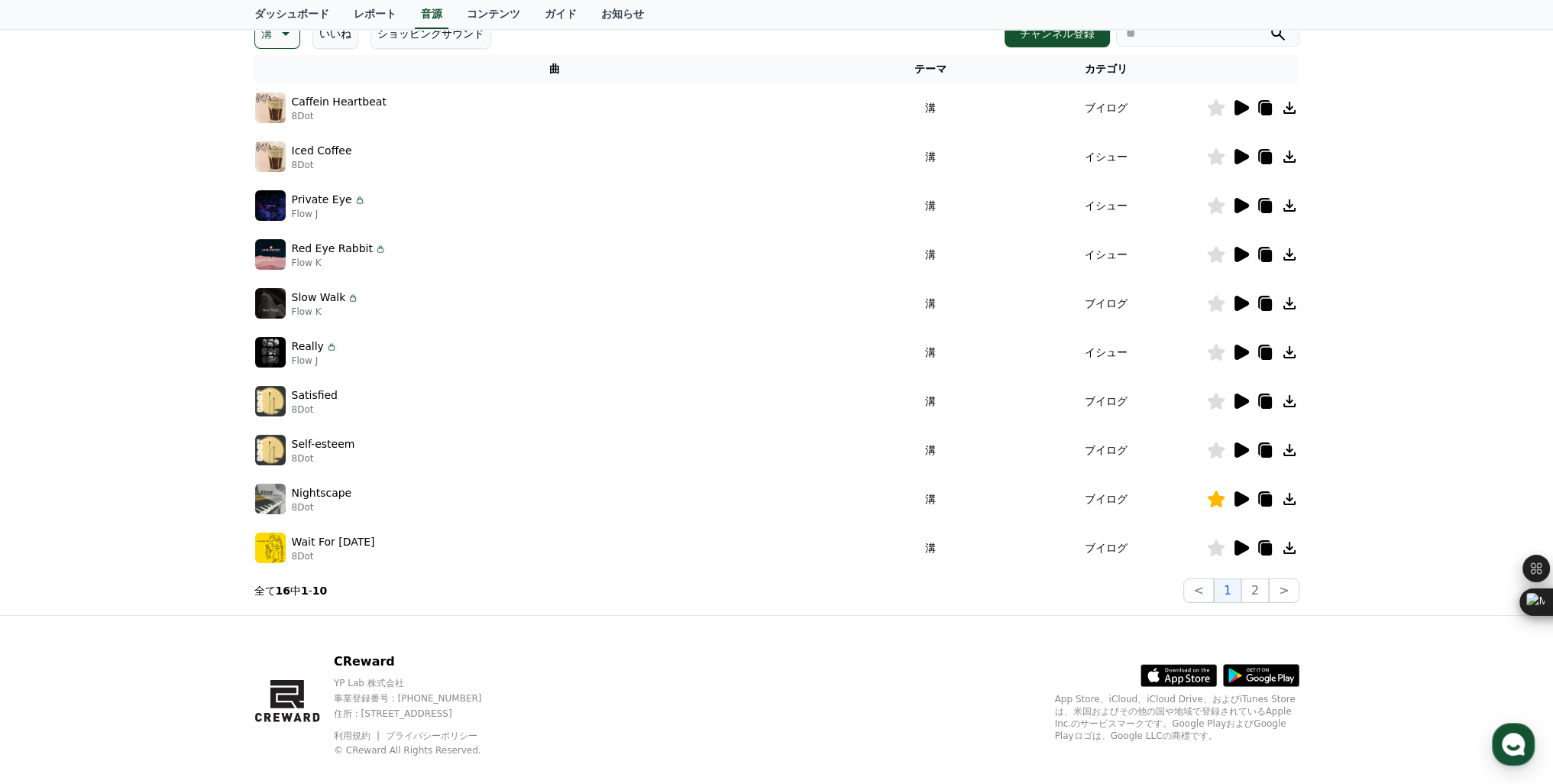
click at [1240, 498] on icon at bounding box center [1241, 499] width 14 height 15
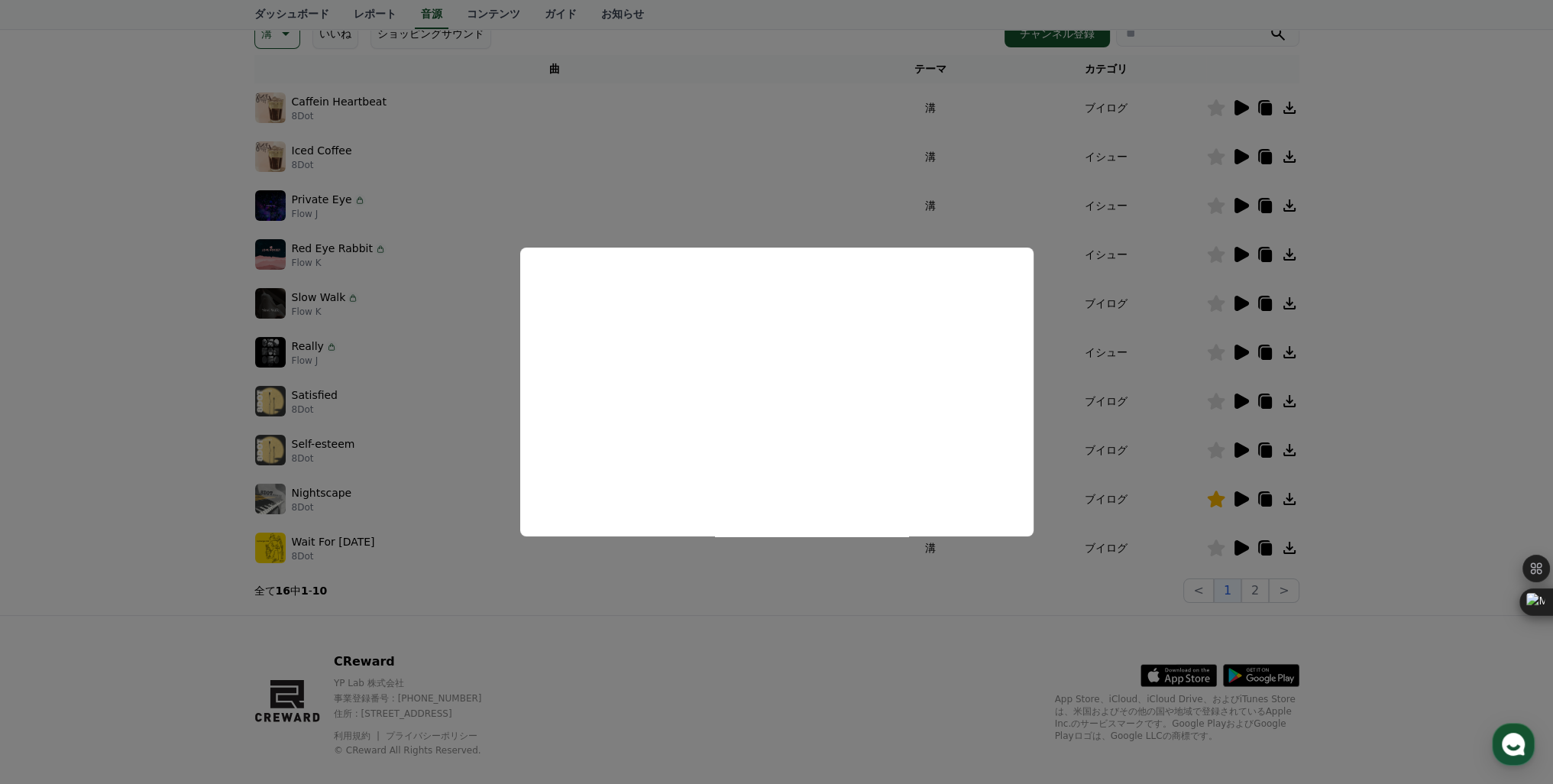
click at [1241, 448] on button "close modal" at bounding box center [776, 392] width 1553 height 784
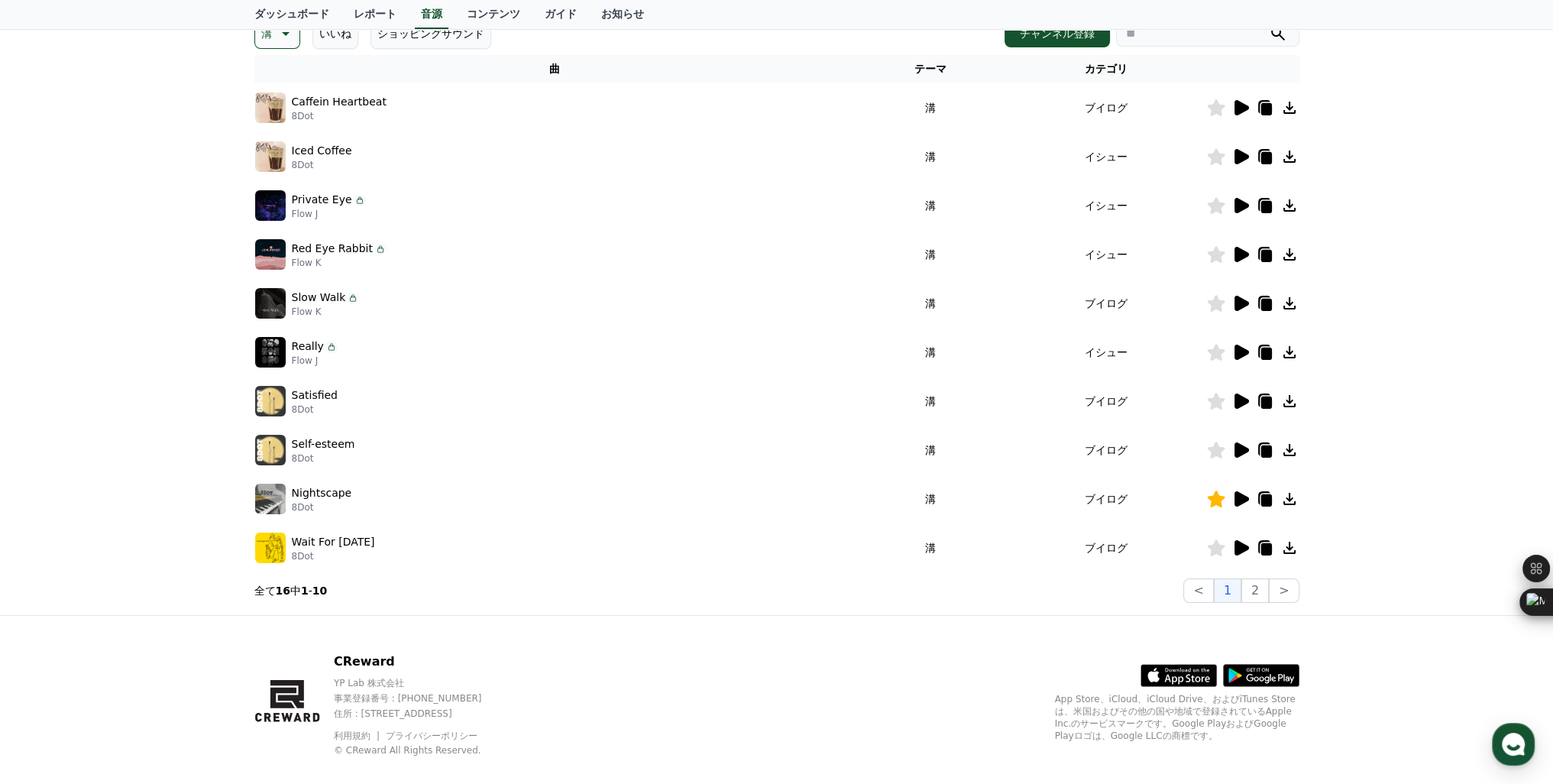
click at [1283, 498] on icon at bounding box center [1290, 499] width 19 height 19
click at [1218, 451] on icon at bounding box center [1216, 450] width 18 height 17
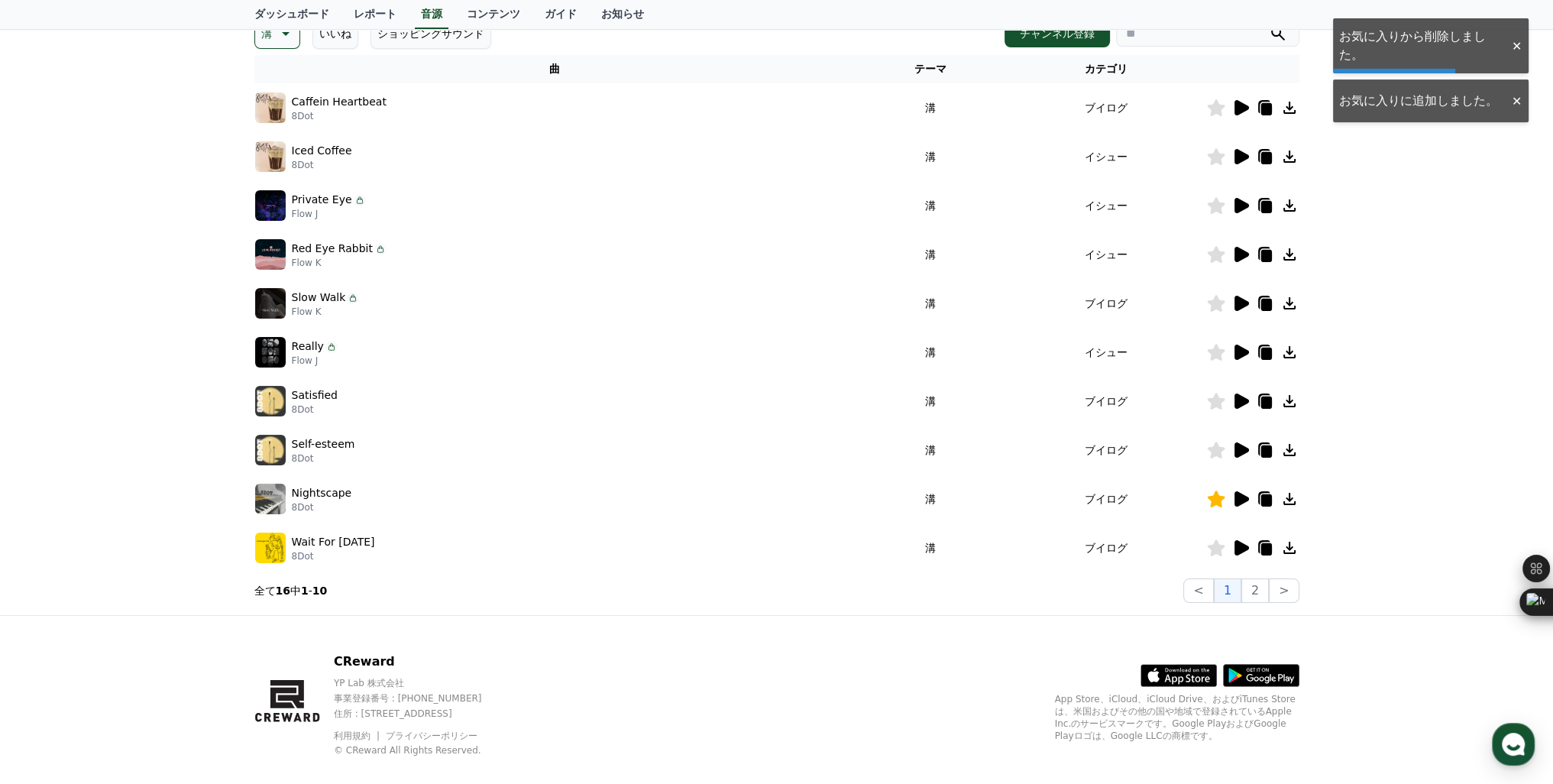
click at [1237, 449] on icon at bounding box center [1241, 450] width 14 height 15
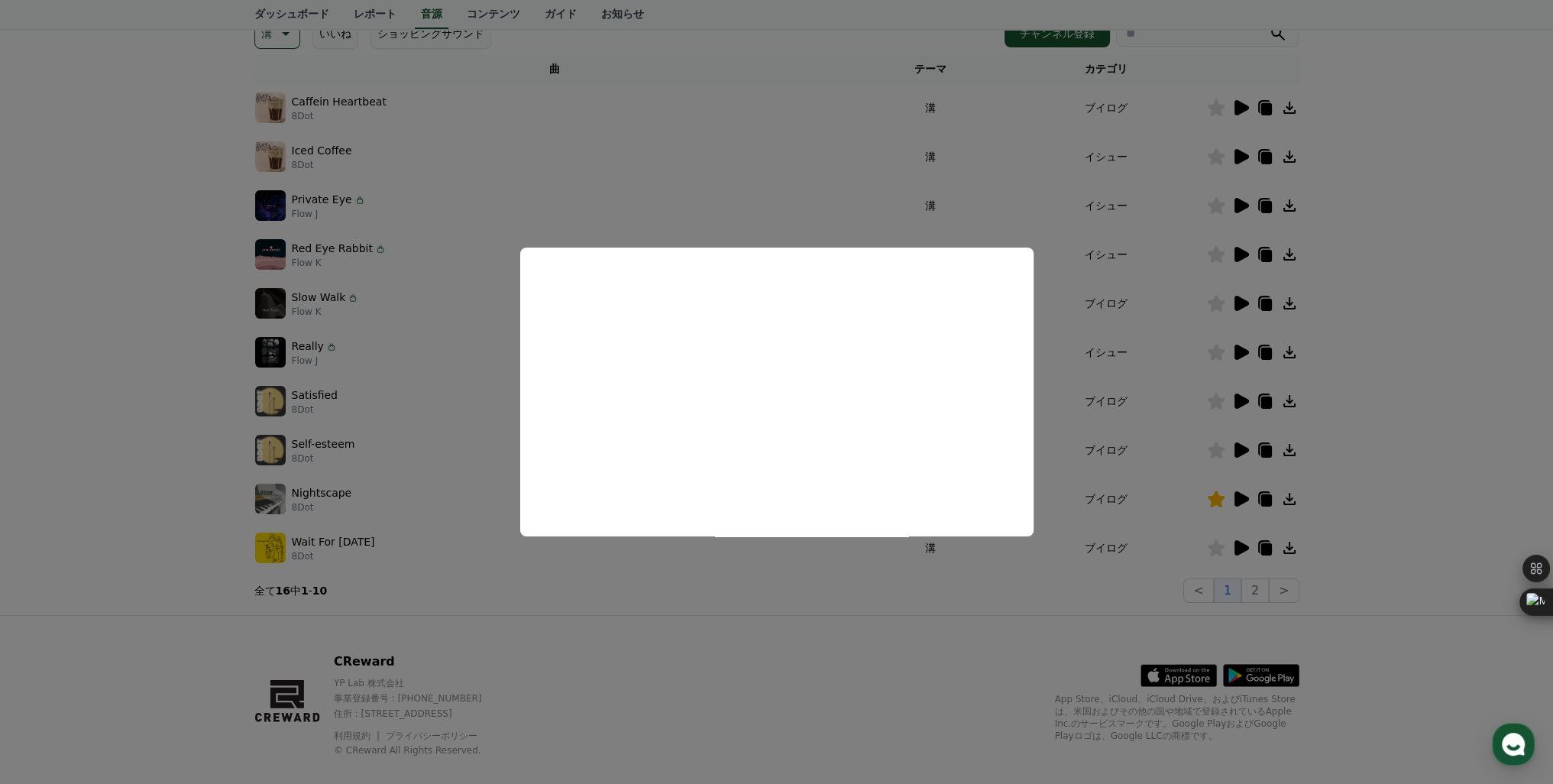
click at [1246, 404] on button "close modal" at bounding box center [776, 392] width 1553 height 784
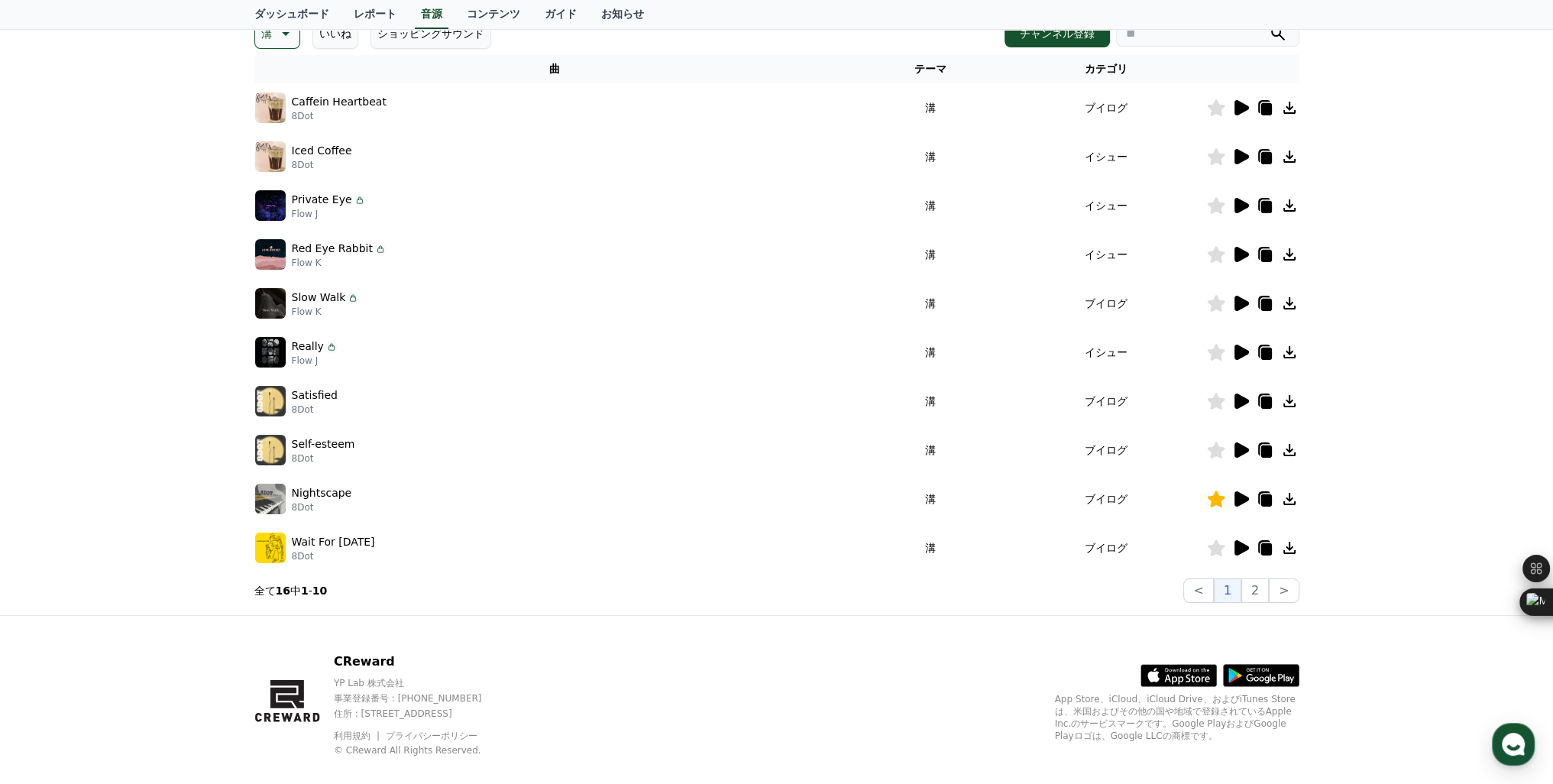
click at [1246, 404] on icon at bounding box center [1241, 401] width 19 height 19
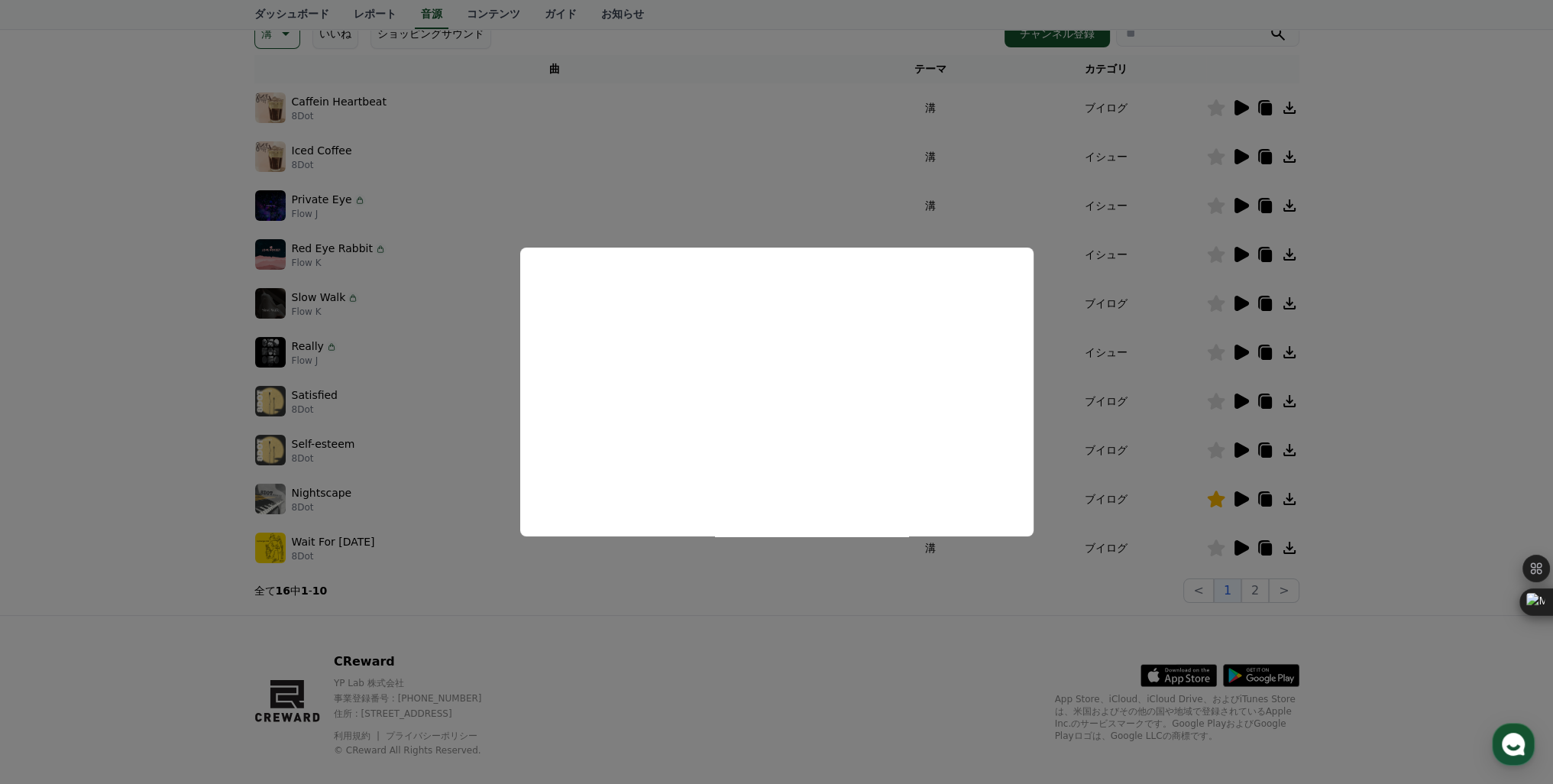
click at [1242, 351] on button "close modal" at bounding box center [776, 392] width 1553 height 784
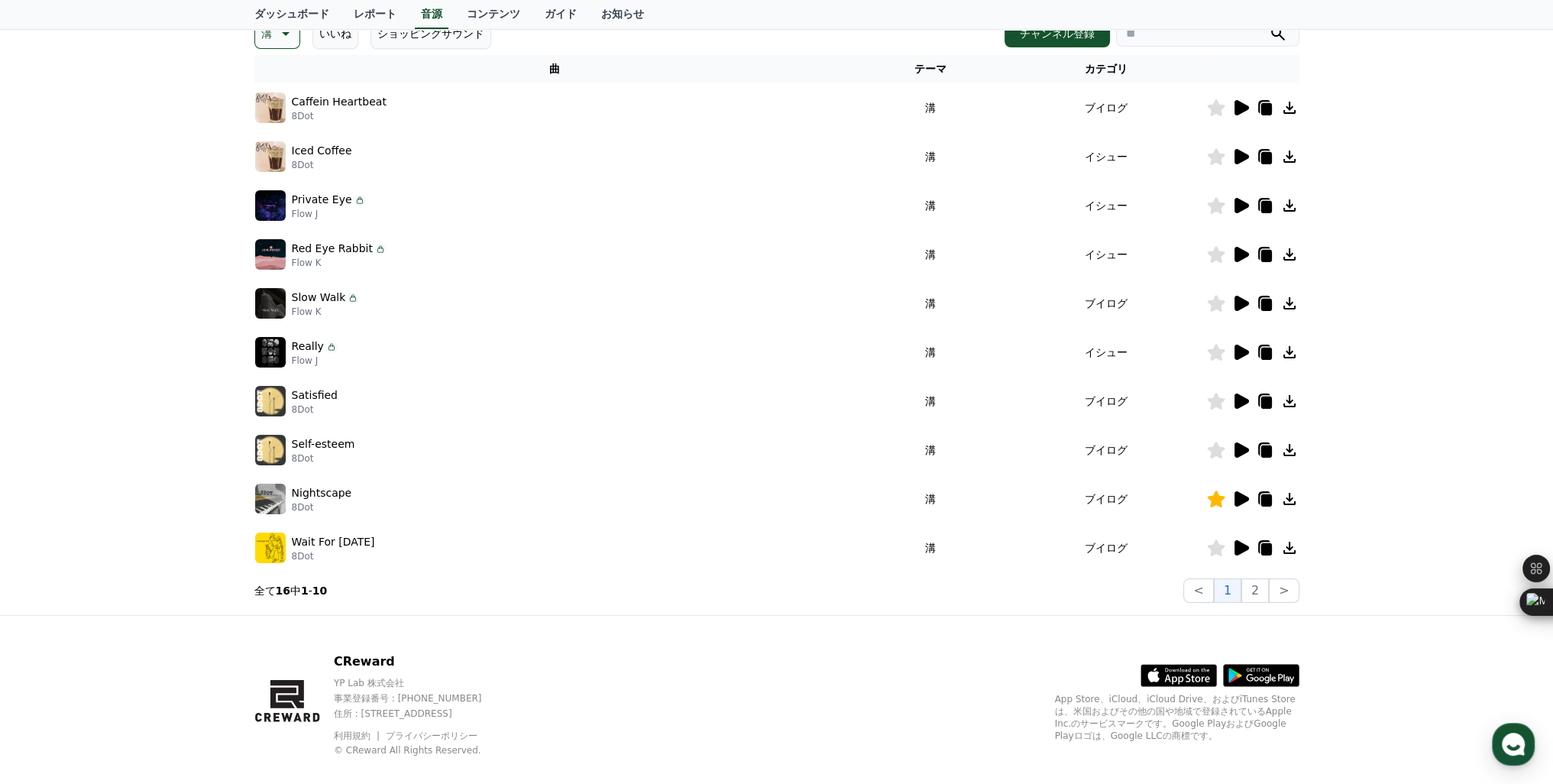
click at [1242, 351] on icon at bounding box center [1241, 352] width 14 height 15
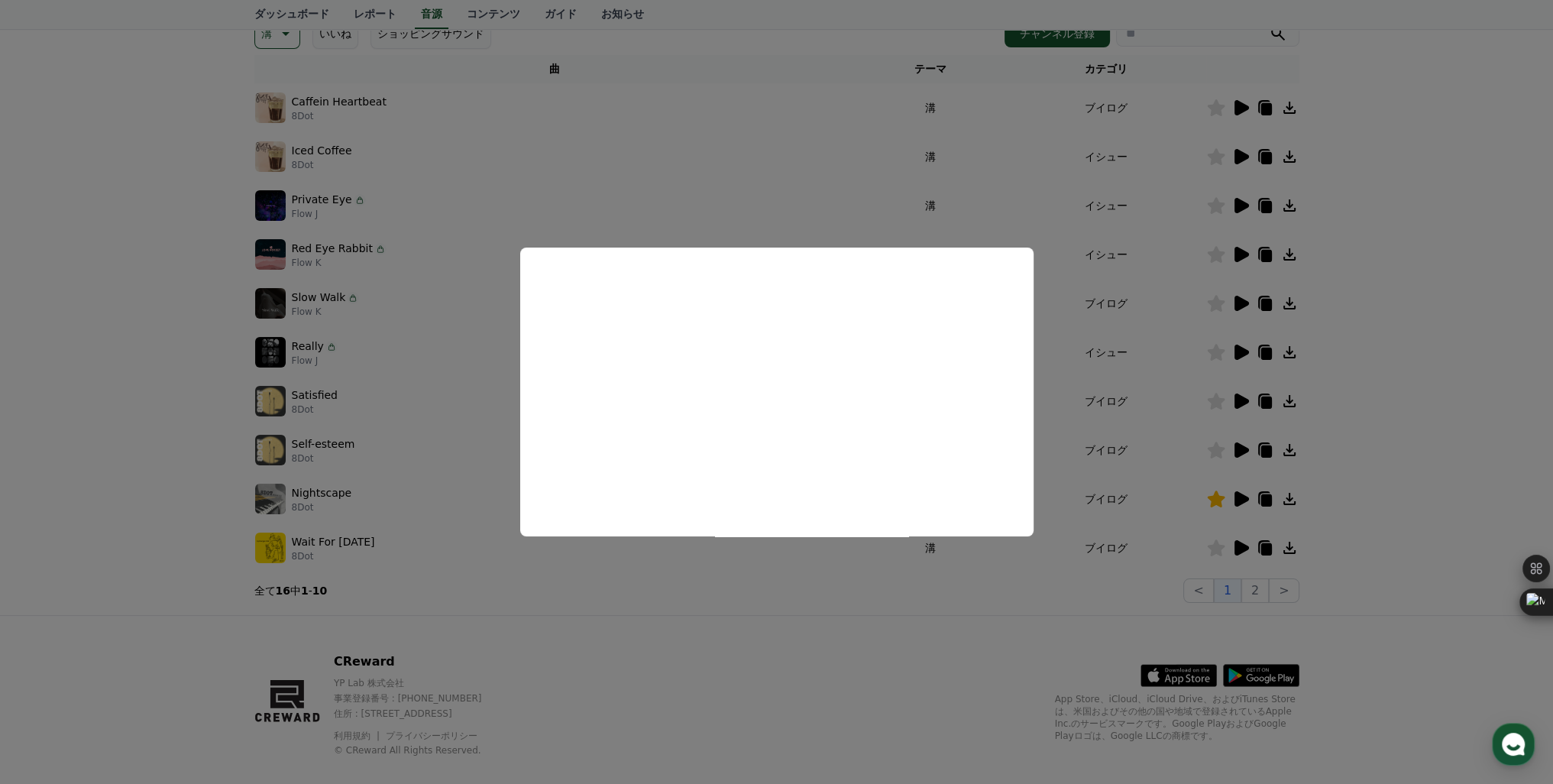
click at [1236, 301] on button "close modal" at bounding box center [776, 392] width 1553 height 784
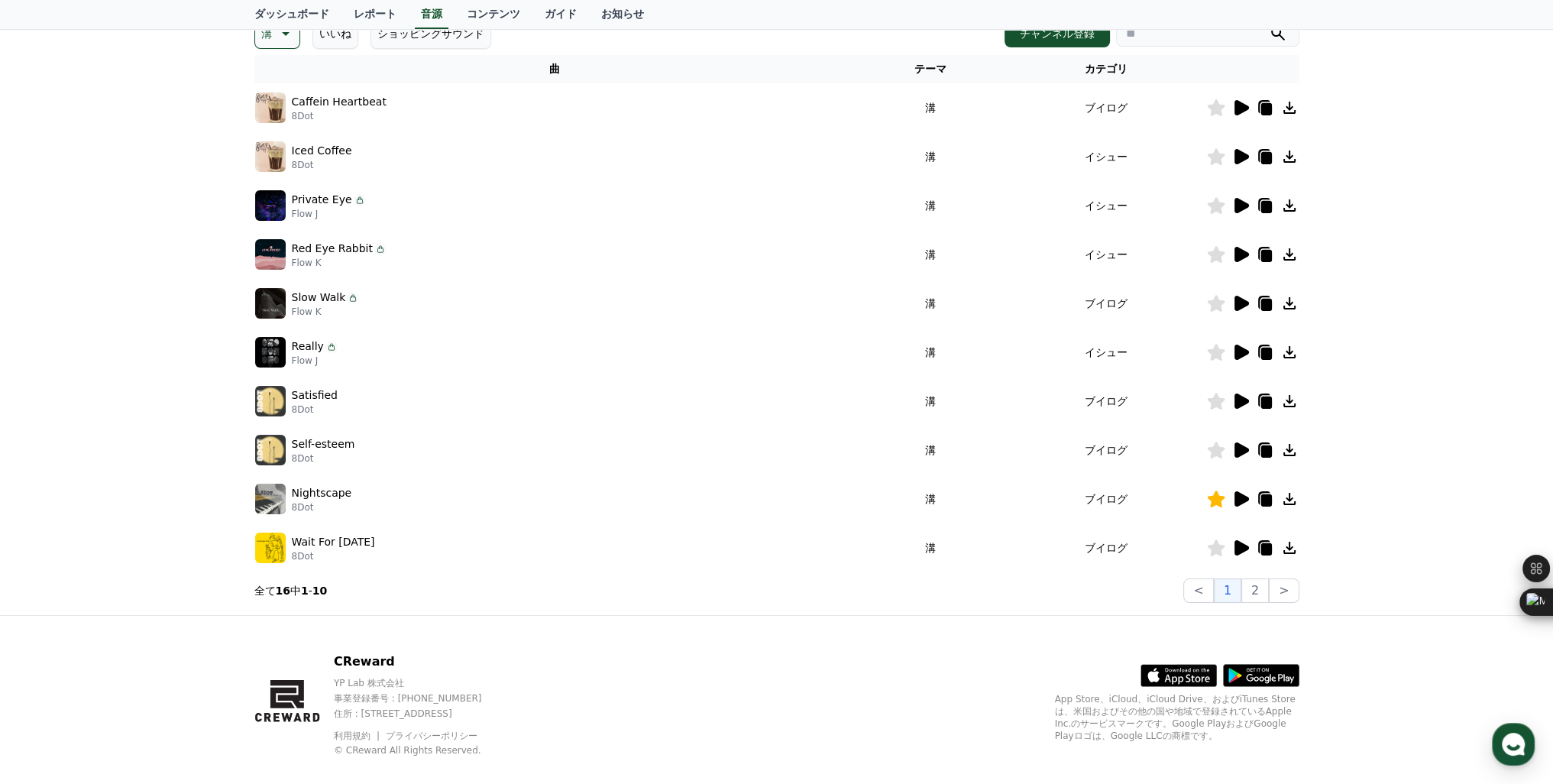
click at [1236, 301] on icon at bounding box center [1241, 303] width 14 height 15
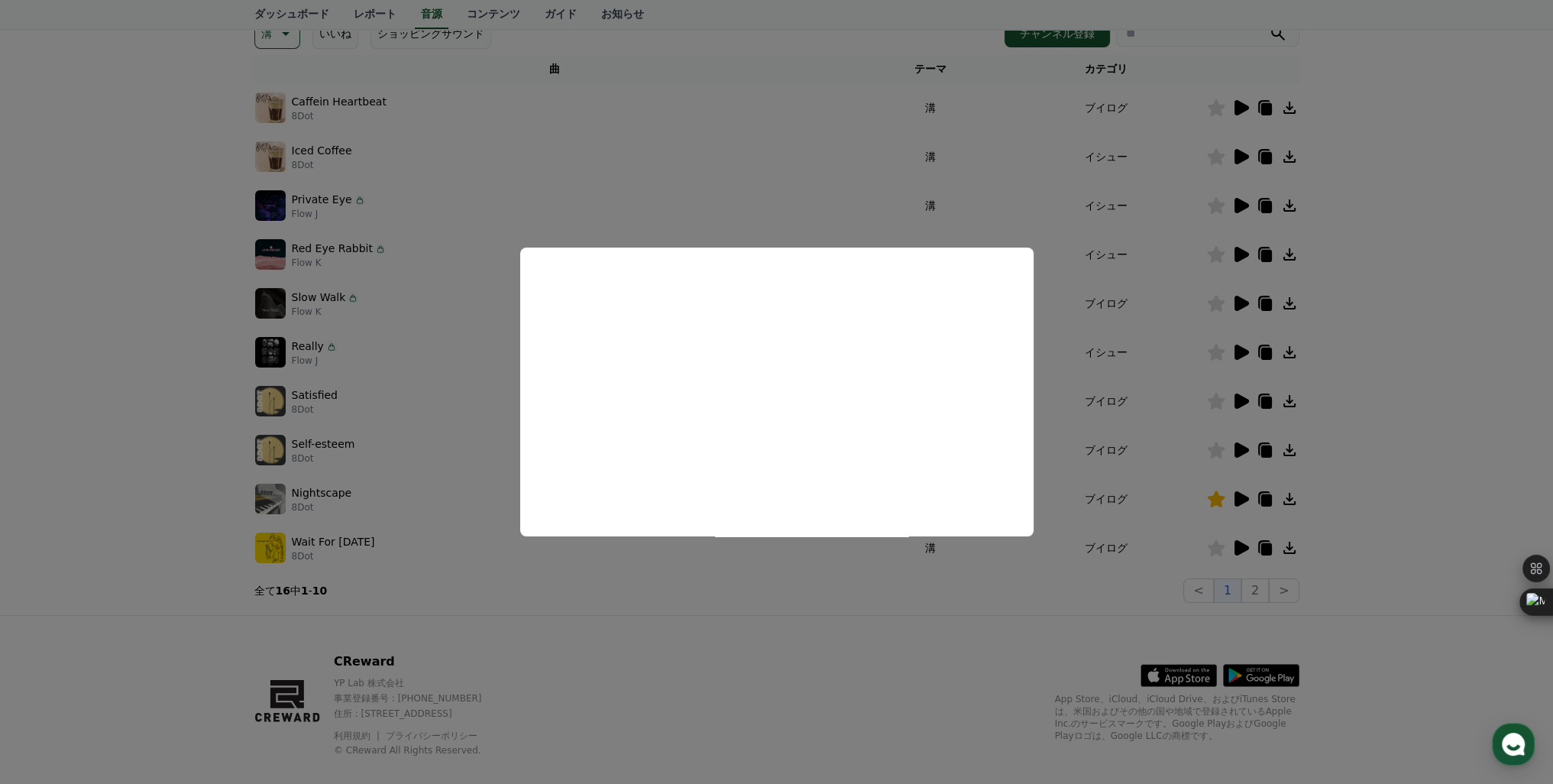
click at [1240, 259] on button "close modal" at bounding box center [776, 392] width 1553 height 784
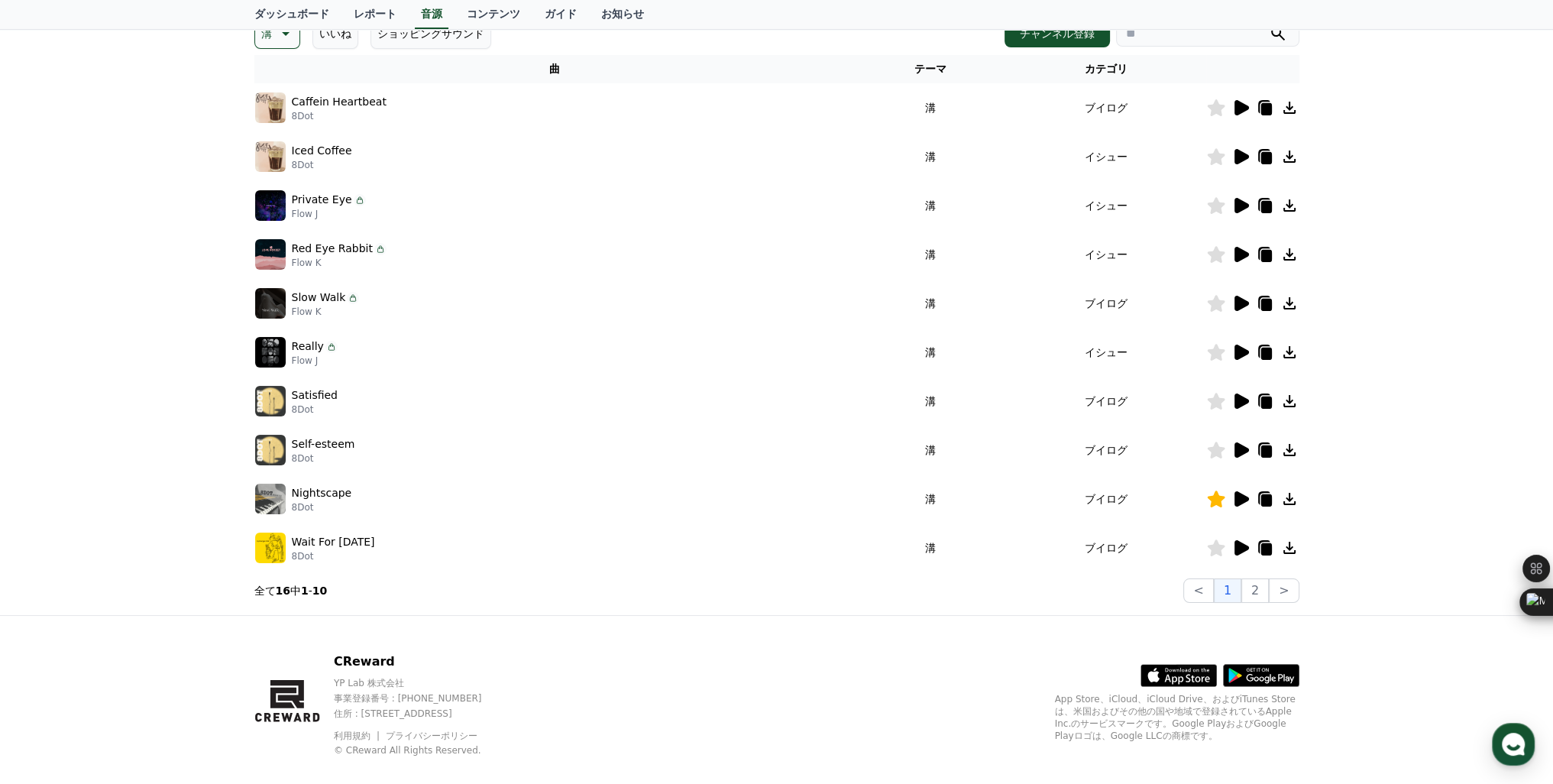
click at [1240, 259] on icon at bounding box center [1241, 254] width 14 height 15
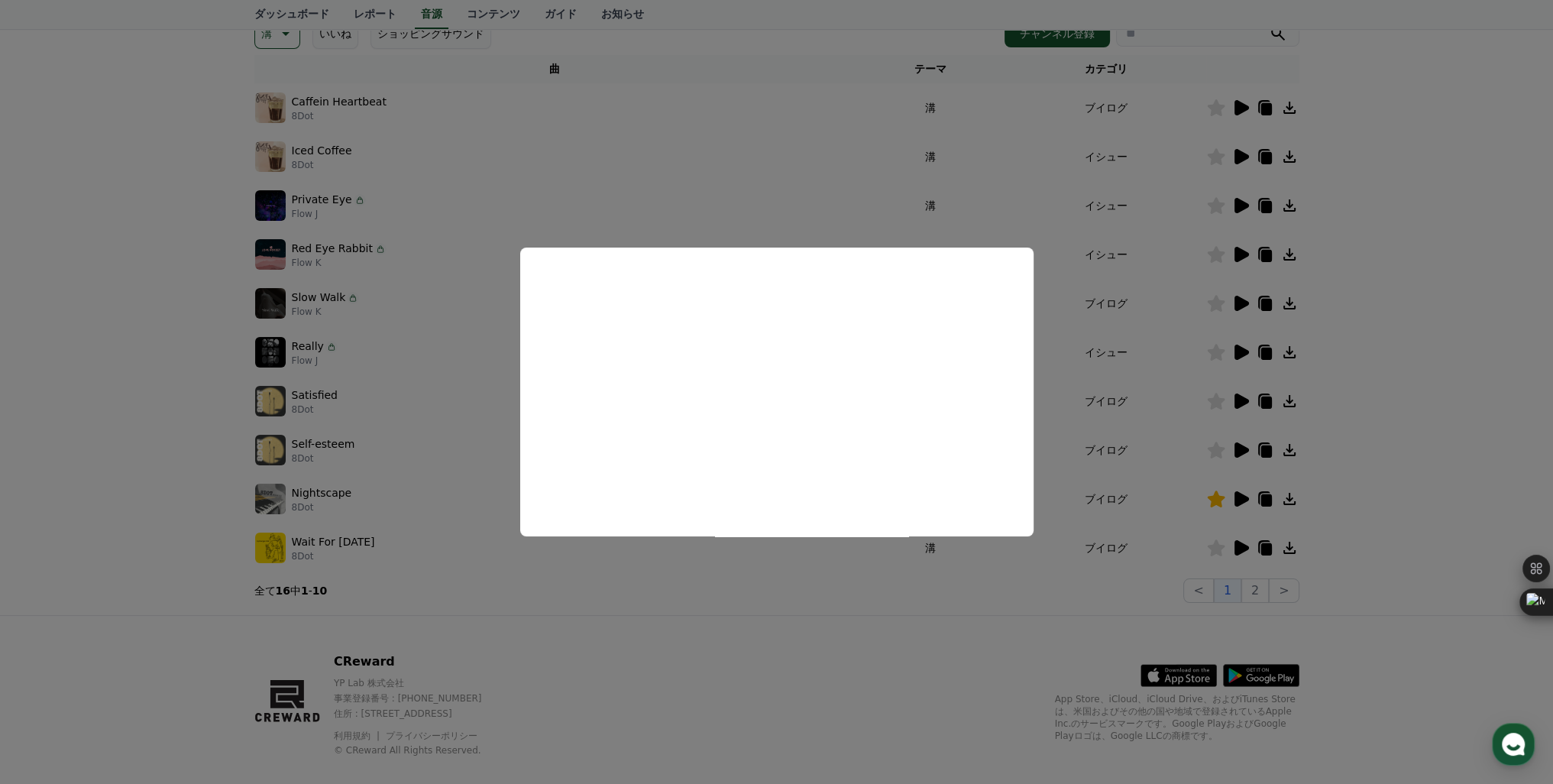
click at [1239, 209] on button "close modal" at bounding box center [776, 392] width 1553 height 784
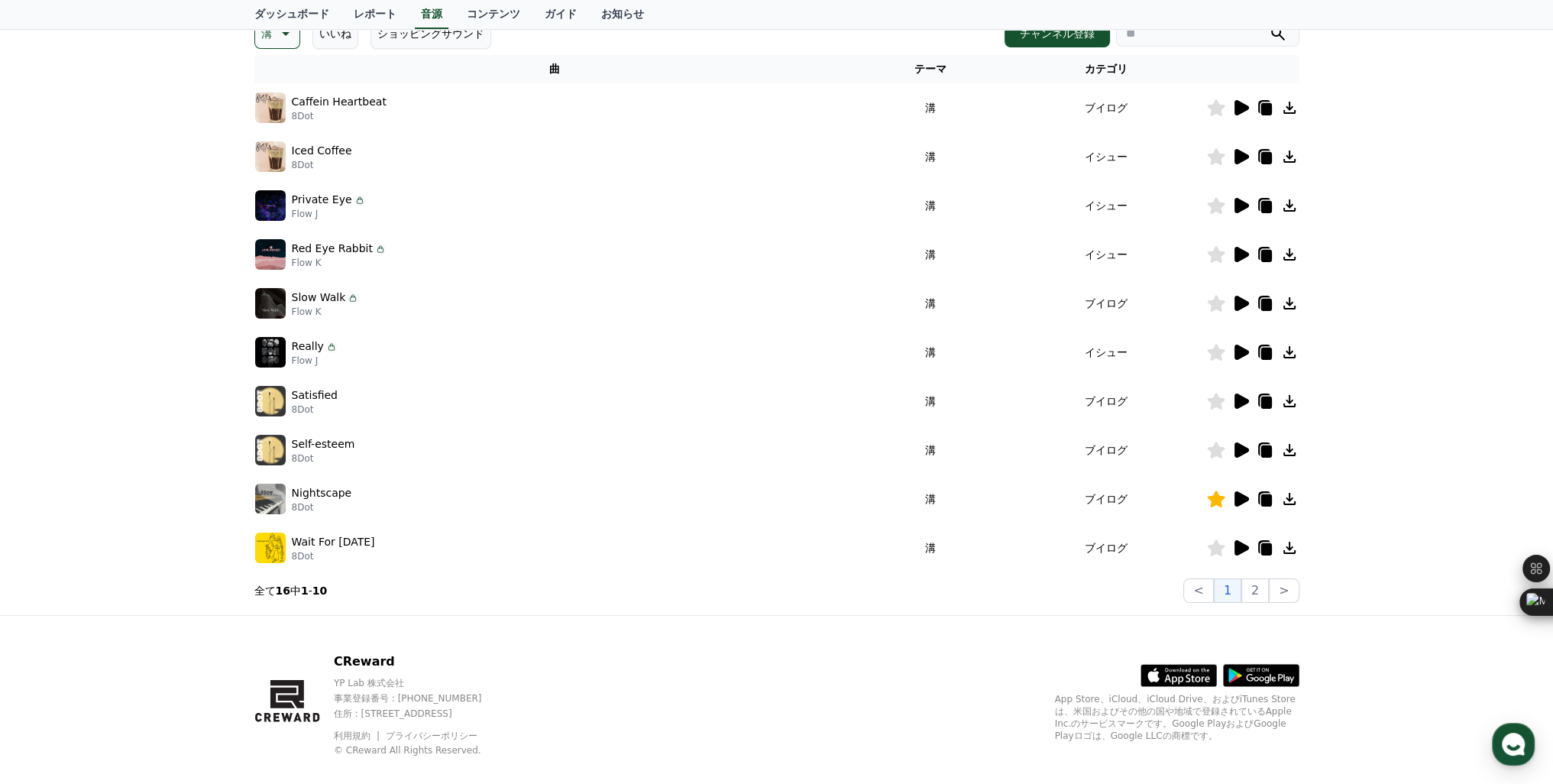
click at [1239, 209] on icon at bounding box center [1241, 205] width 14 height 15
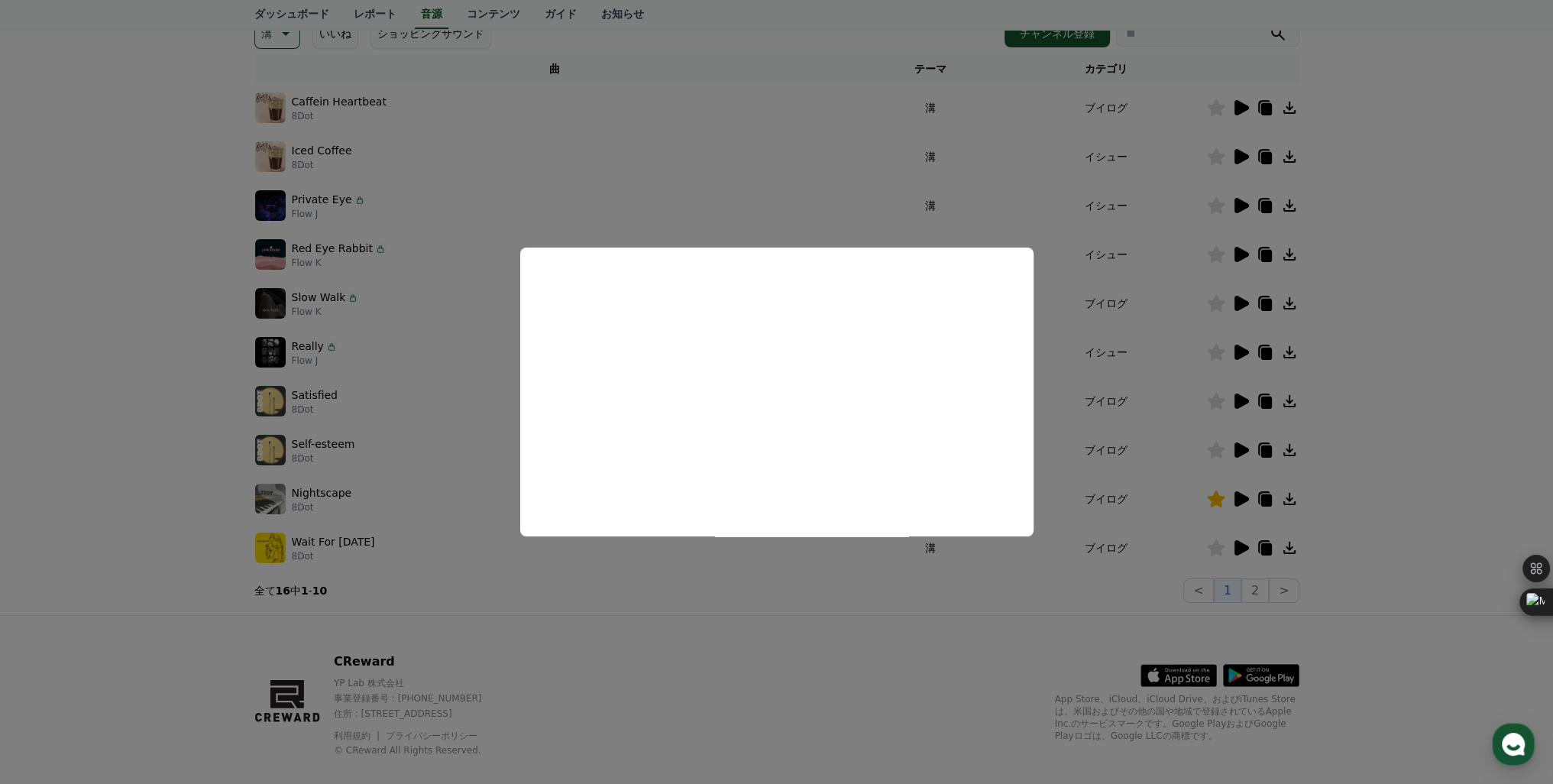
click at [1236, 157] on button "close modal" at bounding box center [776, 392] width 1553 height 784
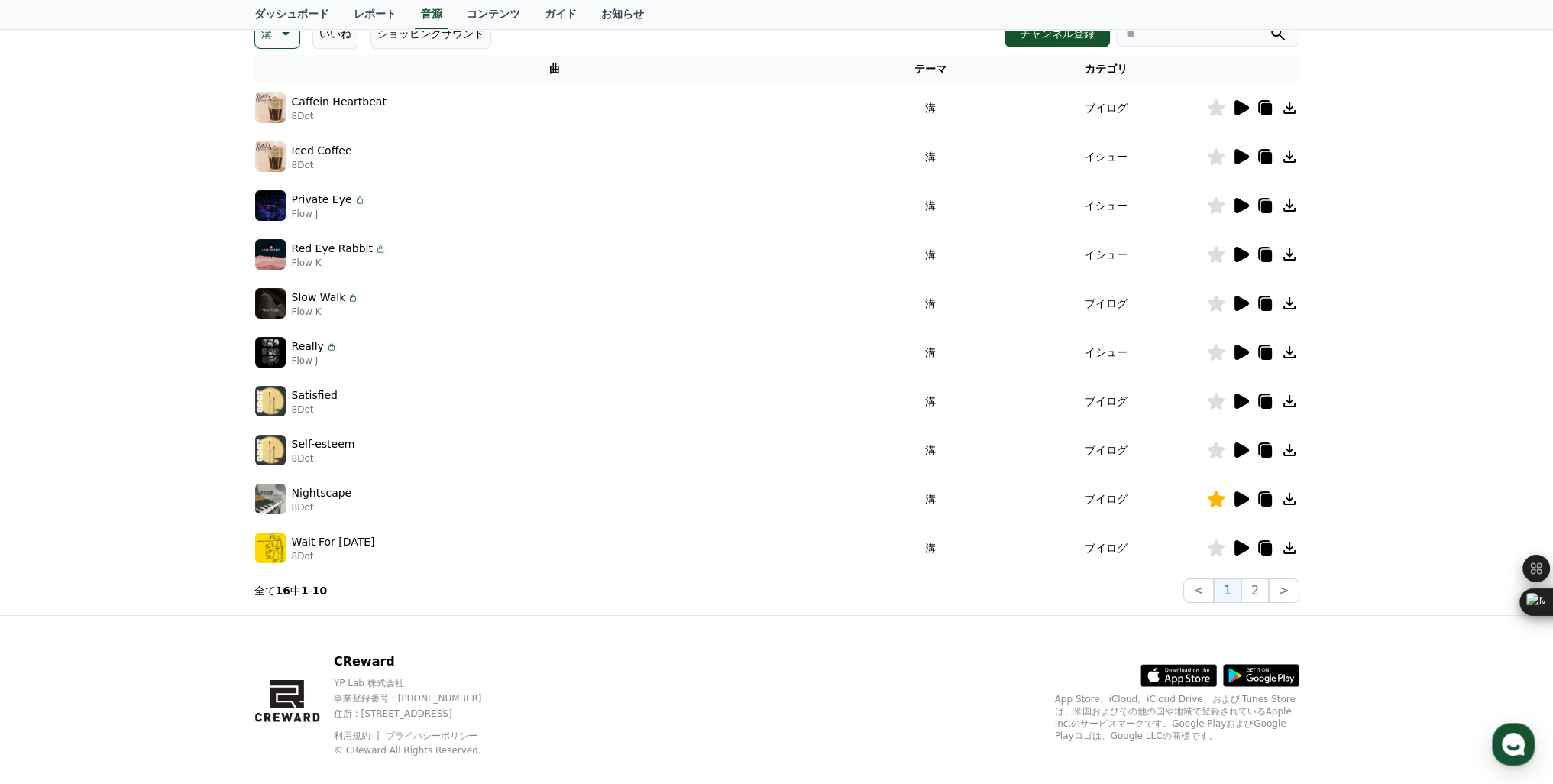
click at [1236, 157] on icon at bounding box center [1241, 157] width 14 height 15
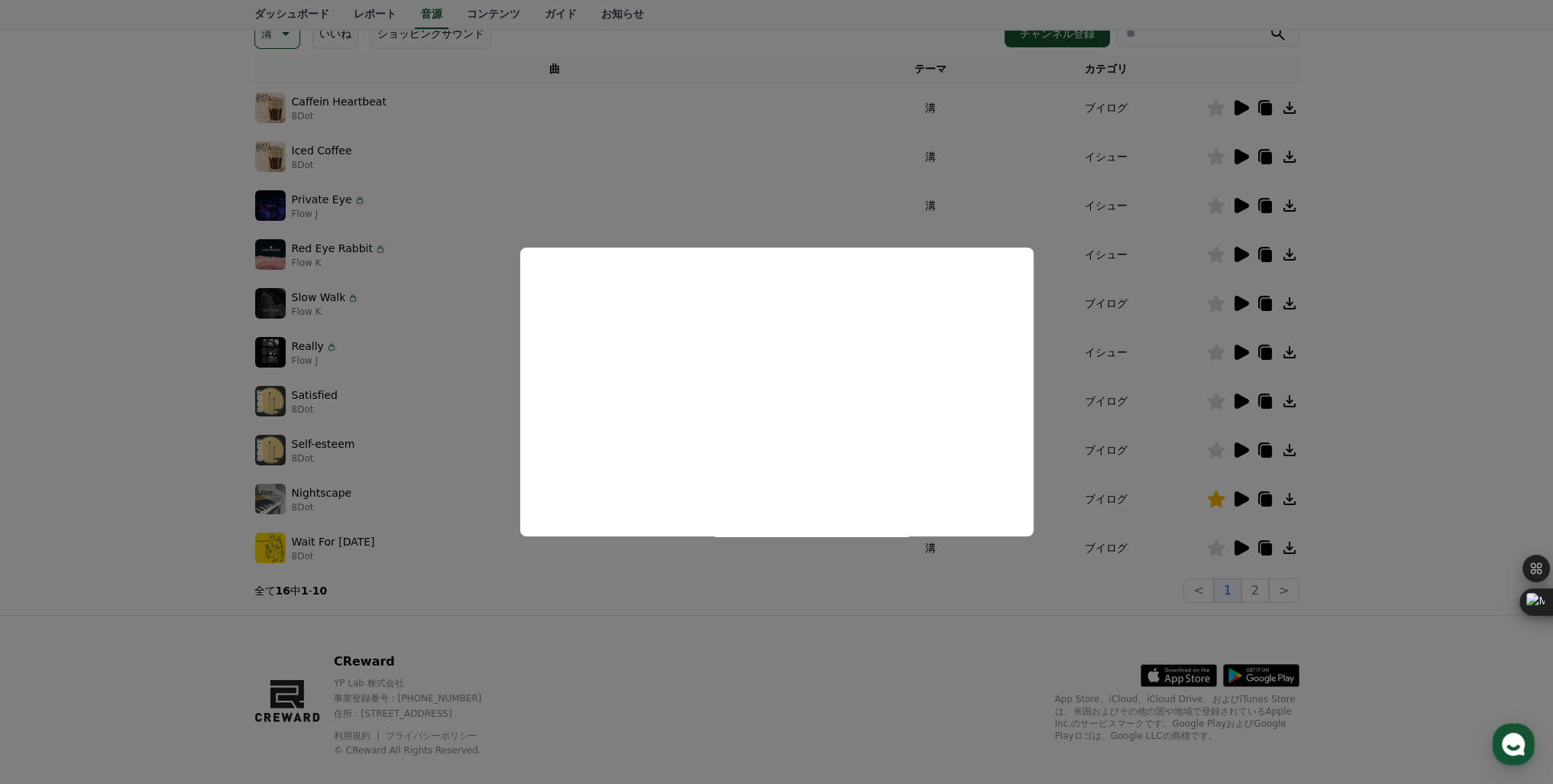
click at [1239, 102] on button "close modal" at bounding box center [776, 392] width 1553 height 784
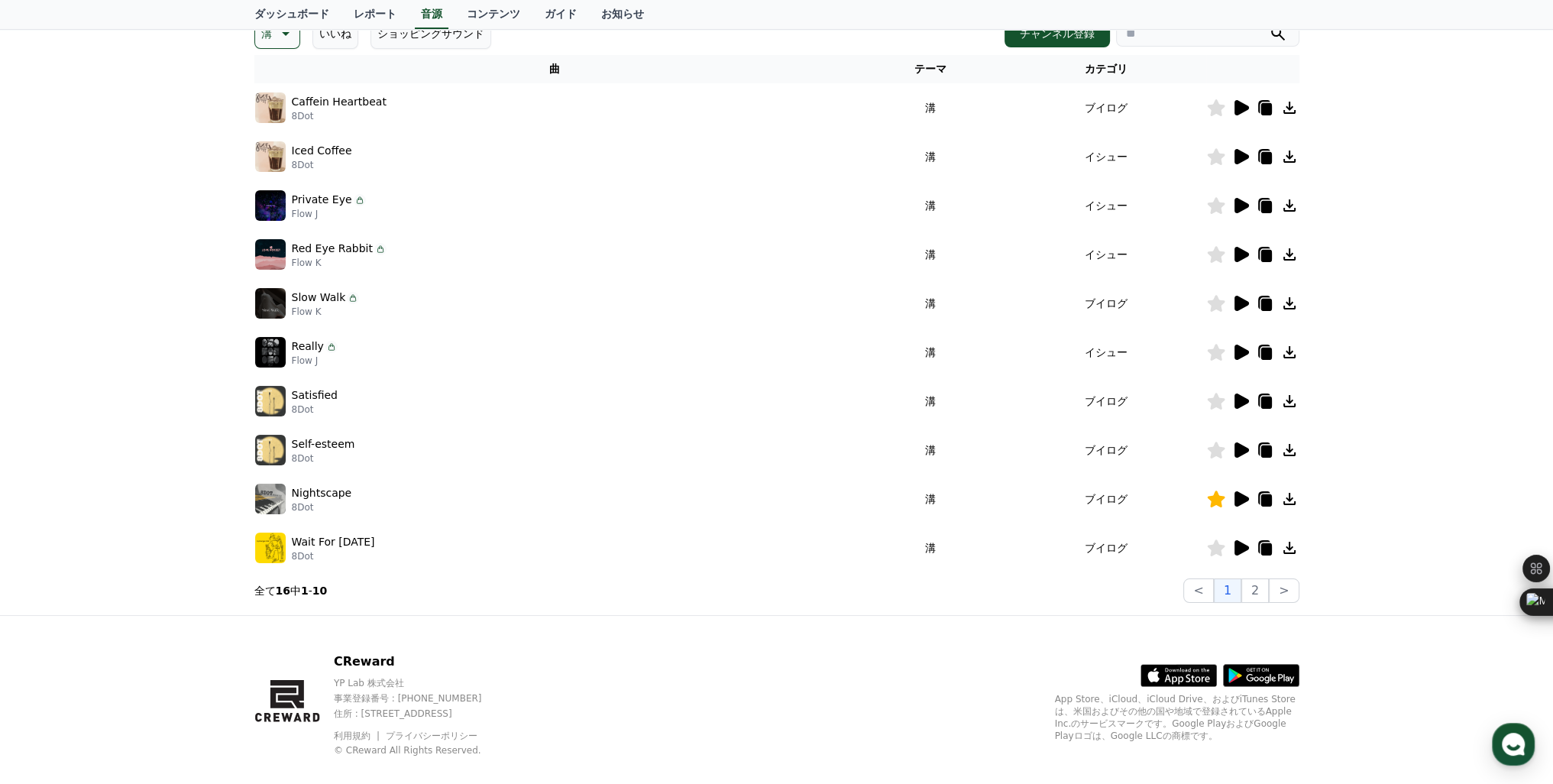
click at [1241, 105] on icon at bounding box center [1241, 108] width 14 height 15
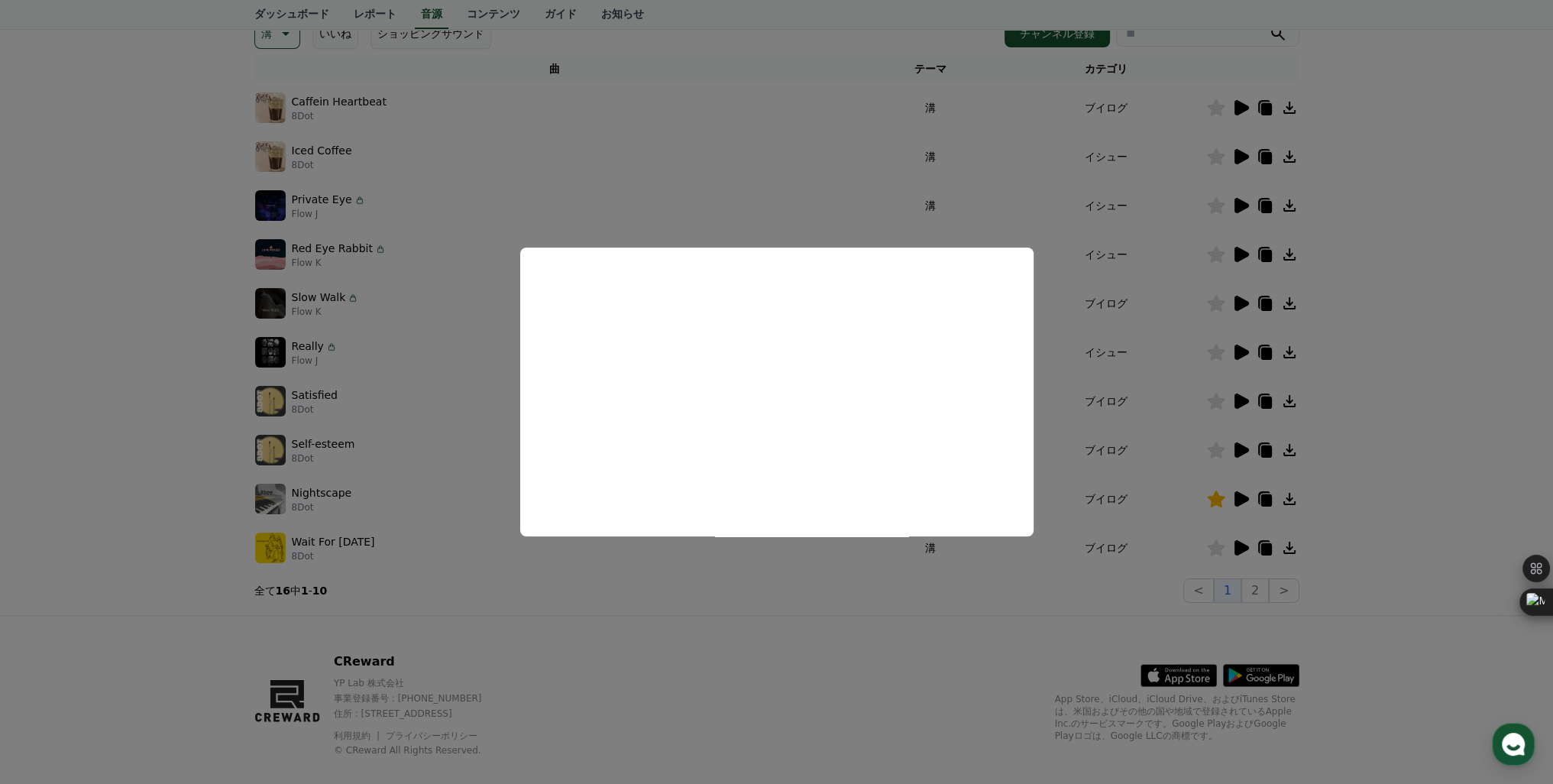
click at [824, 205] on button "close modal" at bounding box center [776, 392] width 1553 height 784
